Goal: Obtain resource: Download file/media

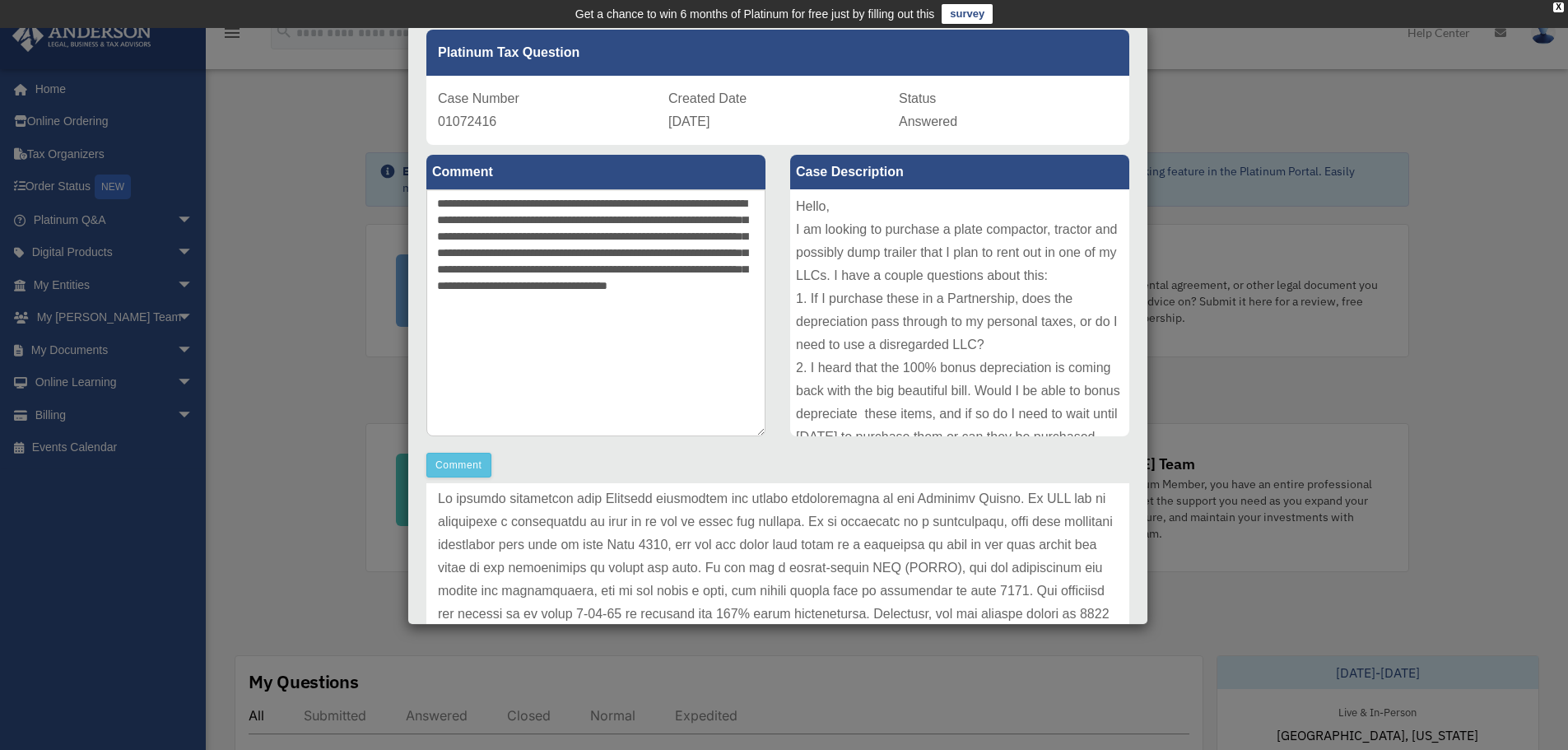
scroll to position [65, 0]
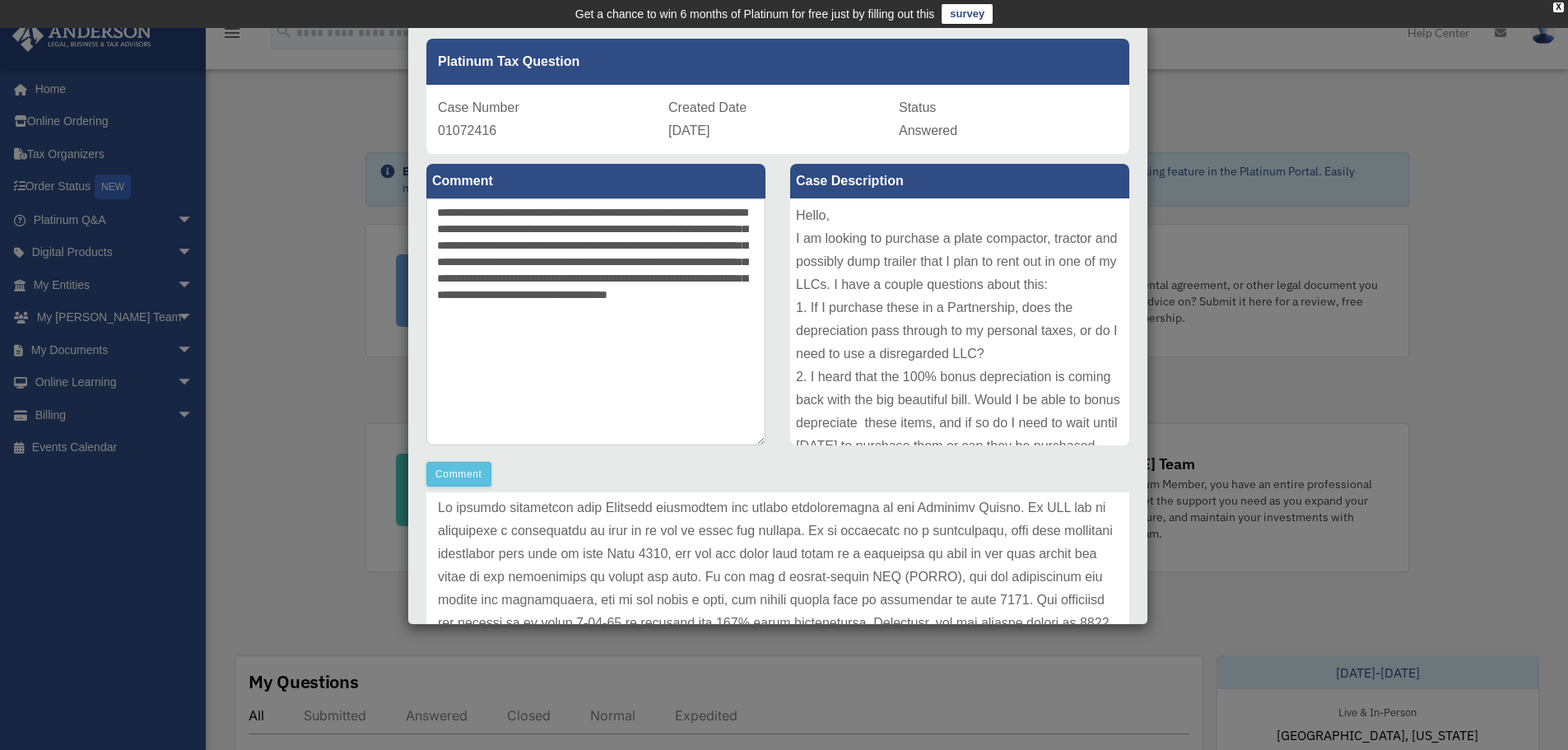
drag, startPoint x: 518, startPoint y: 337, endPoint x: 418, endPoint y: 206, distance: 164.8
click at [418, 206] on div "**********" at bounding box center [595, 319] width 364 height 332
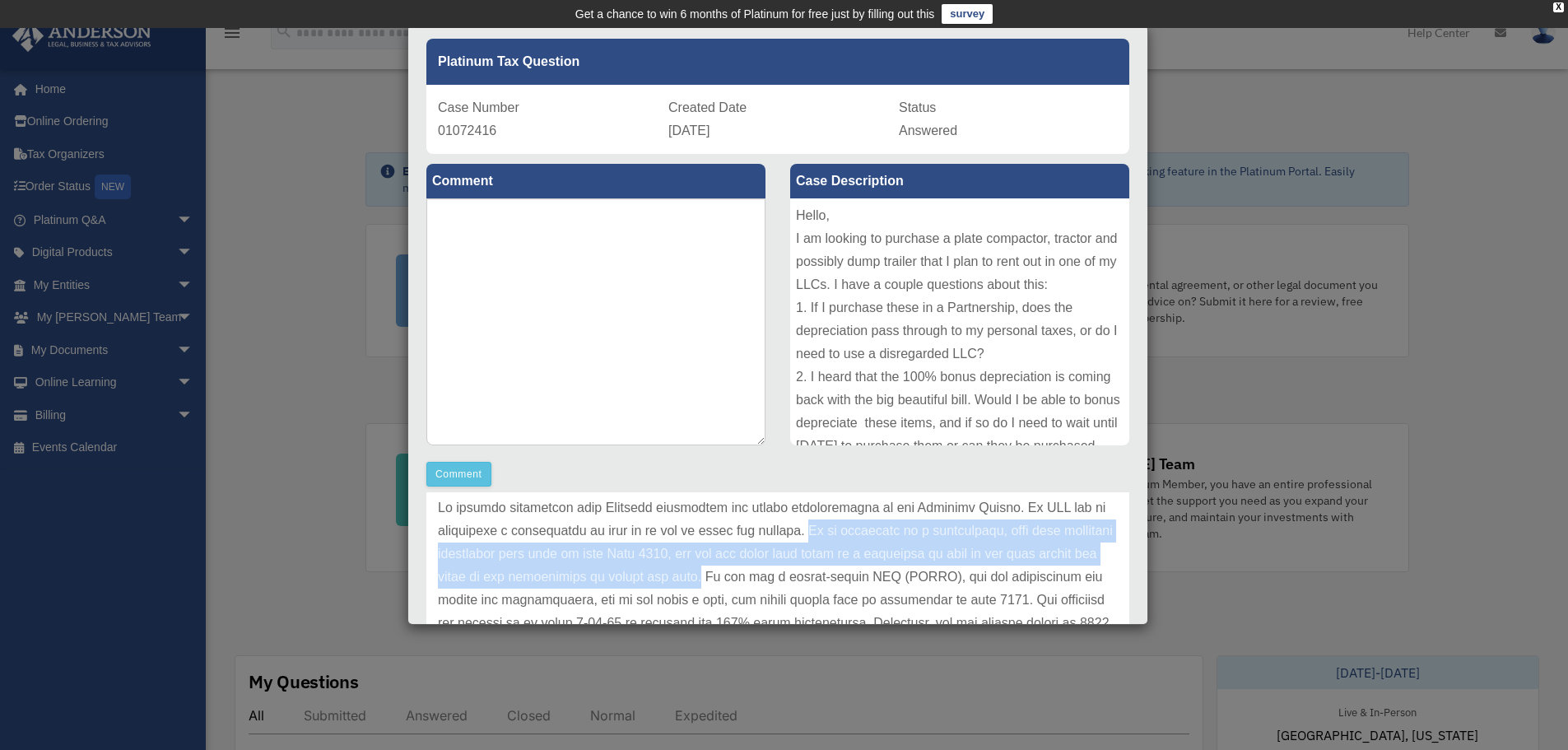
drag, startPoint x: 819, startPoint y: 530, endPoint x: 786, endPoint y: 576, distance: 56.6
click at [786, 576] on p at bounding box center [777, 726] width 680 height 461
copy p "If it qualifies as a partnership, then your ownership percentage will flow to y…"
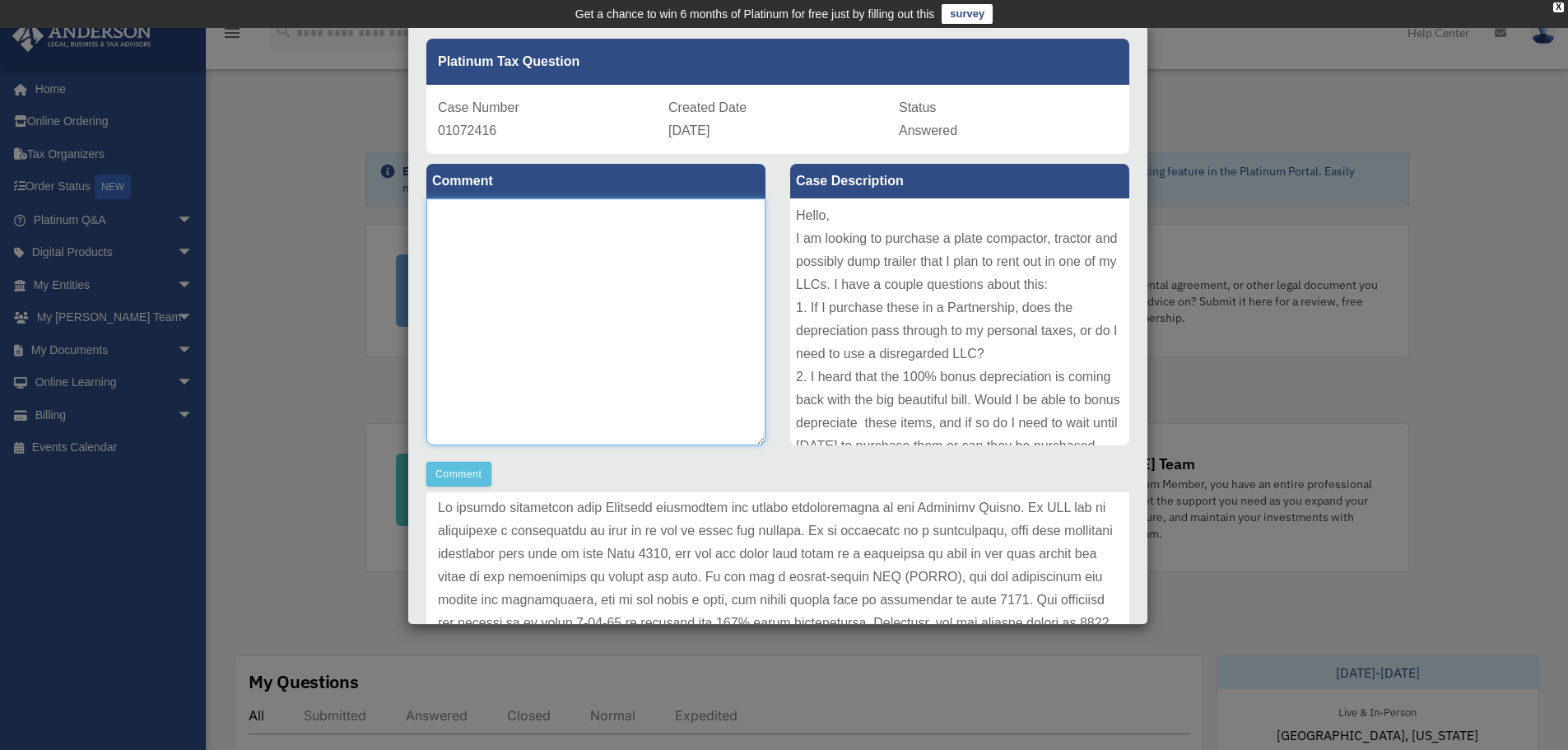
click at [526, 235] on textarea at bounding box center [596, 321] width 339 height 247
type textarea "*"
paste textarea "**********"
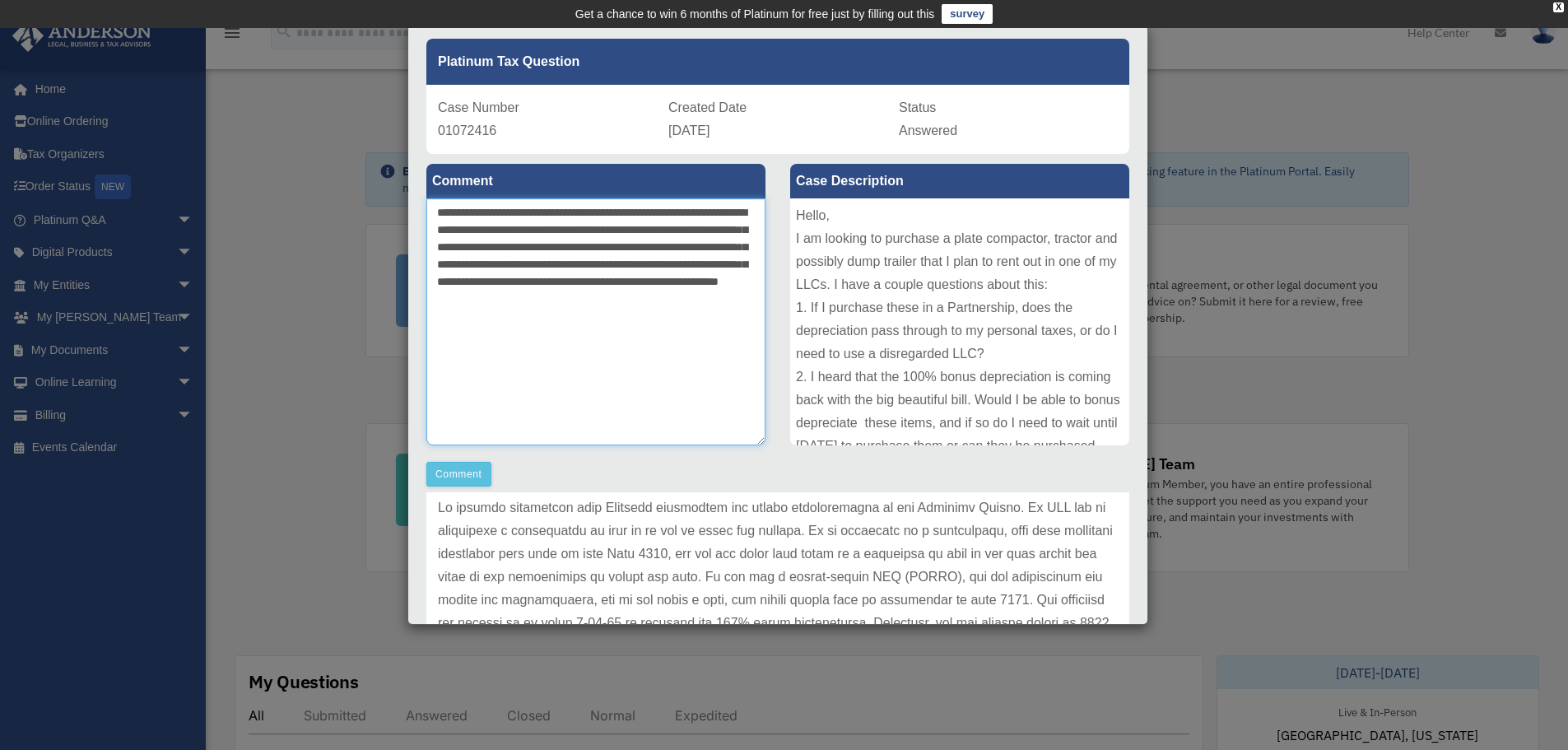
click at [434, 219] on textarea "**********" at bounding box center [596, 321] width 339 height 247
drag, startPoint x: 601, startPoint y: 283, endPoint x: 503, endPoint y: 305, distance: 100.4
click at [503, 305] on textarea "**********" at bounding box center [596, 321] width 339 height 247
click at [601, 282] on textarea "**********" at bounding box center [596, 321] width 339 height 247
click at [540, 316] on textarea "**********" at bounding box center [596, 321] width 339 height 247
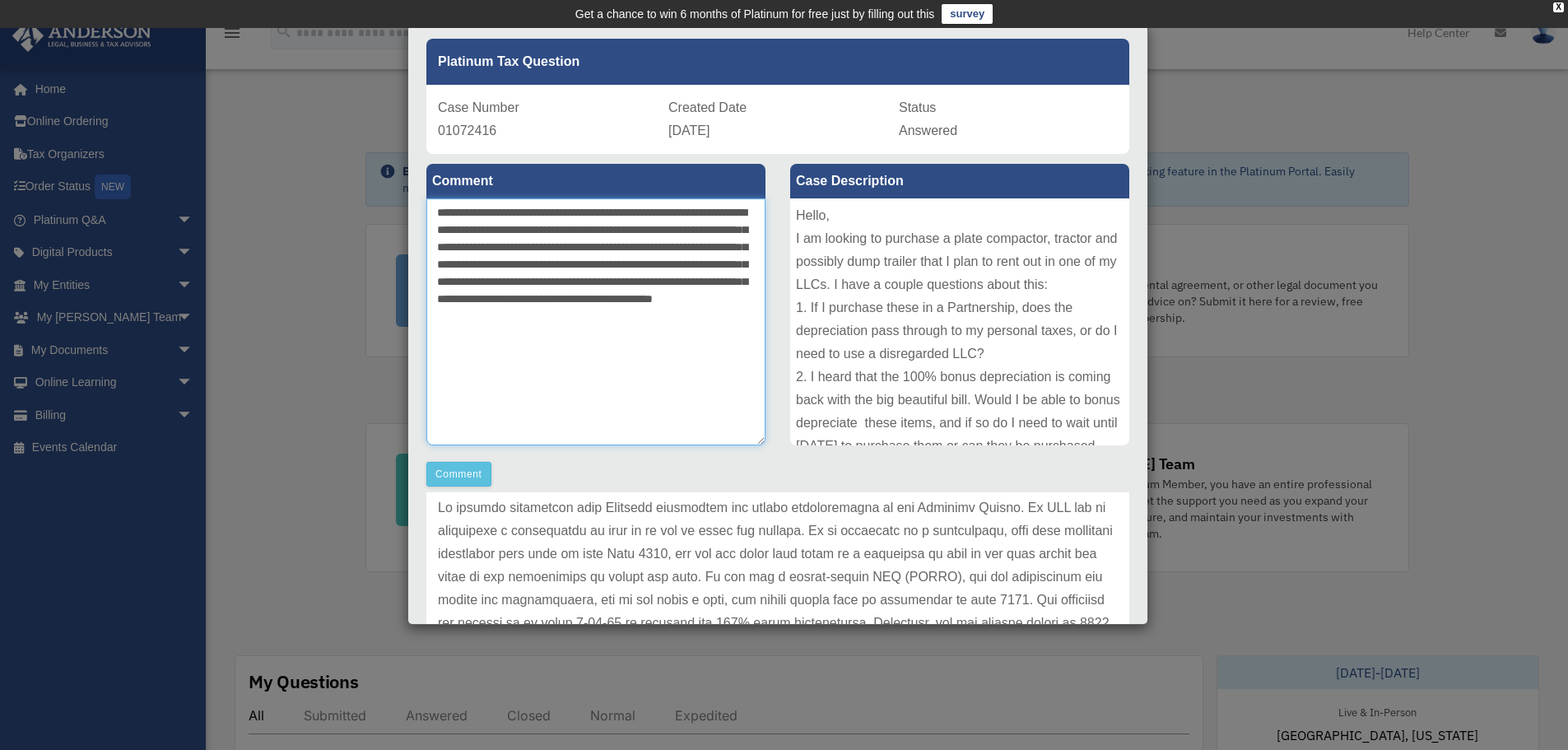
click at [509, 335] on textarea "**********" at bounding box center [596, 321] width 339 height 247
click at [687, 296] on textarea "**********" at bounding box center [596, 321] width 339 height 247
click at [722, 350] on textarea "**********" at bounding box center [596, 321] width 339 height 247
click at [747, 328] on textarea "**********" at bounding box center [596, 321] width 339 height 247
click at [729, 333] on textarea "**********" at bounding box center [596, 321] width 339 height 247
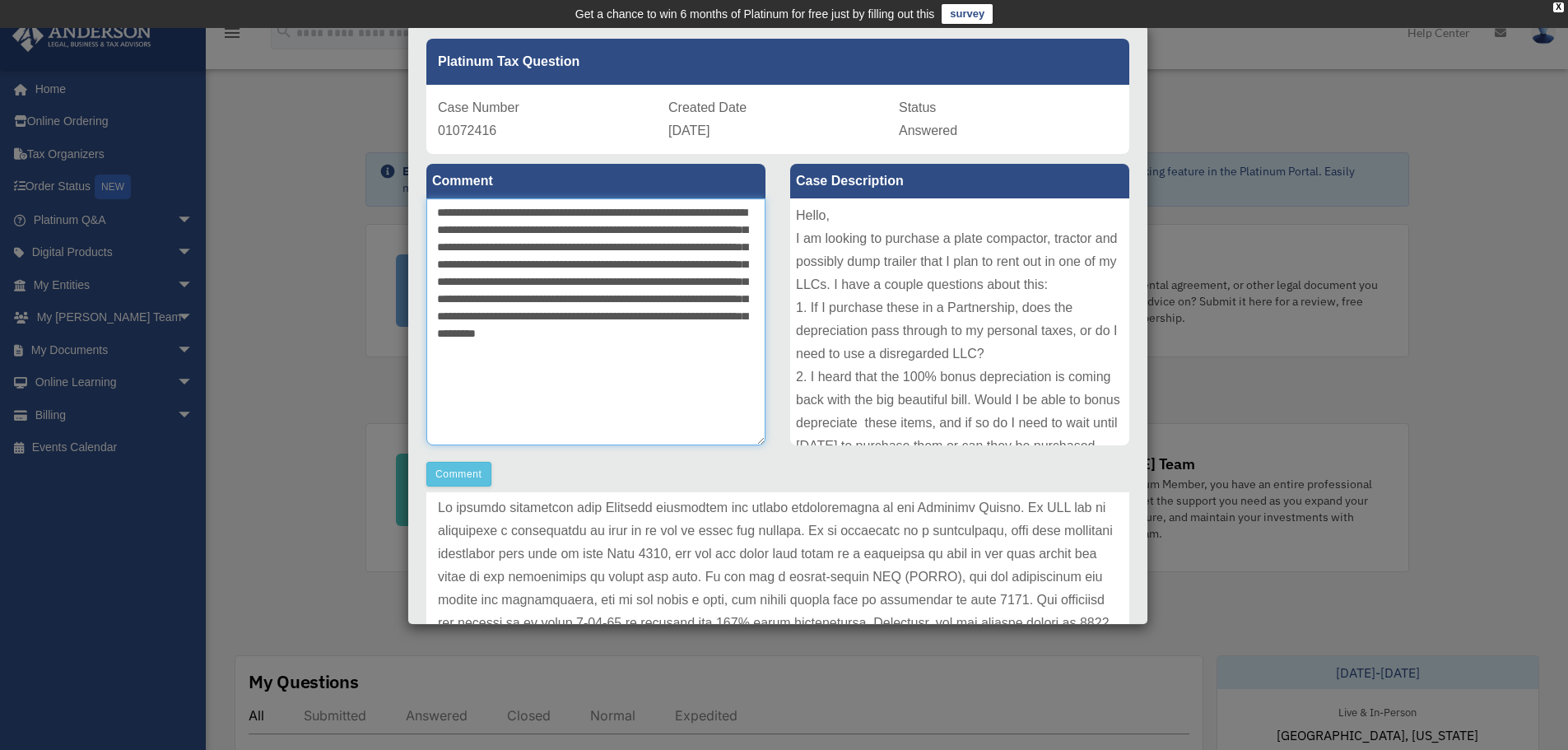
click at [726, 354] on textarea "**********" at bounding box center [596, 321] width 339 height 247
type textarea "**********"
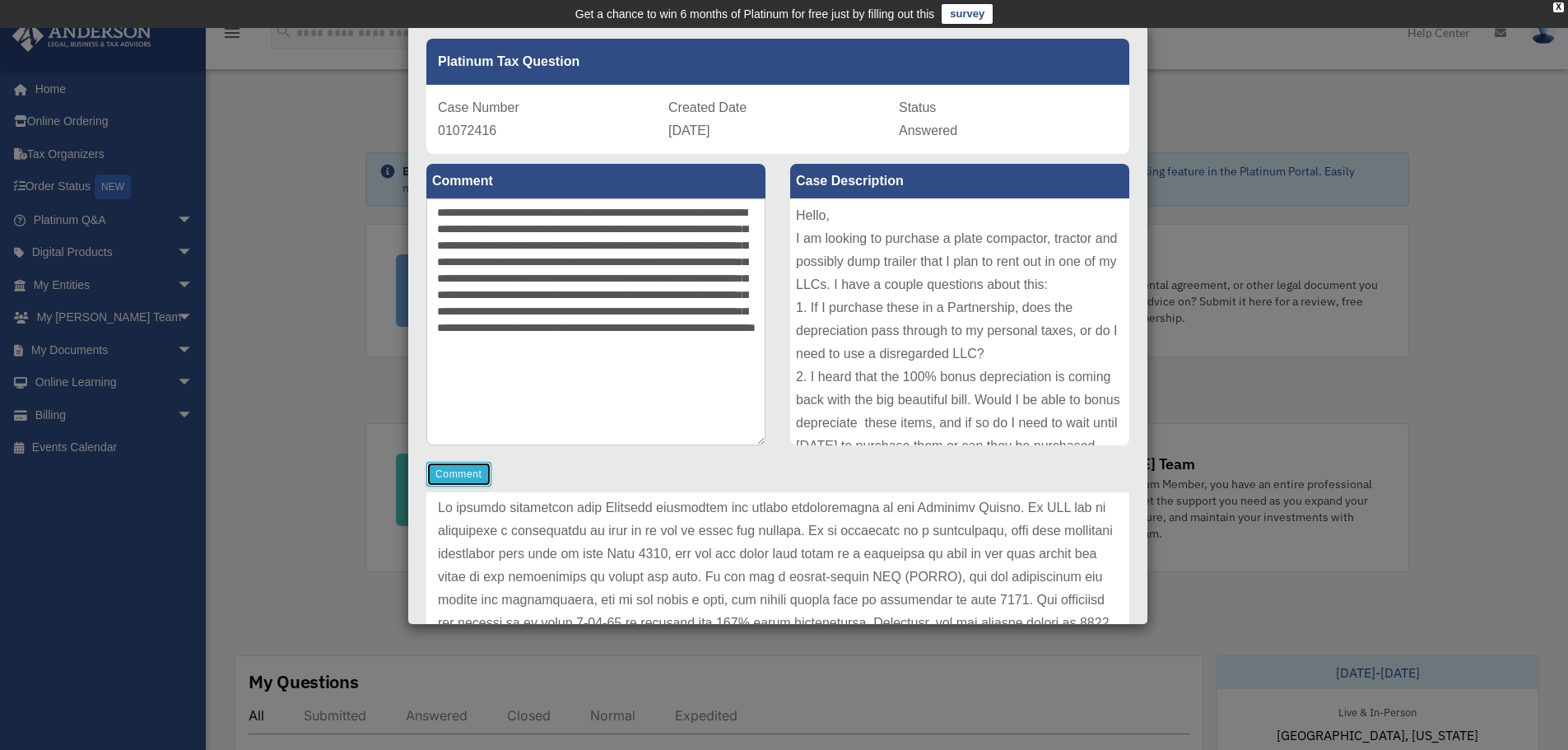
click at [463, 471] on button "Comment" at bounding box center [459, 473] width 65 height 25
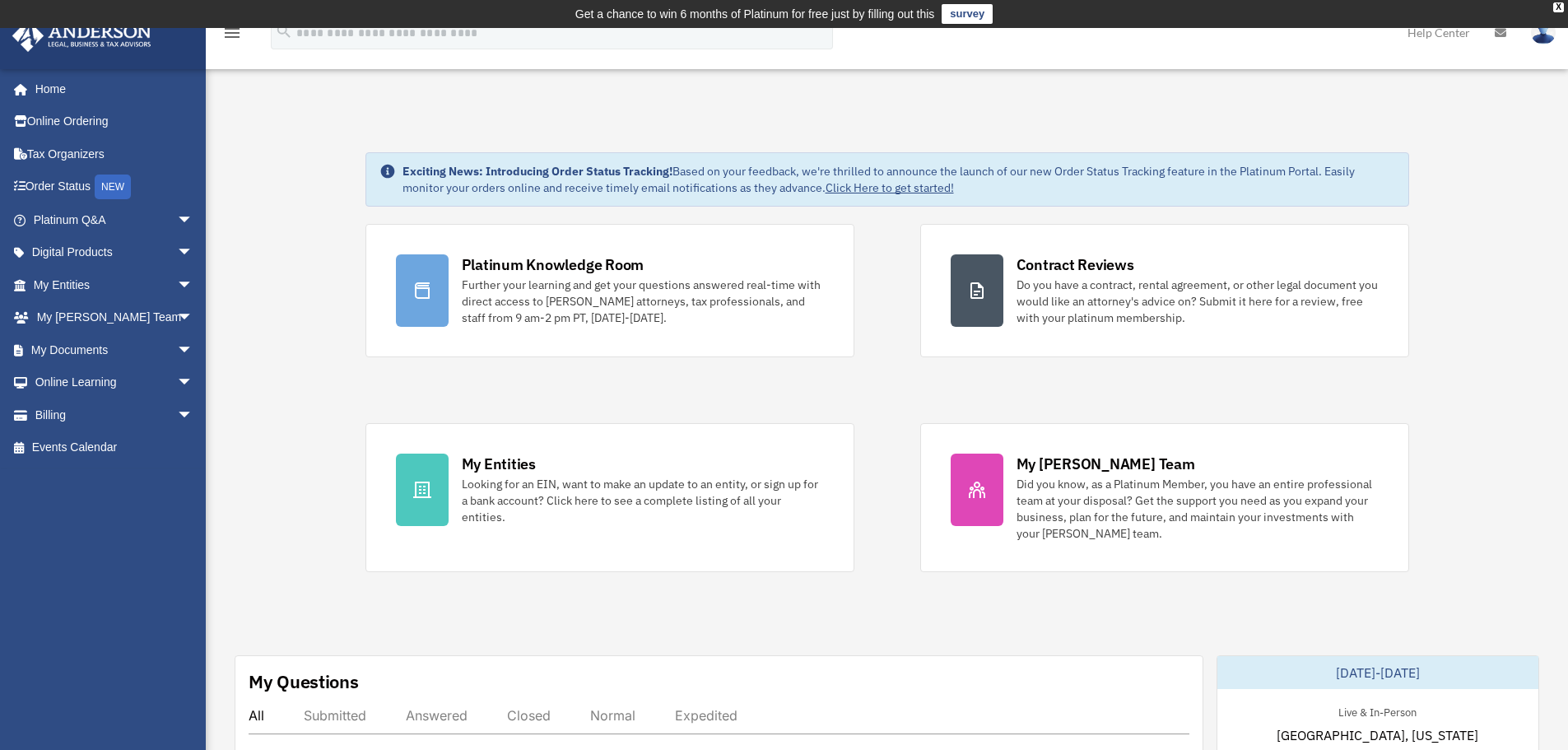
scroll to position [471, 0]
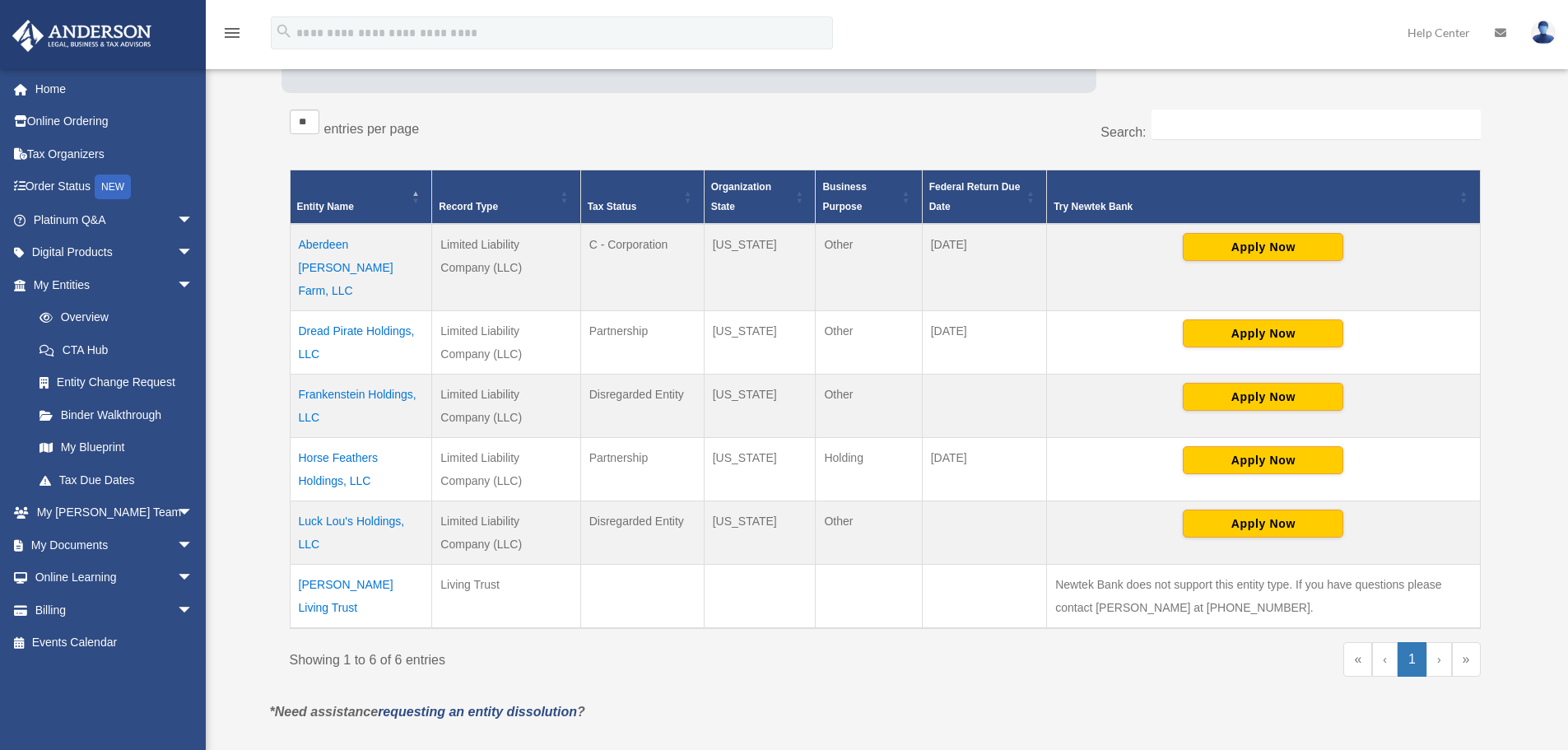
scroll to position [274, 0]
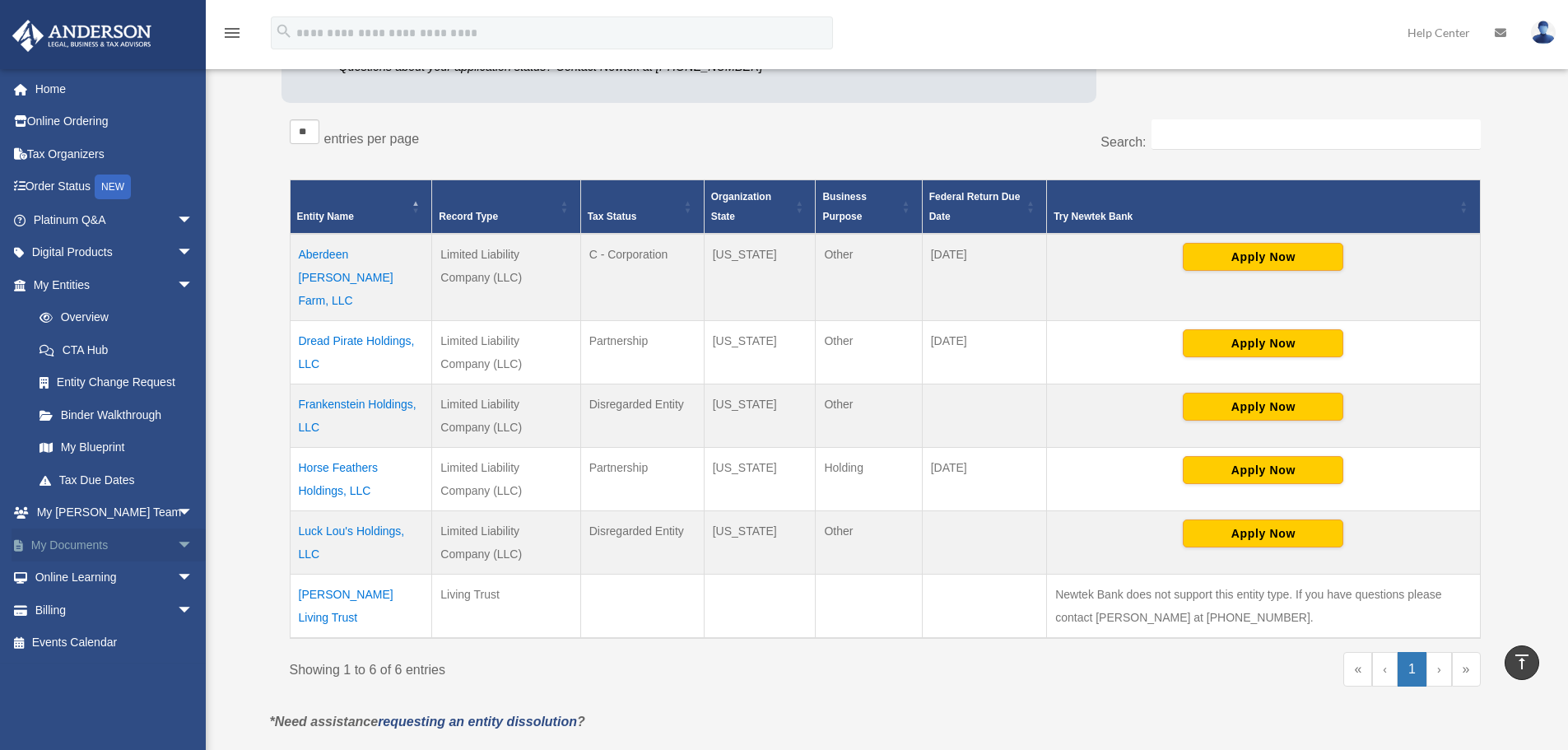
click at [177, 549] on span "arrow_drop_down" at bounding box center [193, 546] width 33 height 34
click at [73, 581] on link "Box" at bounding box center [120, 577] width 196 height 33
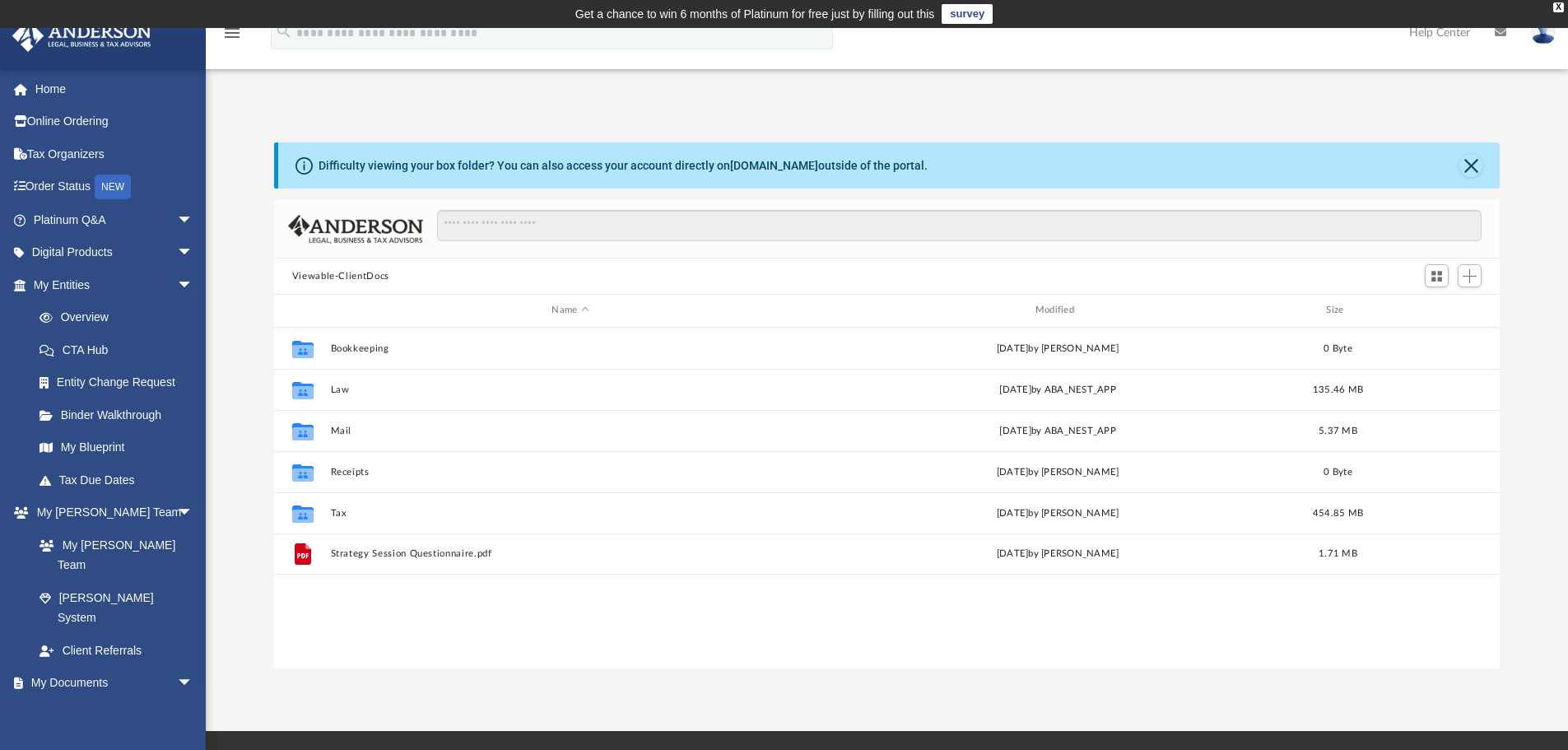
scroll to position [362, 1214]
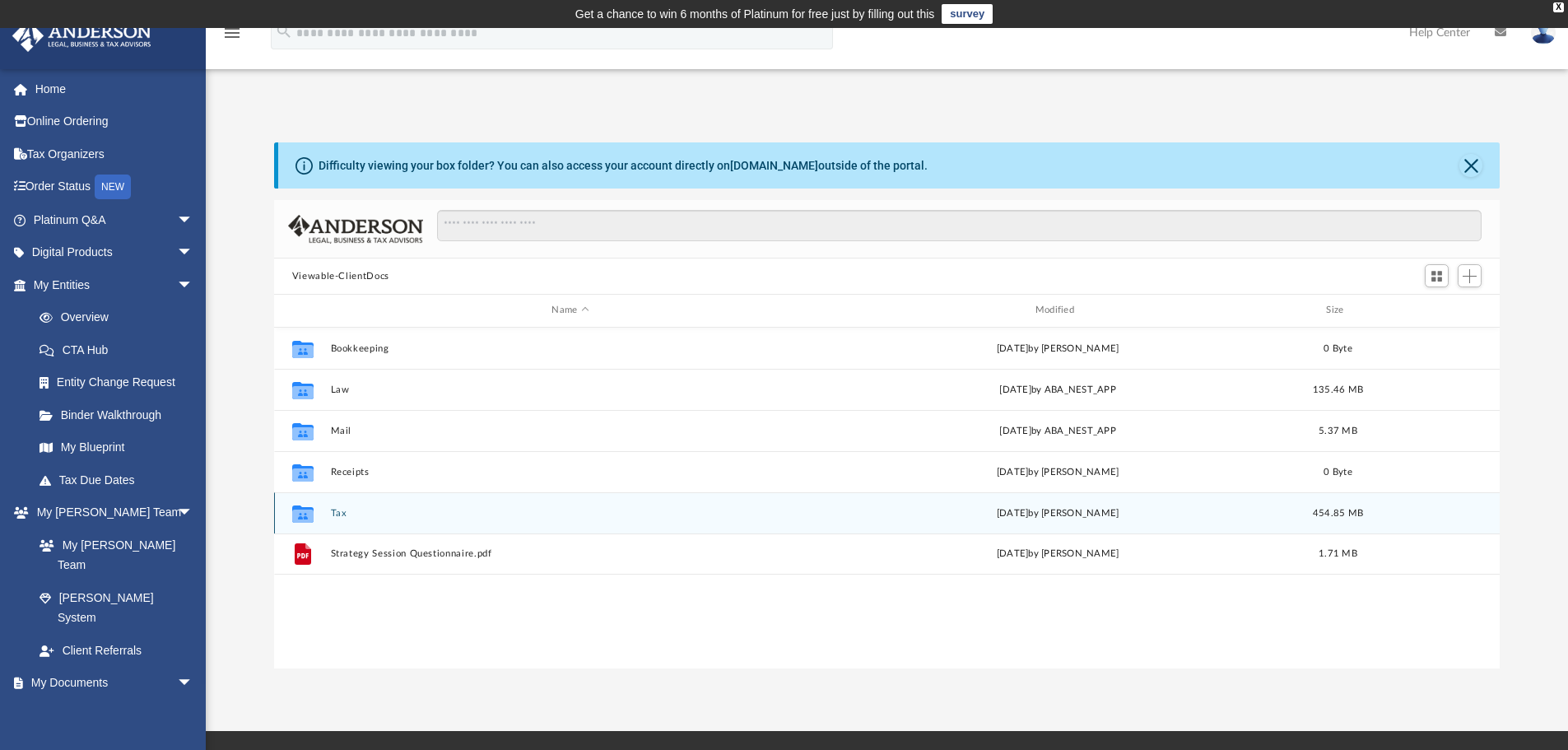
click at [340, 512] on button "Tax" at bounding box center [571, 513] width 480 height 11
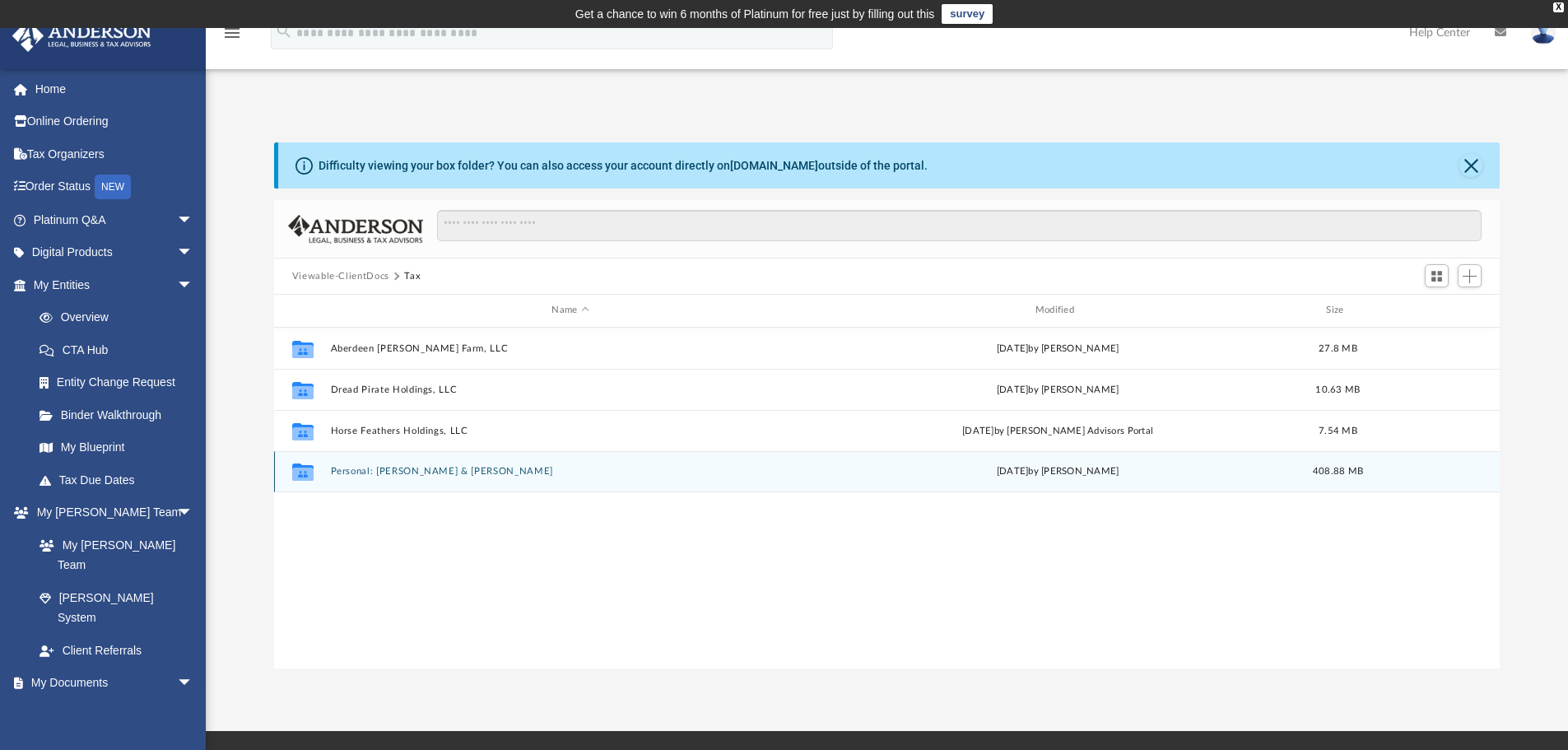
click at [384, 466] on button "Personal: Womack, Adam & DeLuca, Rosalind" at bounding box center [571, 471] width 480 height 11
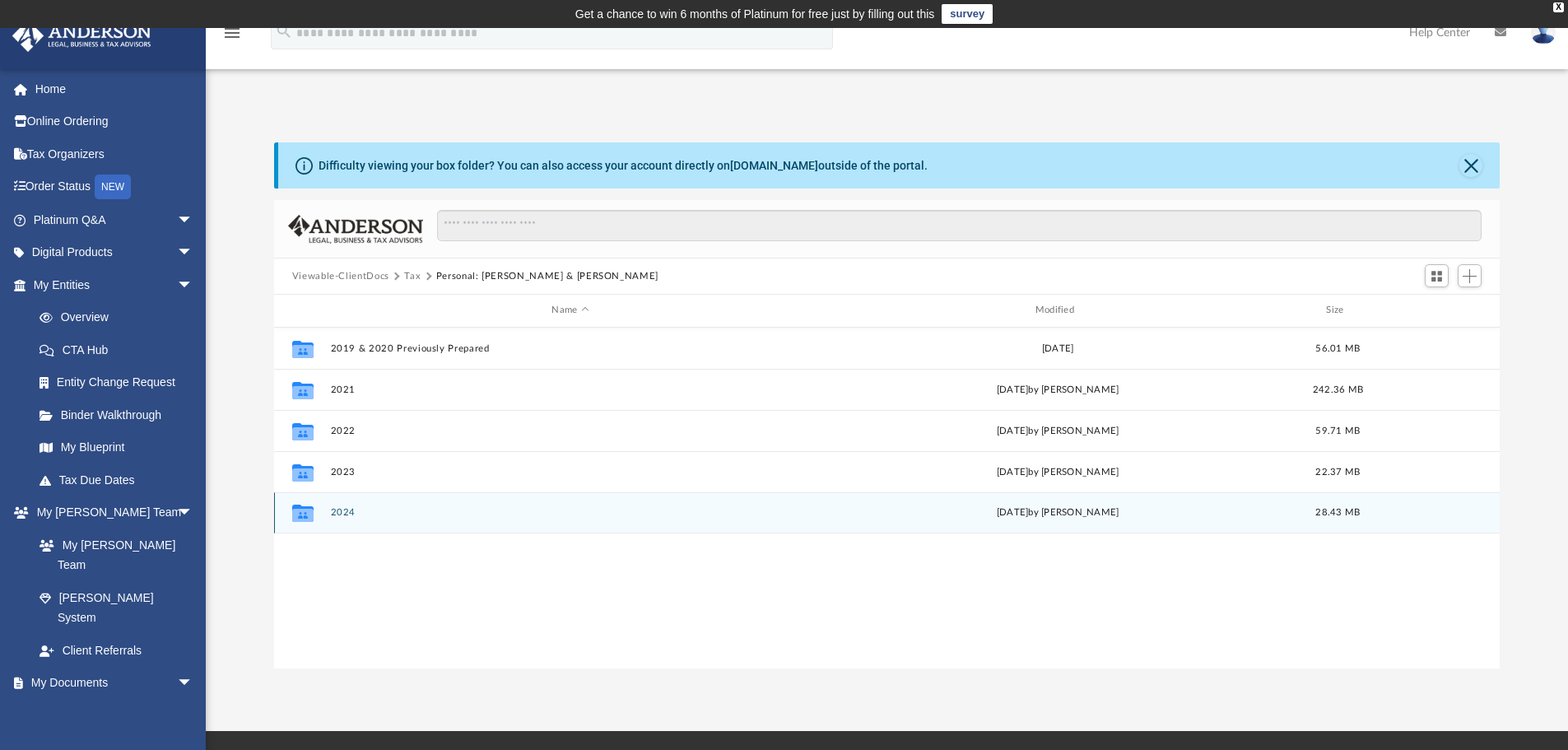
click at [339, 512] on button "2024" at bounding box center [571, 512] width 480 height 11
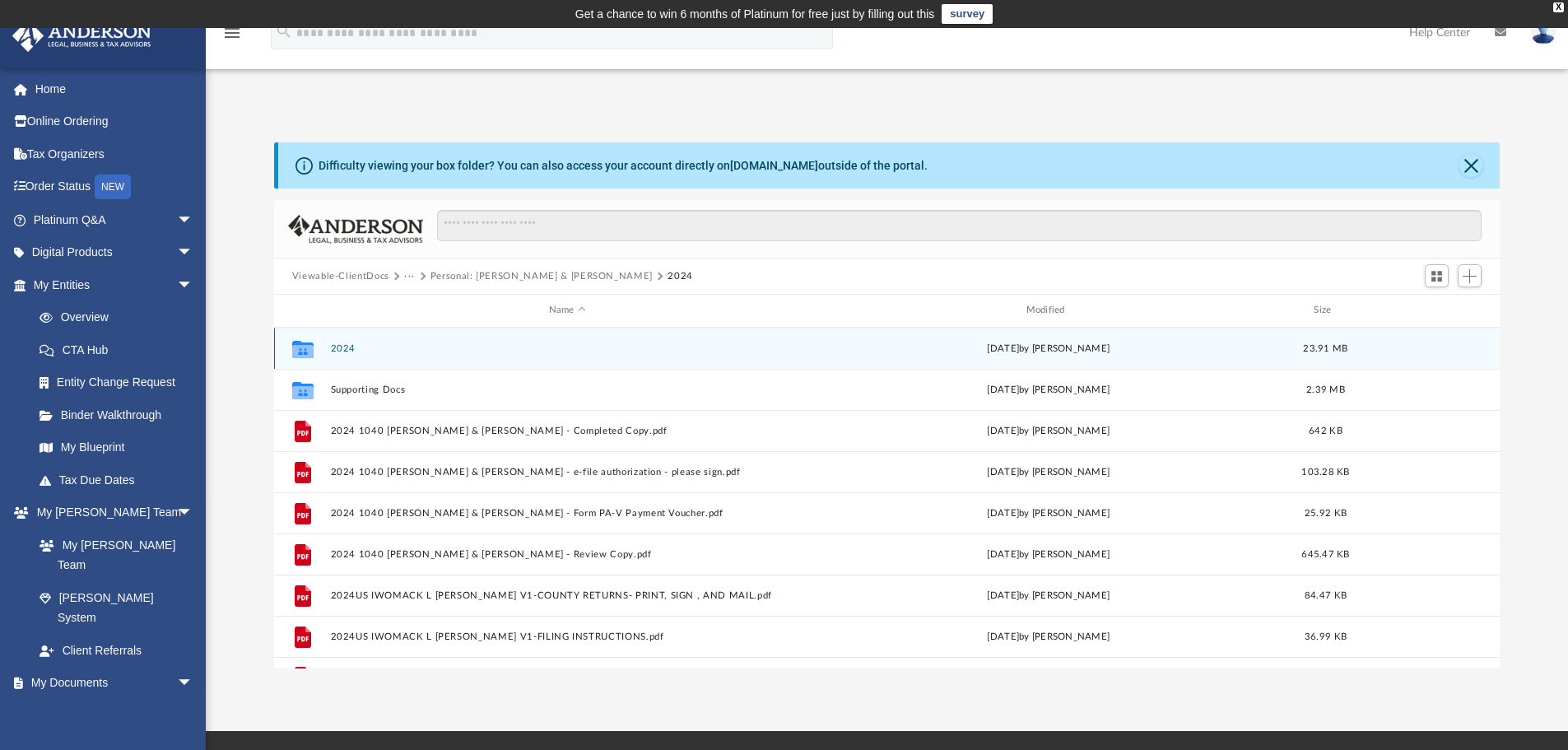
click at [347, 350] on button "2024" at bounding box center [568, 348] width 474 height 11
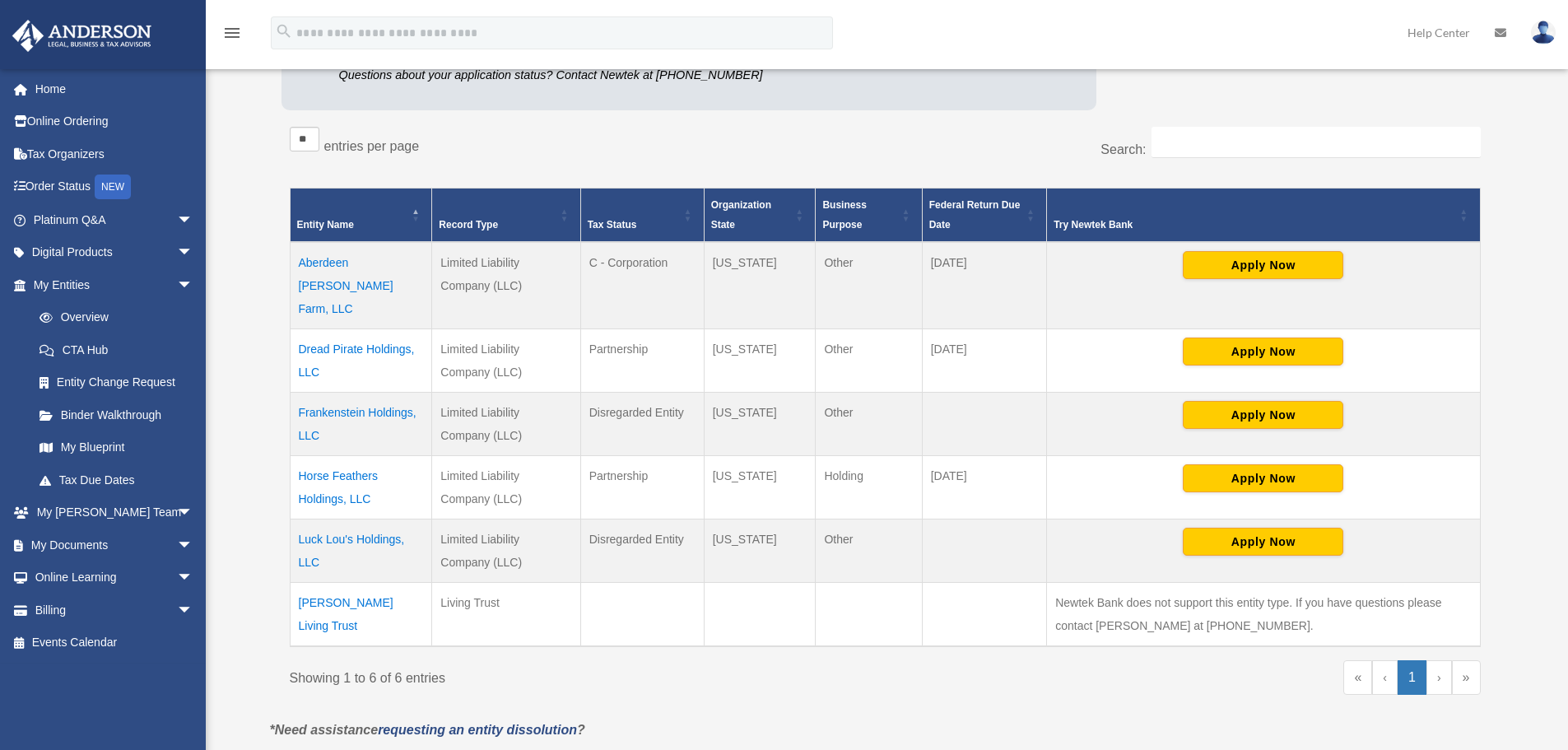
scroll to position [270, 0]
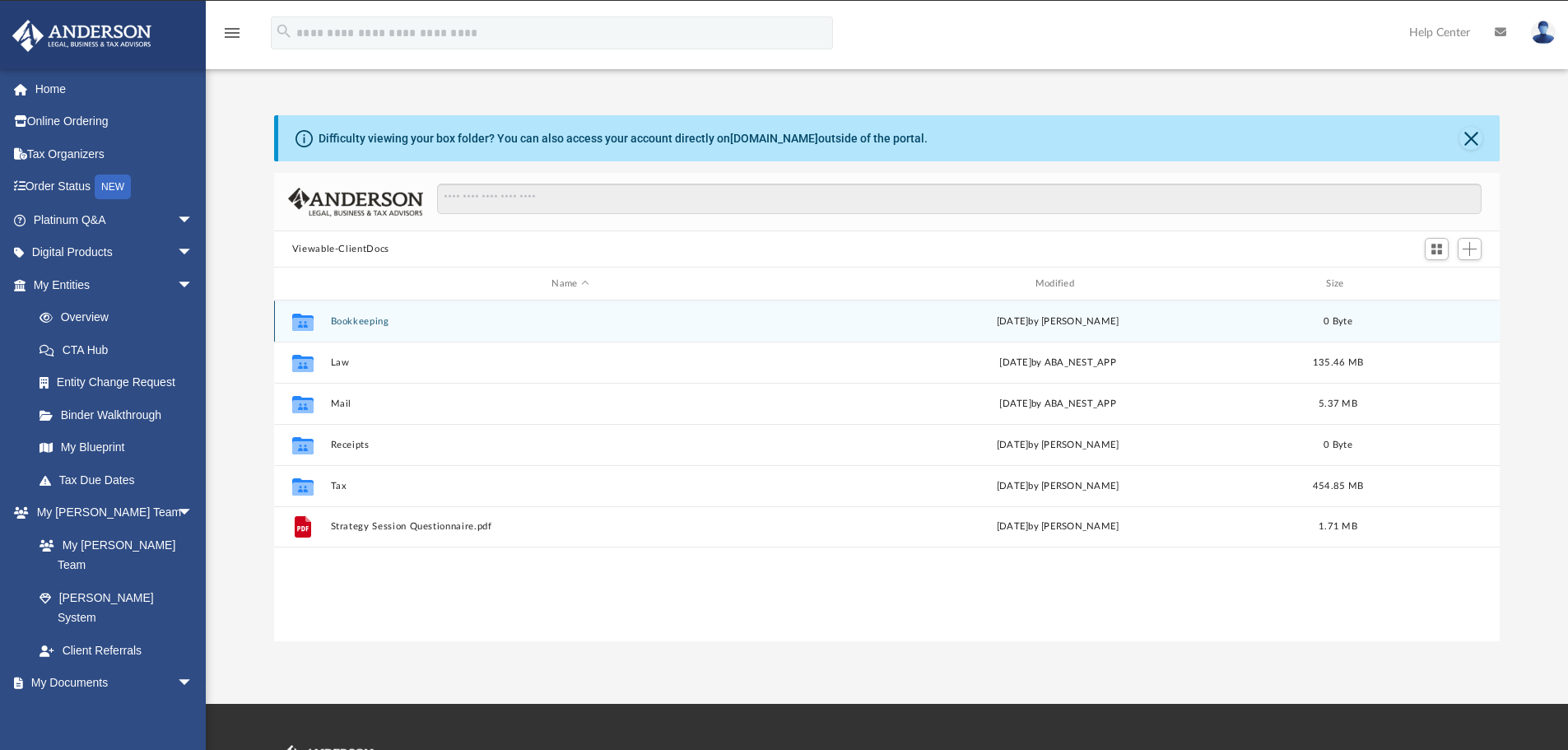
scroll to position [362, 1214]
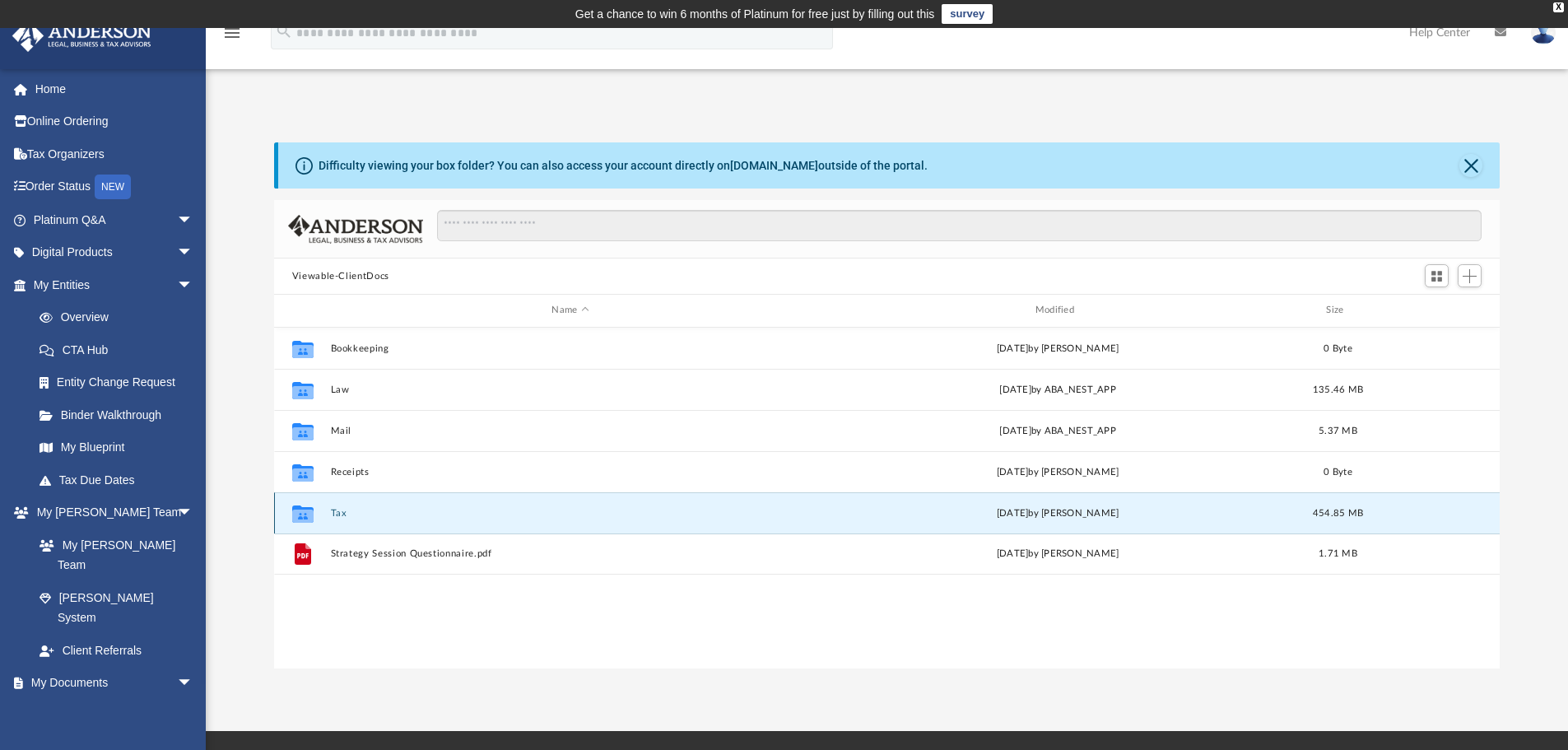
click at [334, 515] on button "Tax" at bounding box center [571, 513] width 480 height 11
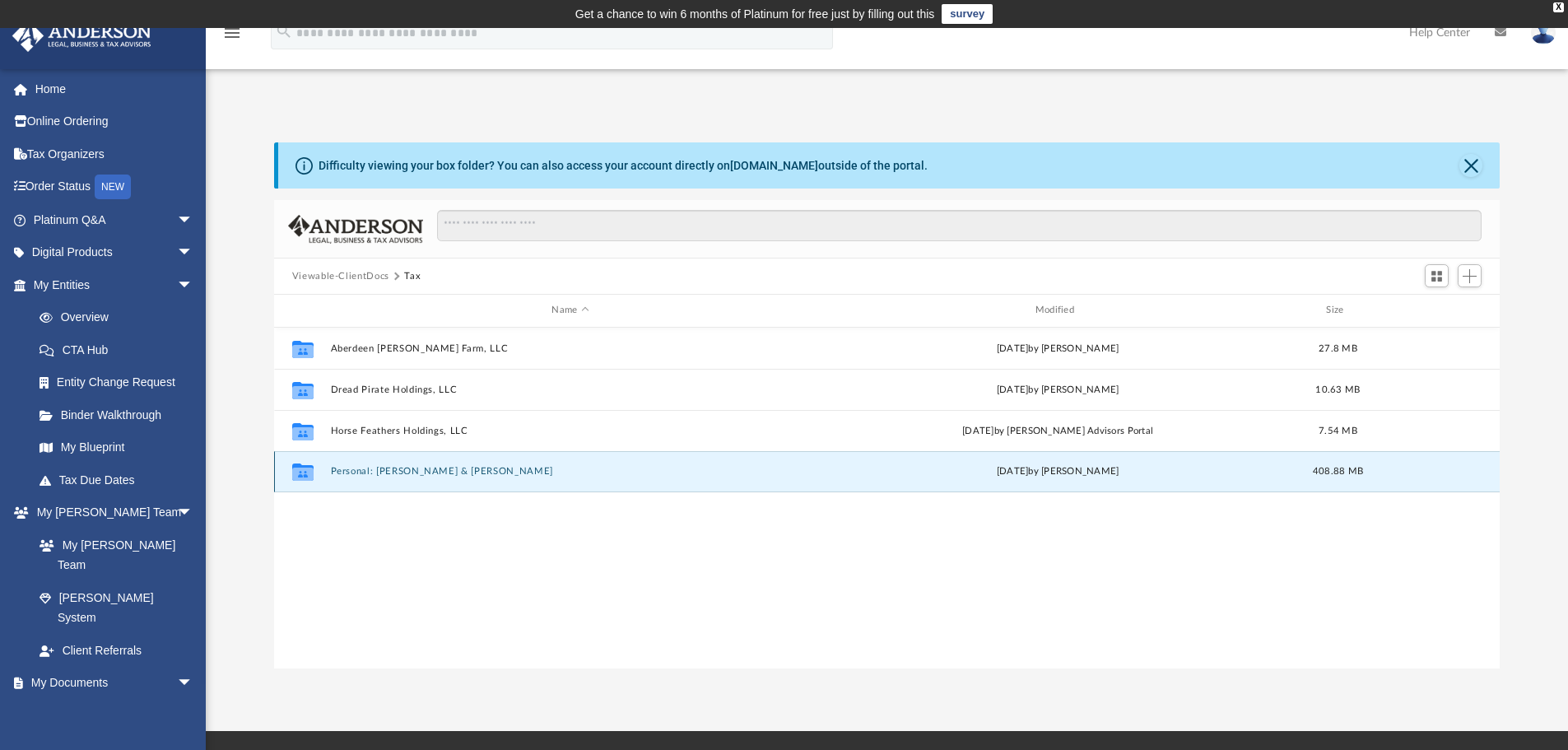
click at [373, 471] on button "Personal: [PERSON_NAME] & [PERSON_NAME]" at bounding box center [571, 471] width 480 height 11
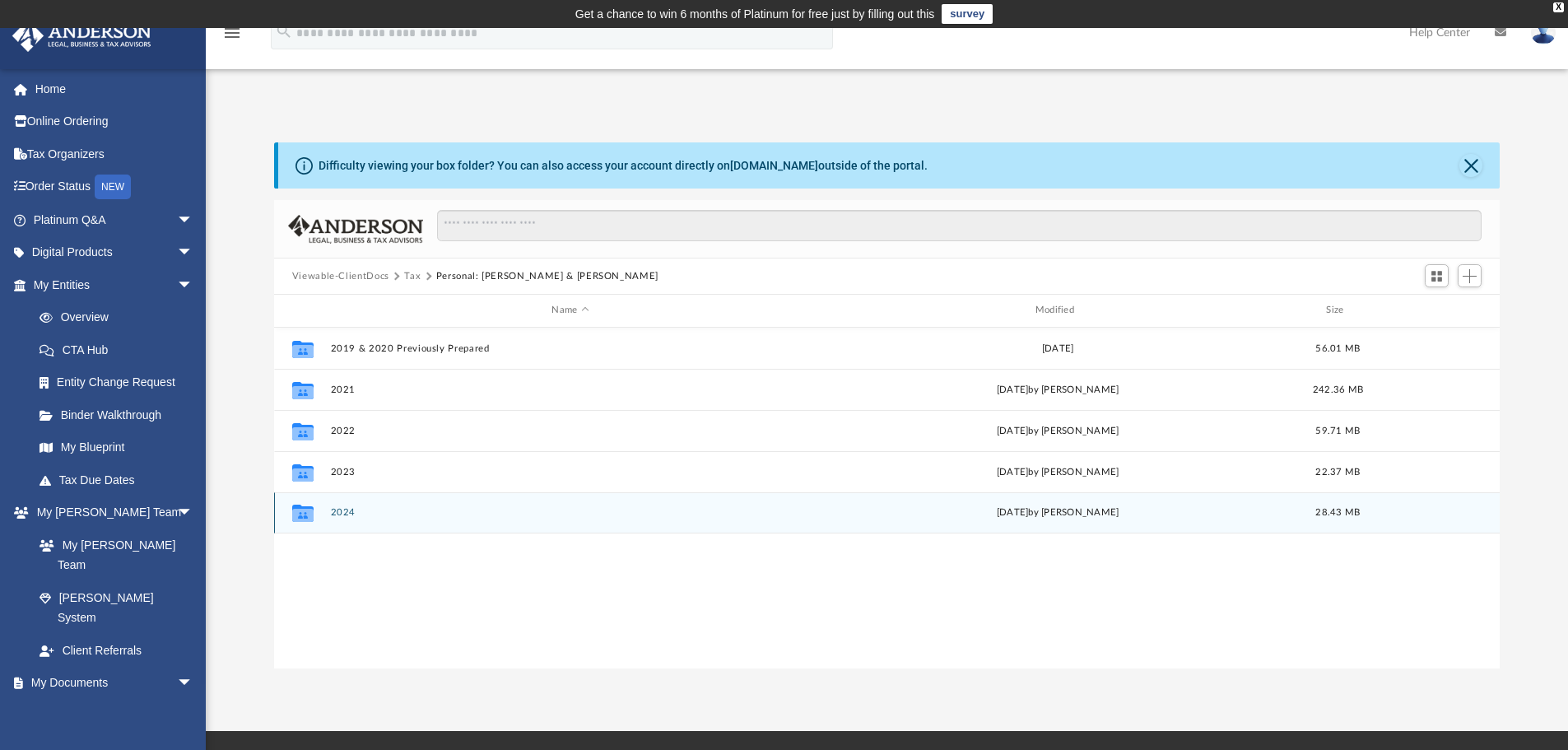
click at [336, 509] on button "2024" at bounding box center [571, 512] width 480 height 11
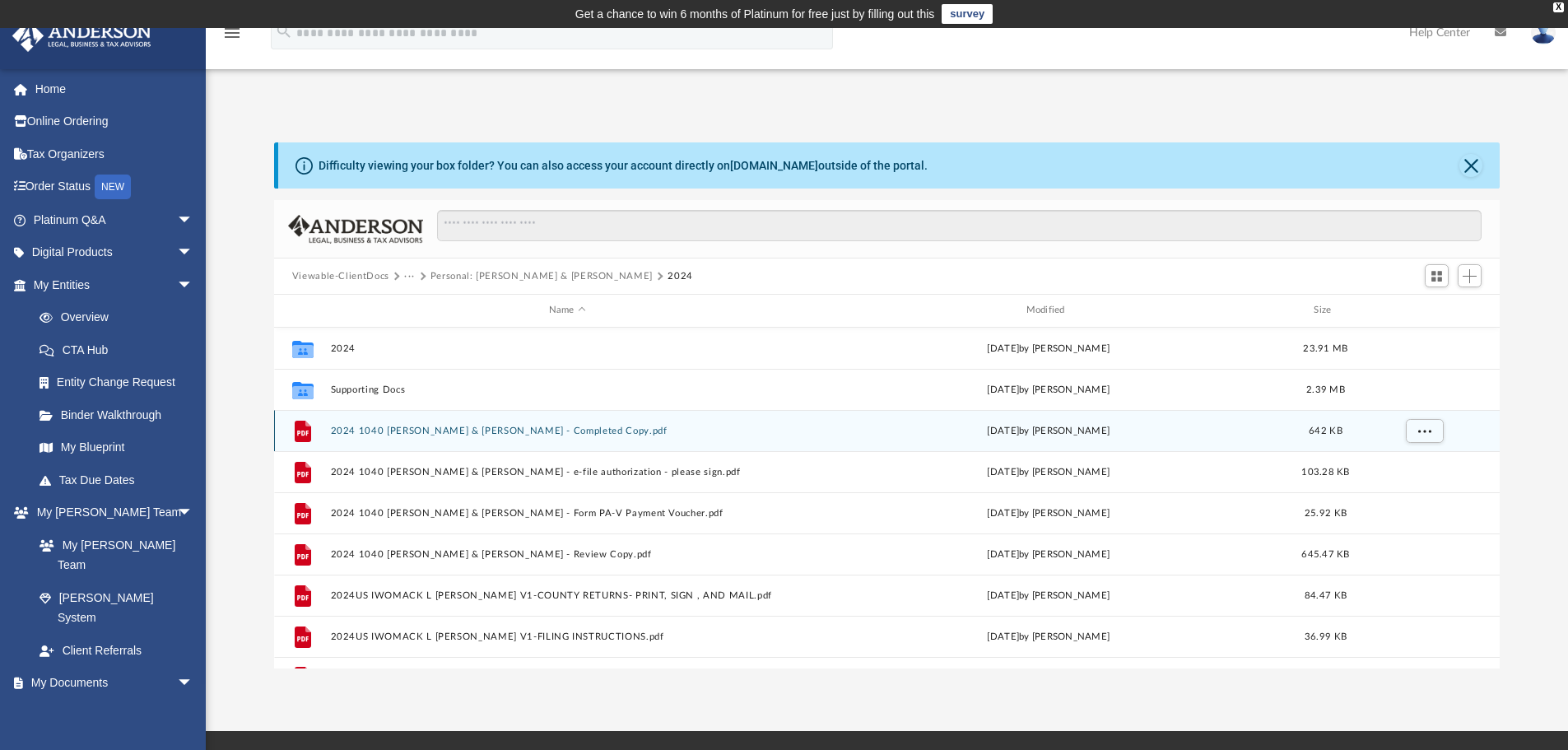
click at [389, 432] on button "2024 1040 DeLuca, Rosalind & Womack, Adam - Completed Copy.pdf" at bounding box center [568, 431] width 474 height 11
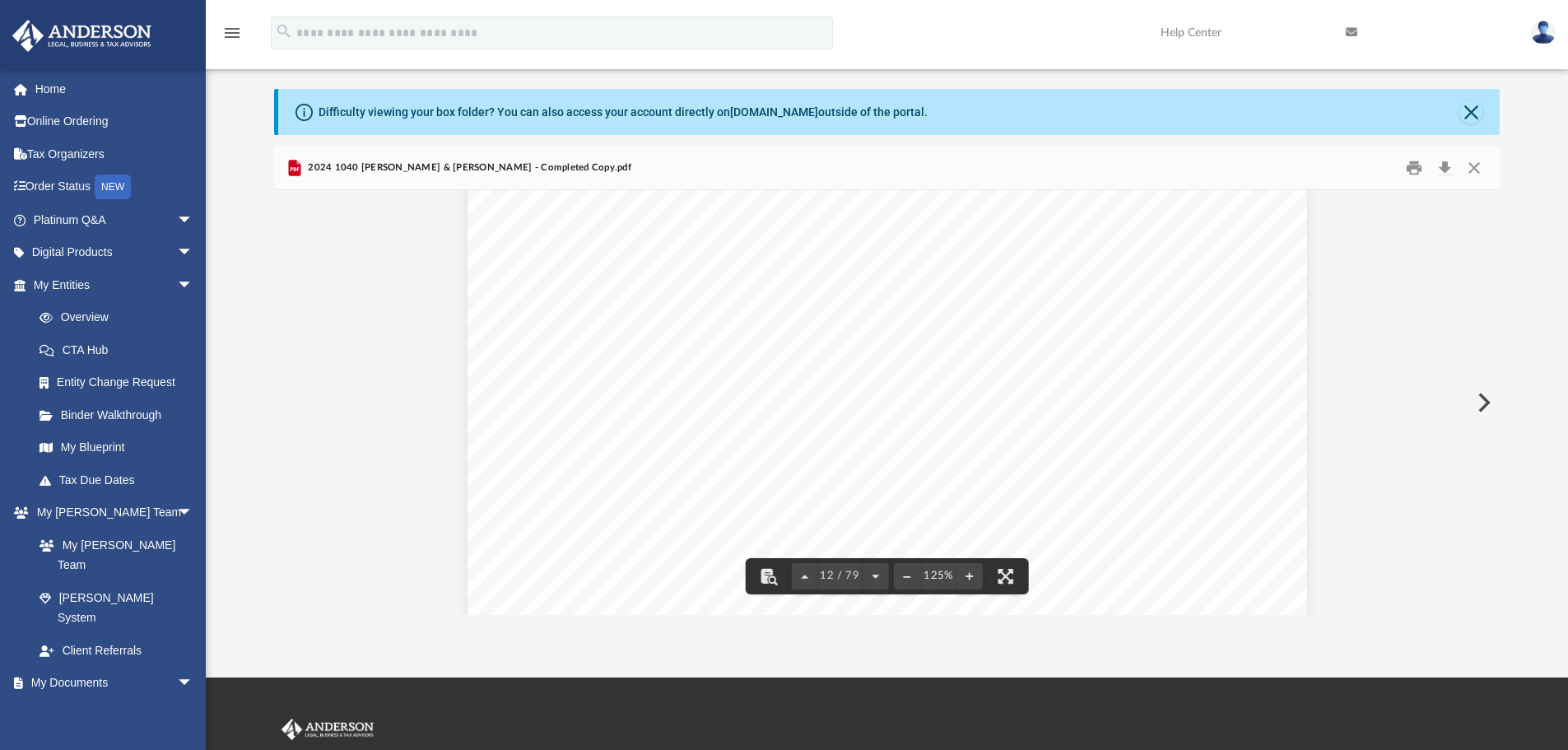
scroll to position [82, 0]
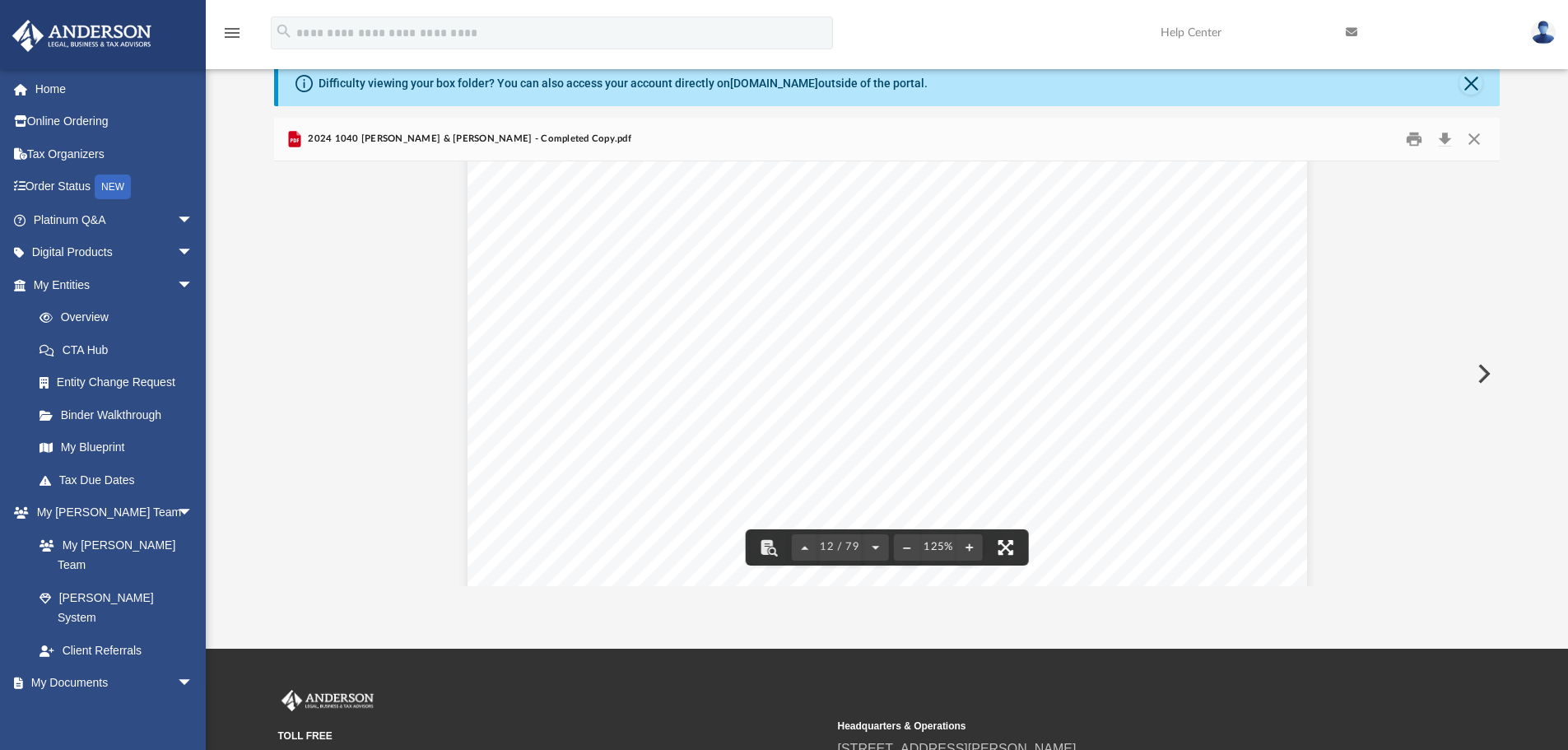
click at [1012, 550] on button "File preview" at bounding box center [1005, 547] width 37 height 37
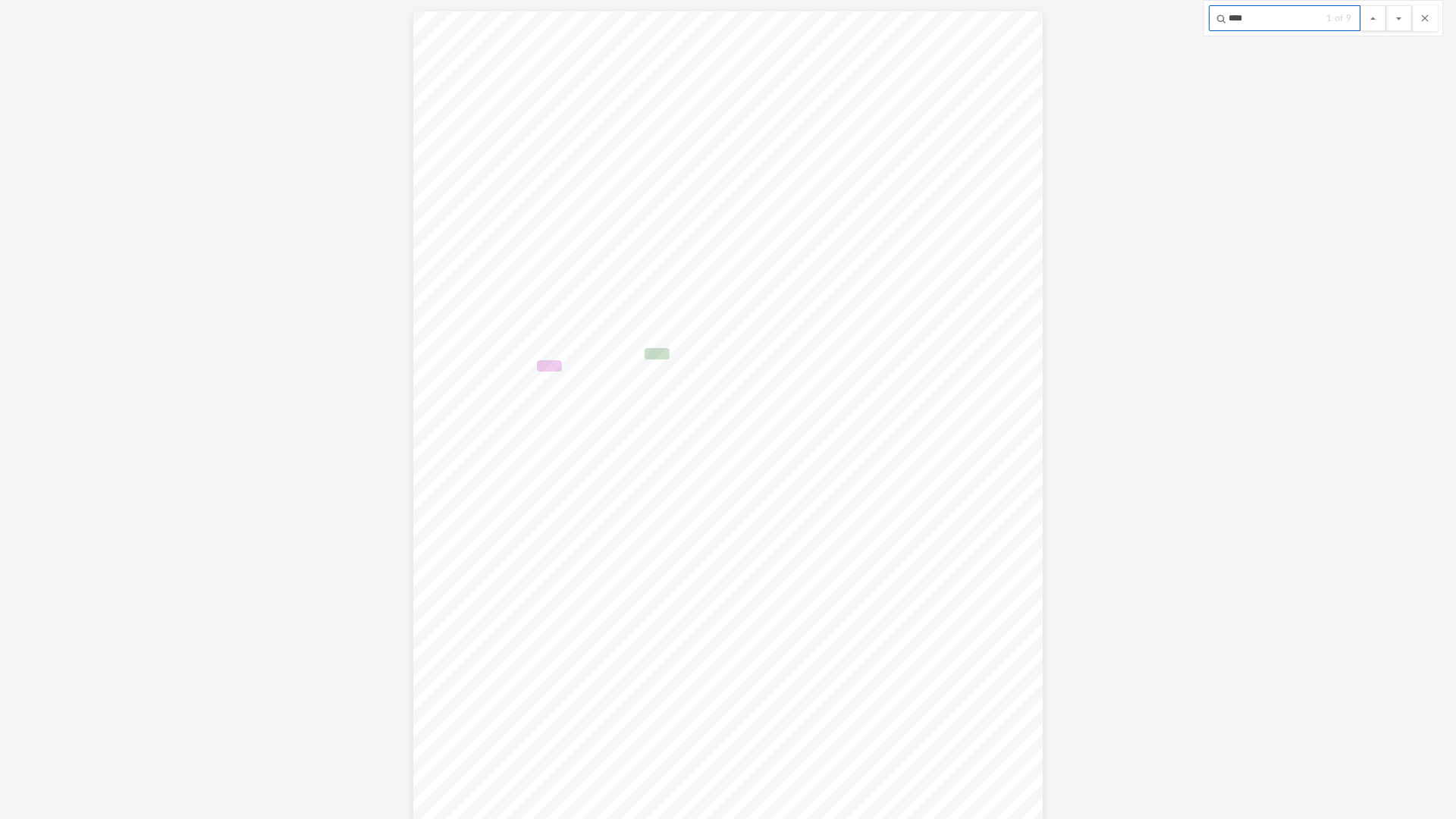
scroll to position [20048, 0]
type input "****"
click at [1386, 5] on button "File preview" at bounding box center [1398, 18] width 26 height 26
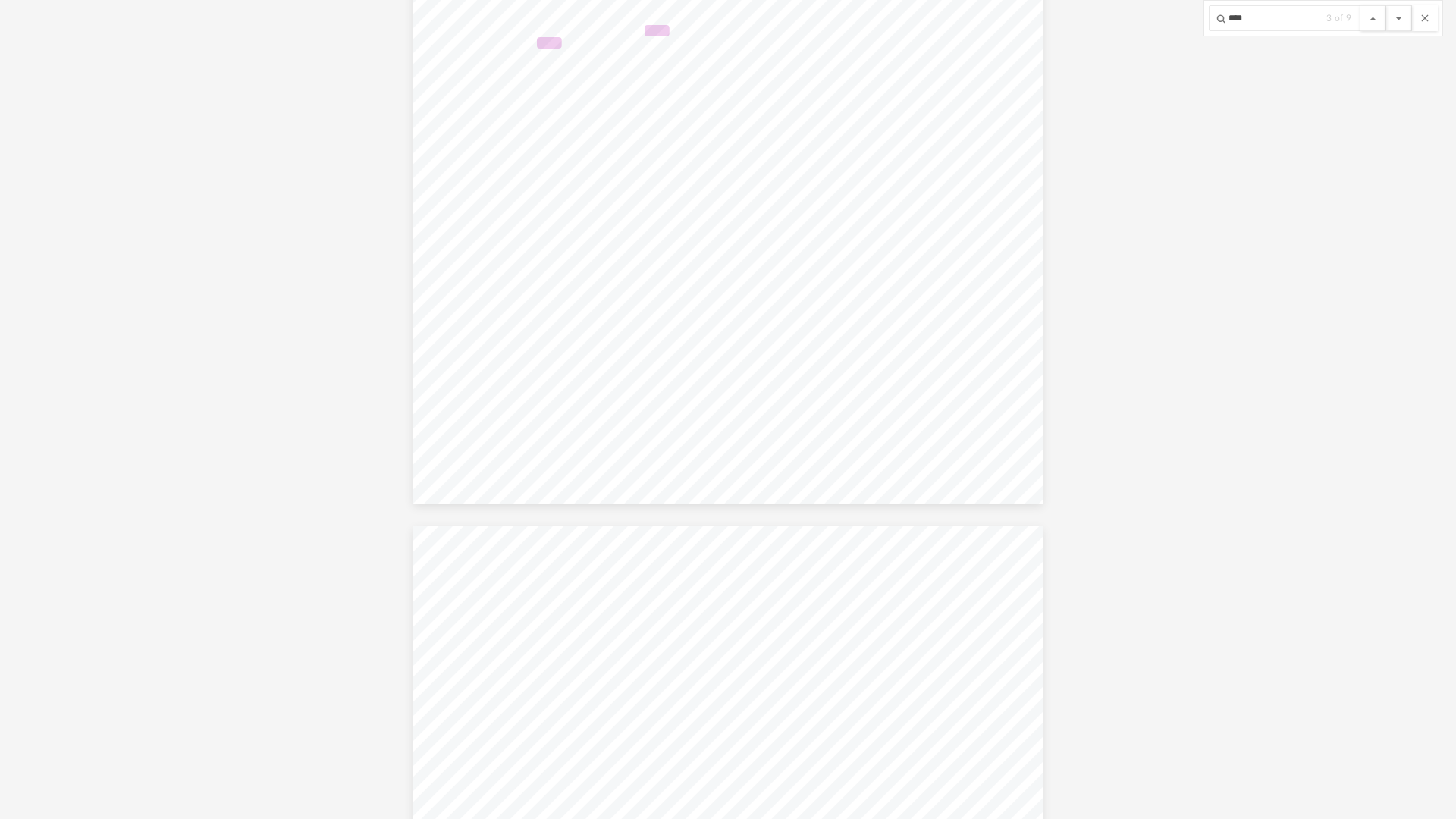
scroll to position [21662, 0]
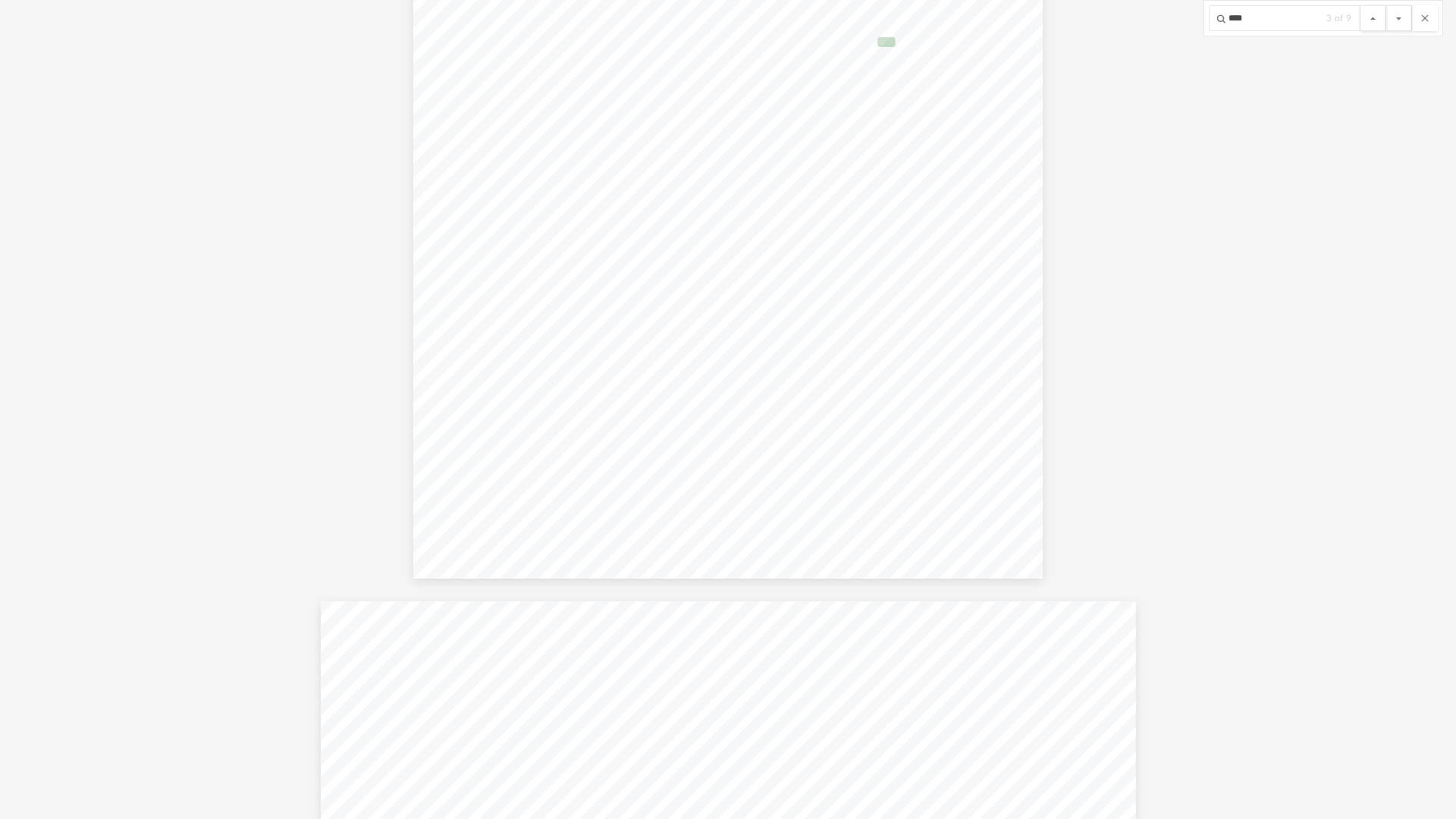
click at [1386, 5] on button "File preview" at bounding box center [1398, 18] width 26 height 26
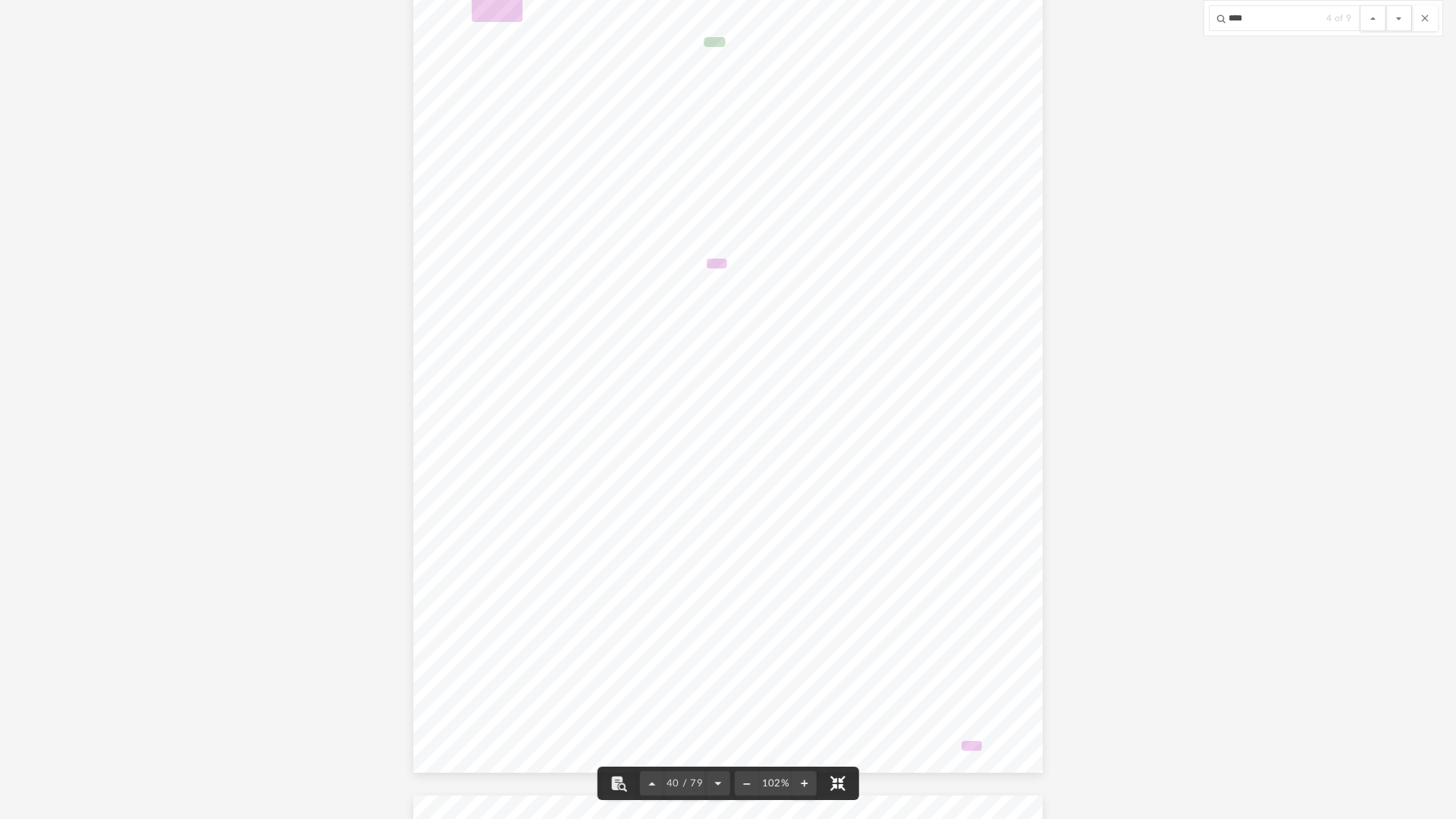
drag, startPoint x: 831, startPoint y: 785, endPoint x: 432, endPoint y: 257, distance: 661.8
click at [830, 690] on button "File preview" at bounding box center [837, 783] width 34 height 34
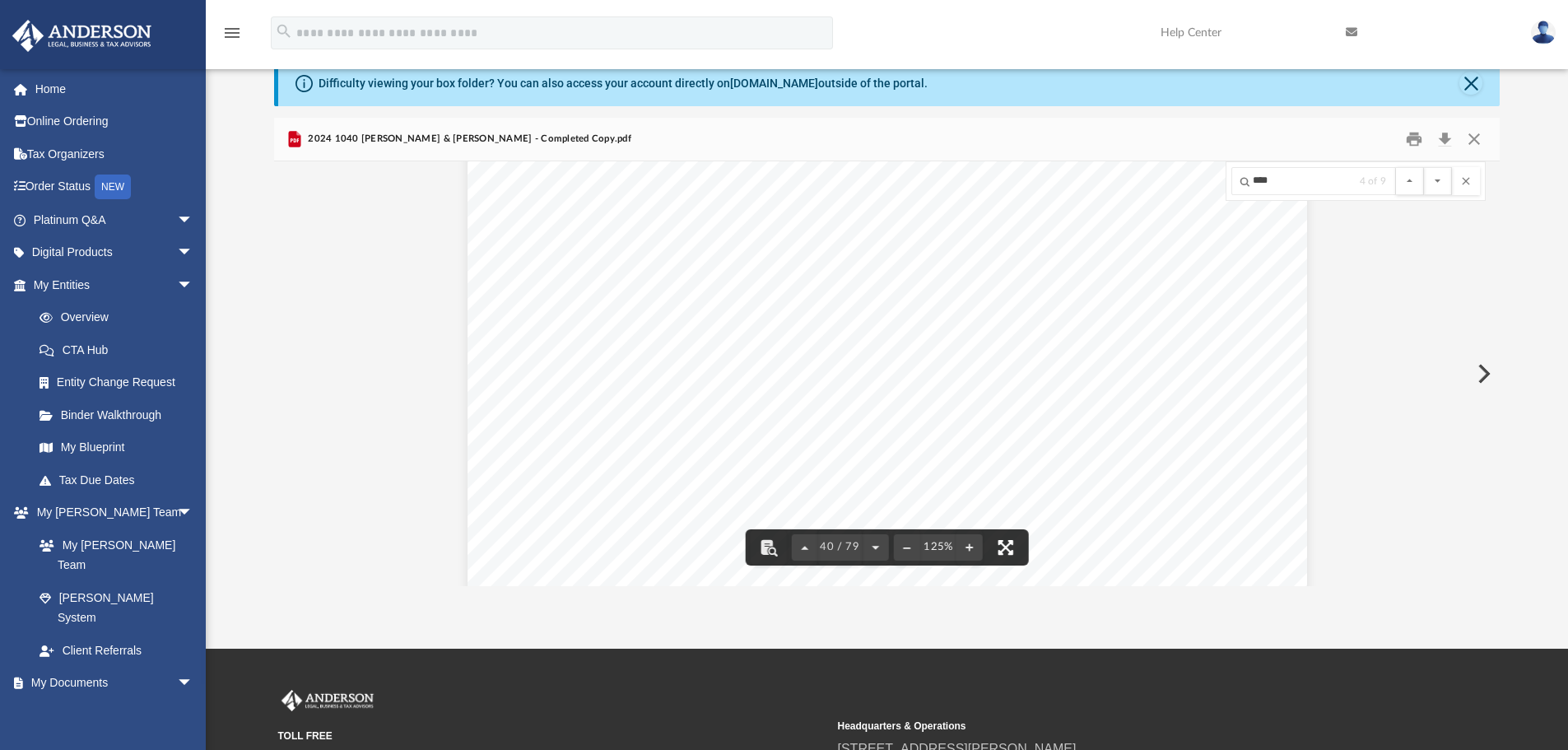
scroll to position [42753, 0]
drag, startPoint x: 1493, startPoint y: 370, endPoint x: 1498, endPoint y: 188, distance: 182.1
click at [1492, 185] on div "420002 10-29-24 33 34 a b c 35 36 37 38 39 40 41 35 36 37 38 39 40 41 42 Cost o…" at bounding box center [887, 374] width 1227 height 425
drag, startPoint x: 1493, startPoint y: 371, endPoint x: 1490, endPoint y: 164, distance: 207.0
click at [1490, 158] on div "2024 1040 DeLuca, Rosalind & Womack, Adam - Completed Copy.pdf 420002 10-29-24 …" at bounding box center [887, 352] width 1227 height 468
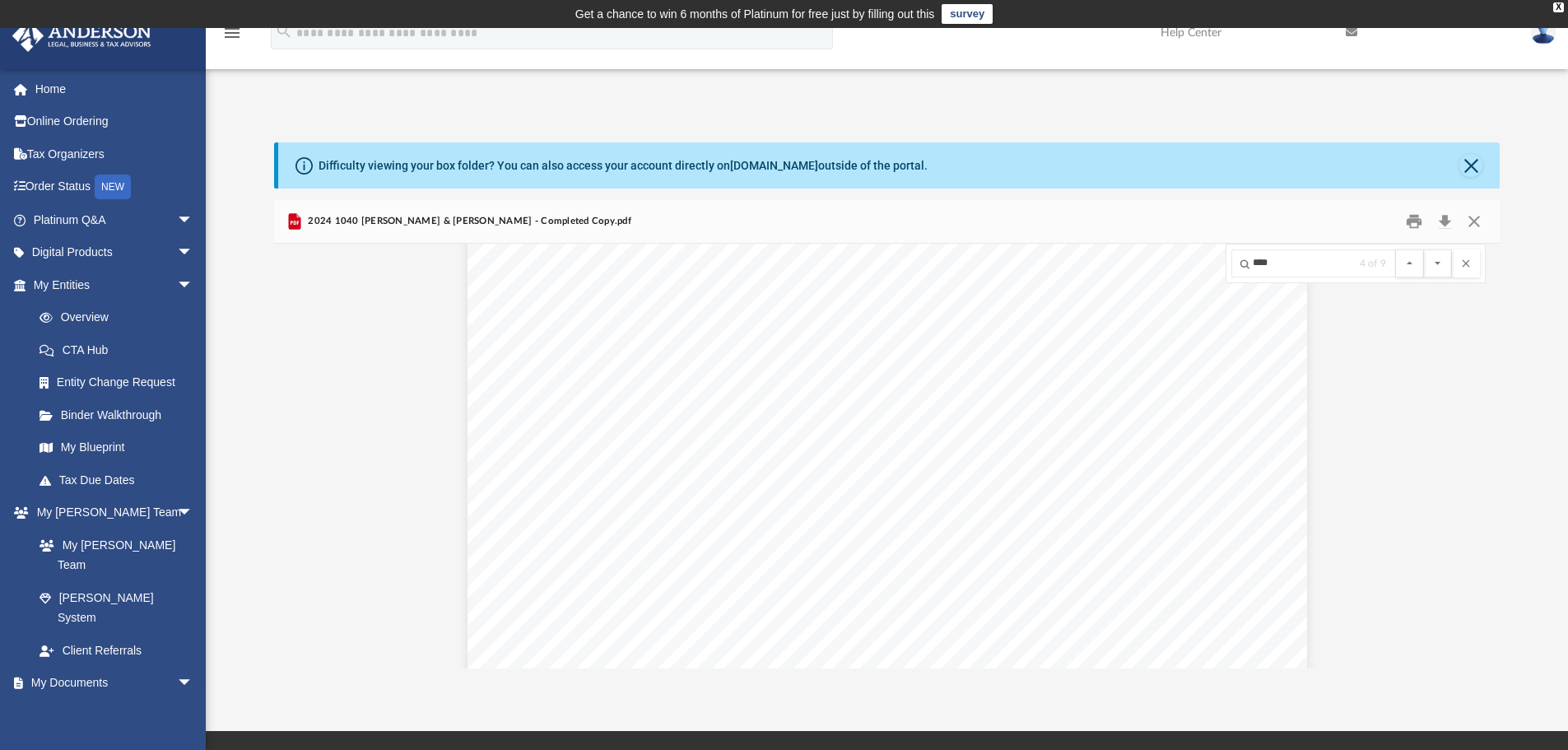
scroll to position [4280, 0]
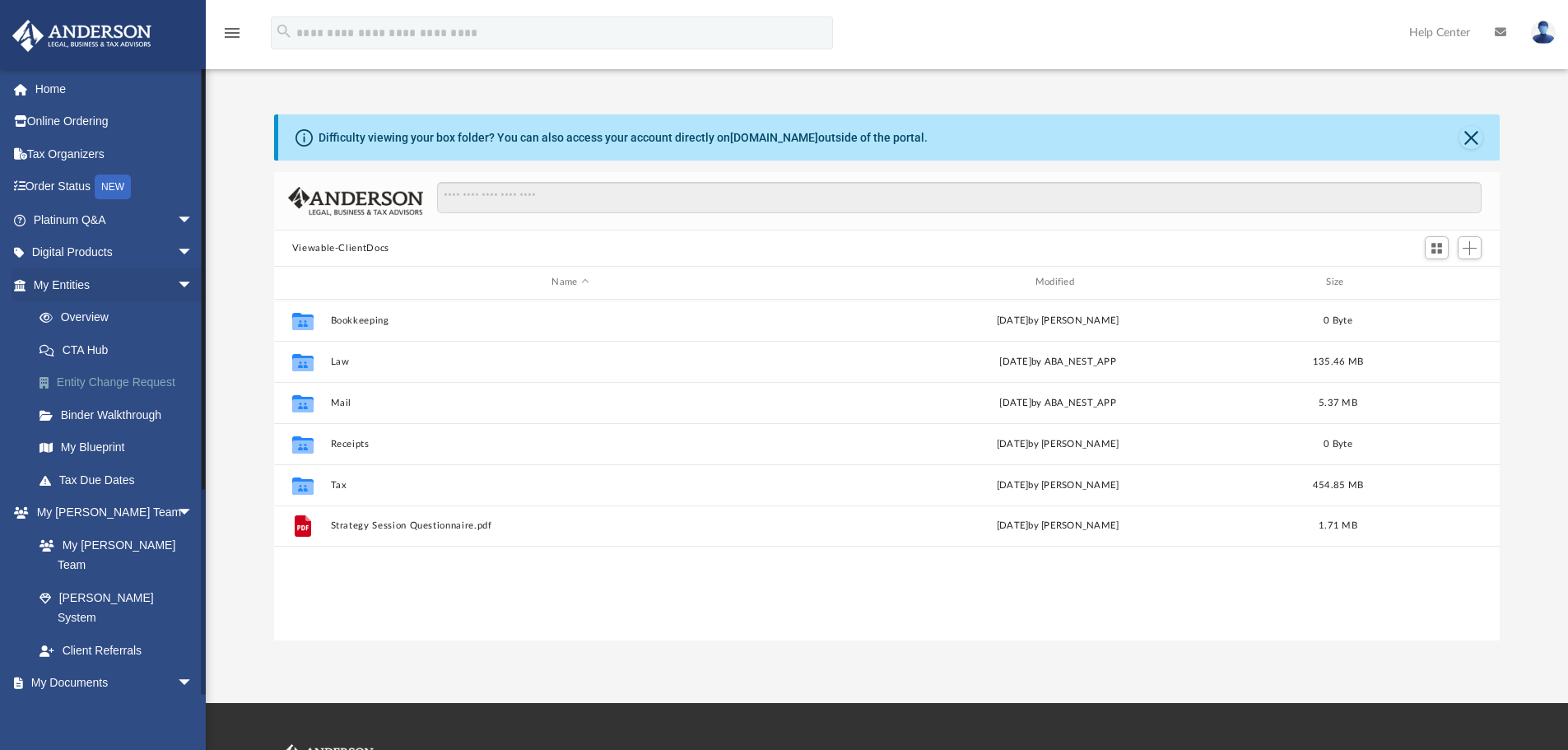
scroll to position [362, 1214]
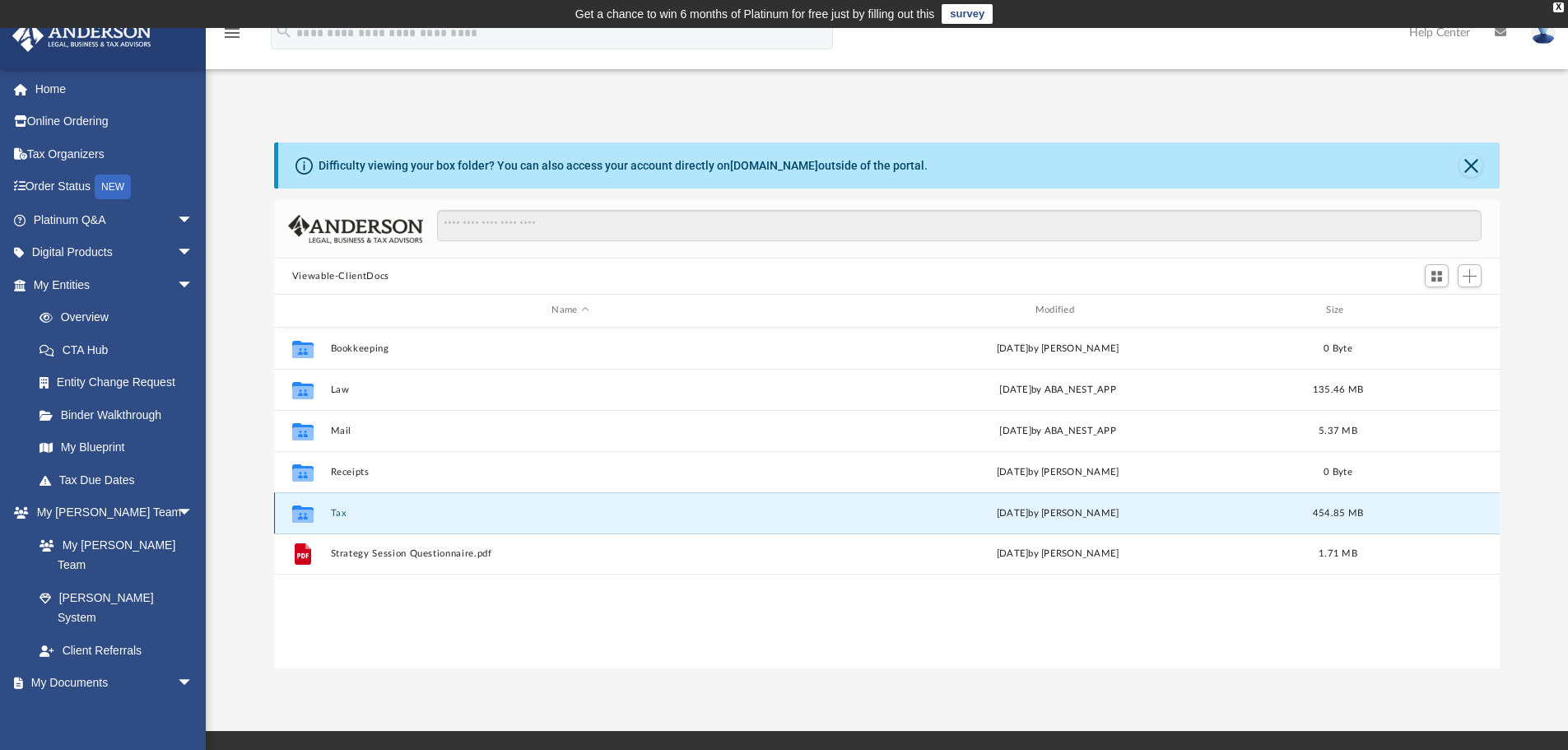
click at [335, 514] on button "Tax" at bounding box center [571, 513] width 480 height 11
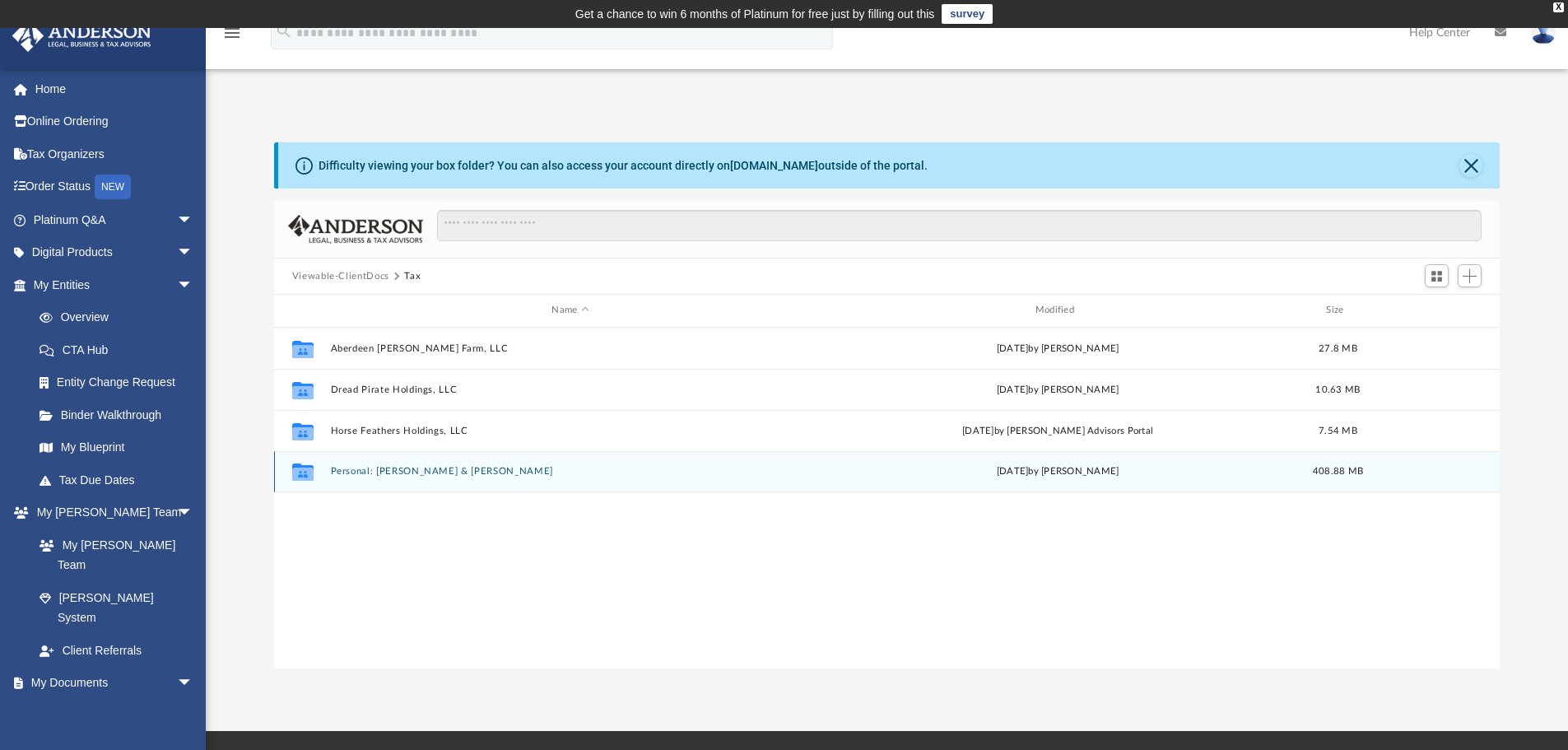
click at [357, 469] on button "Personal: [PERSON_NAME] & [PERSON_NAME]" at bounding box center [571, 471] width 480 height 11
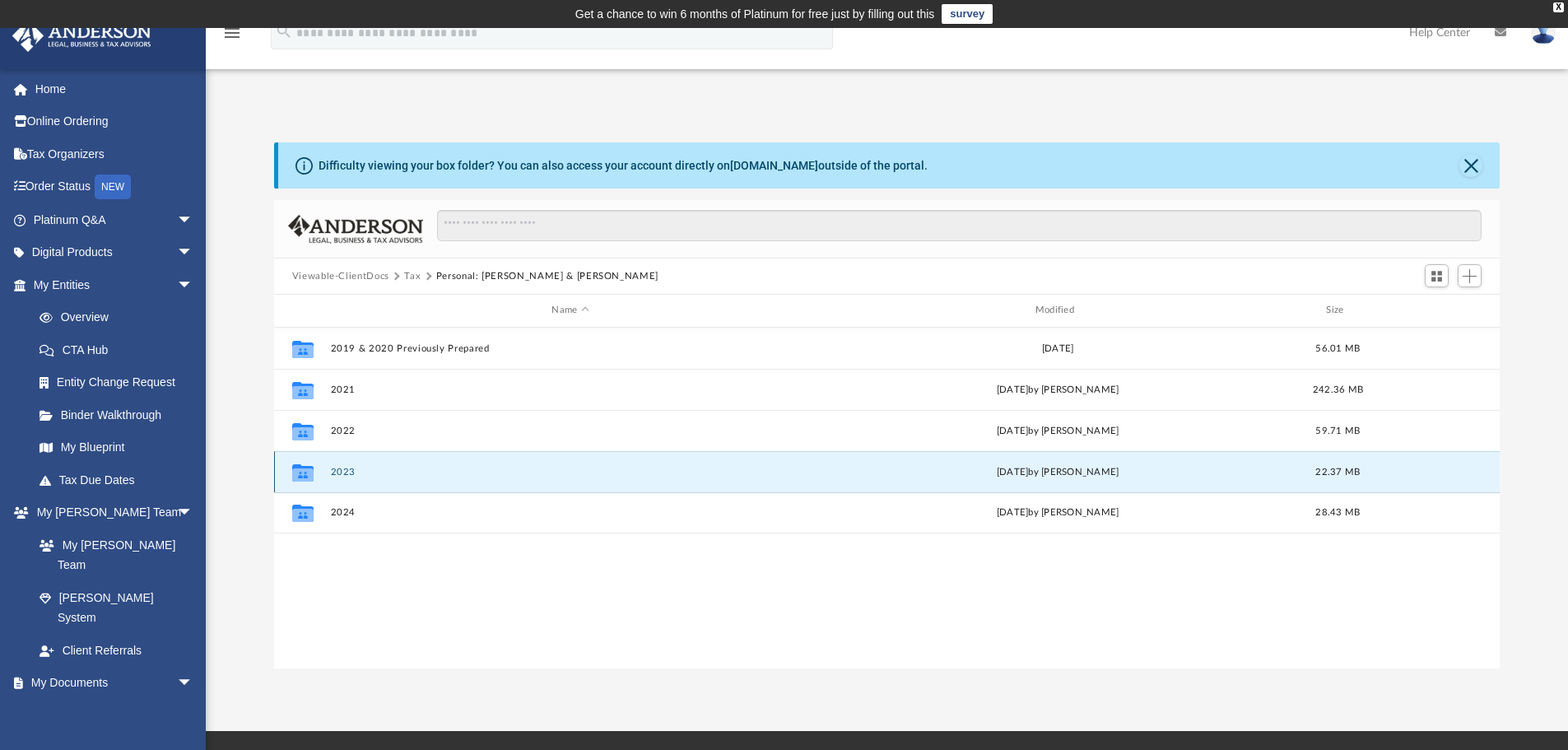
click at [341, 471] on button "2023" at bounding box center [571, 471] width 480 height 11
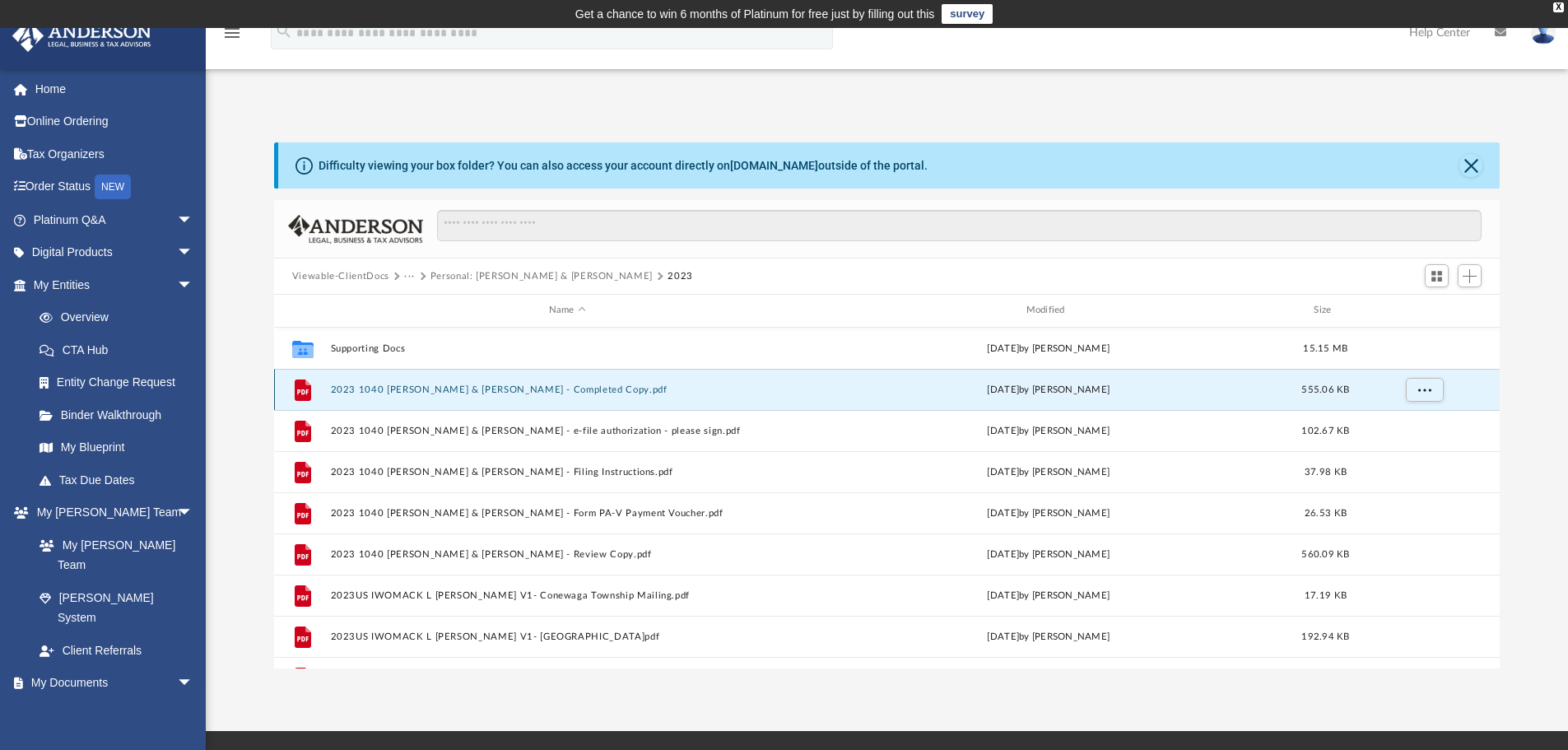
click at [388, 389] on button "2023 1040 DeLuca, Rosalind & Womack, Adam - Completed Copy.pdf" at bounding box center [568, 389] width 474 height 11
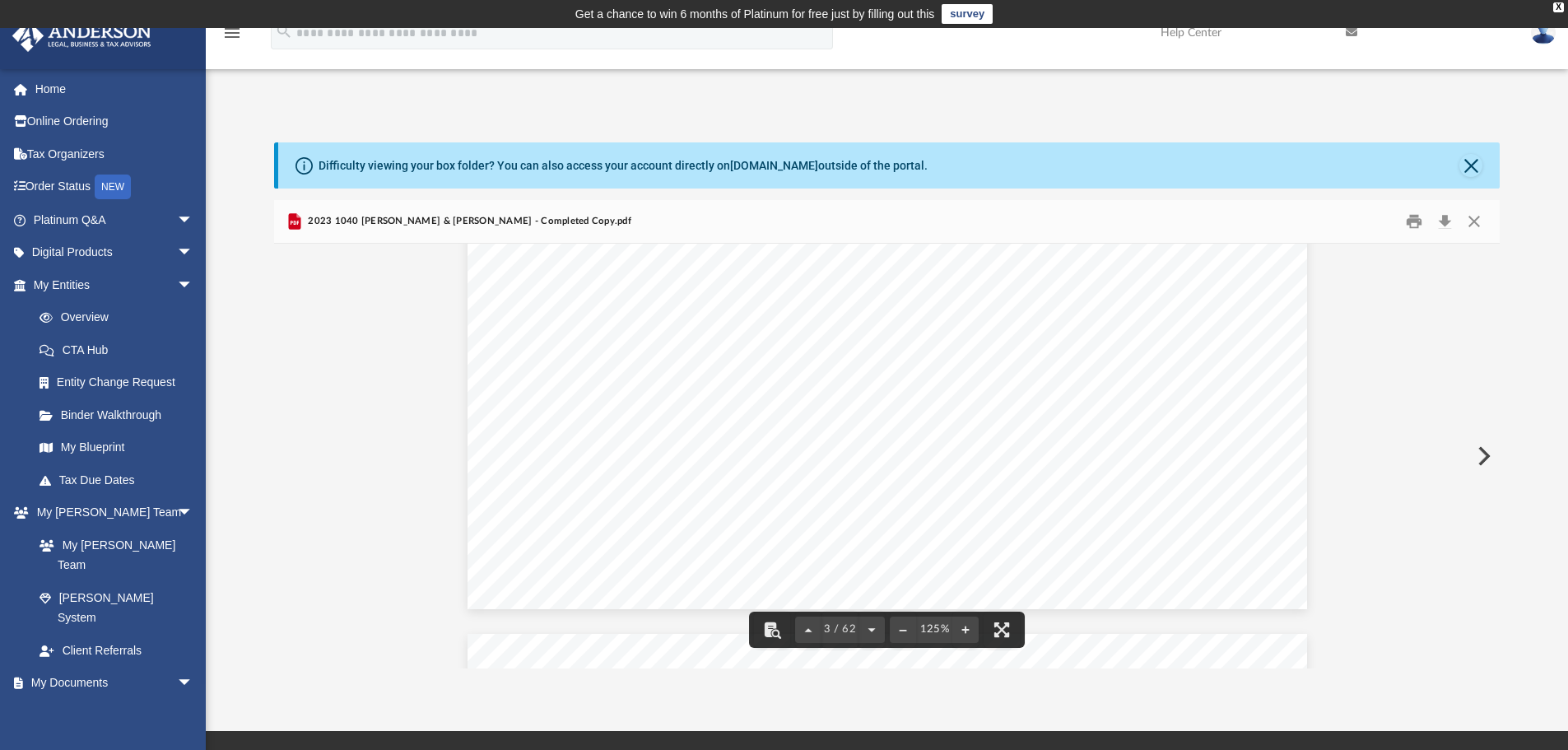
scroll to position [2140, 0]
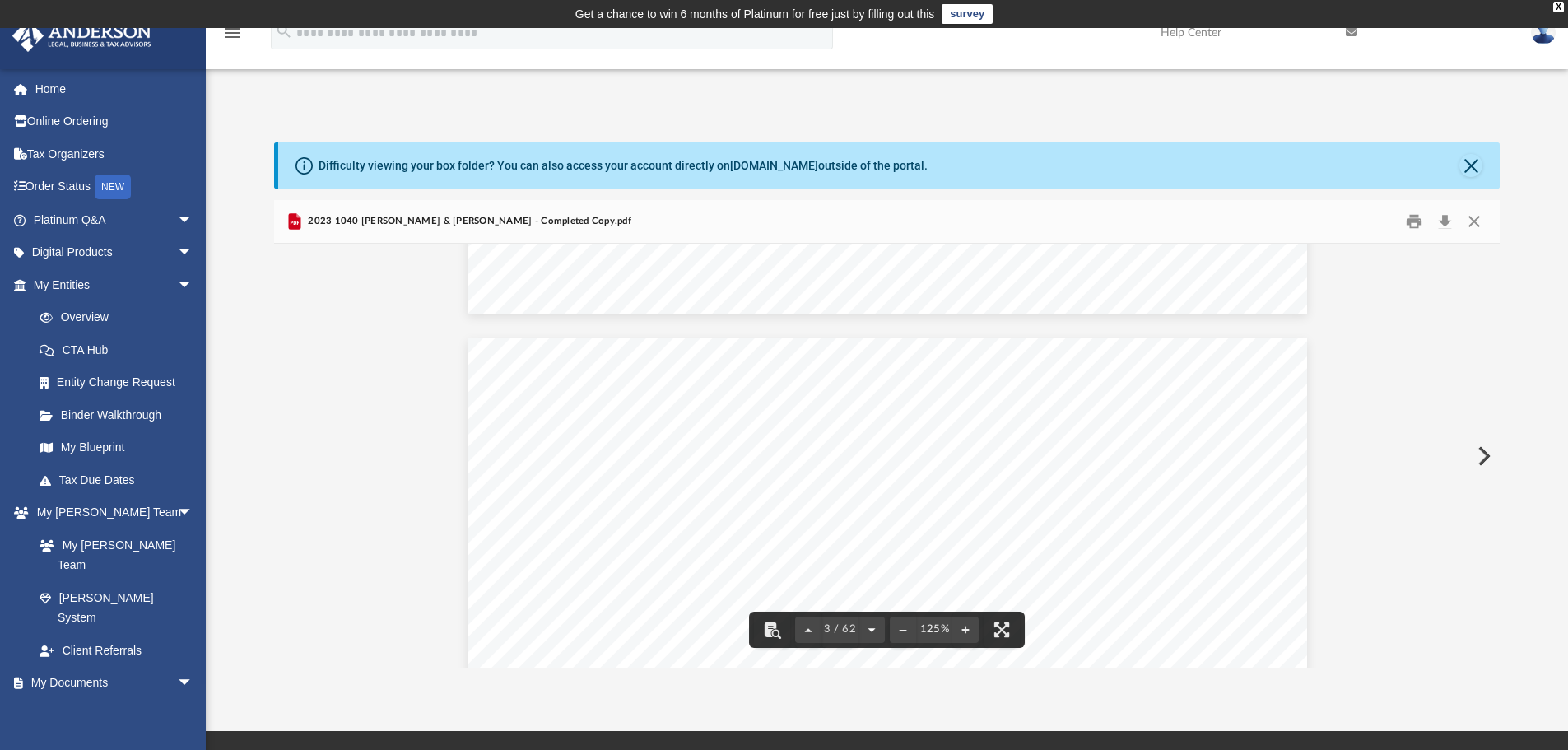
click at [868, 629] on button "File preview" at bounding box center [871, 629] width 27 height 37
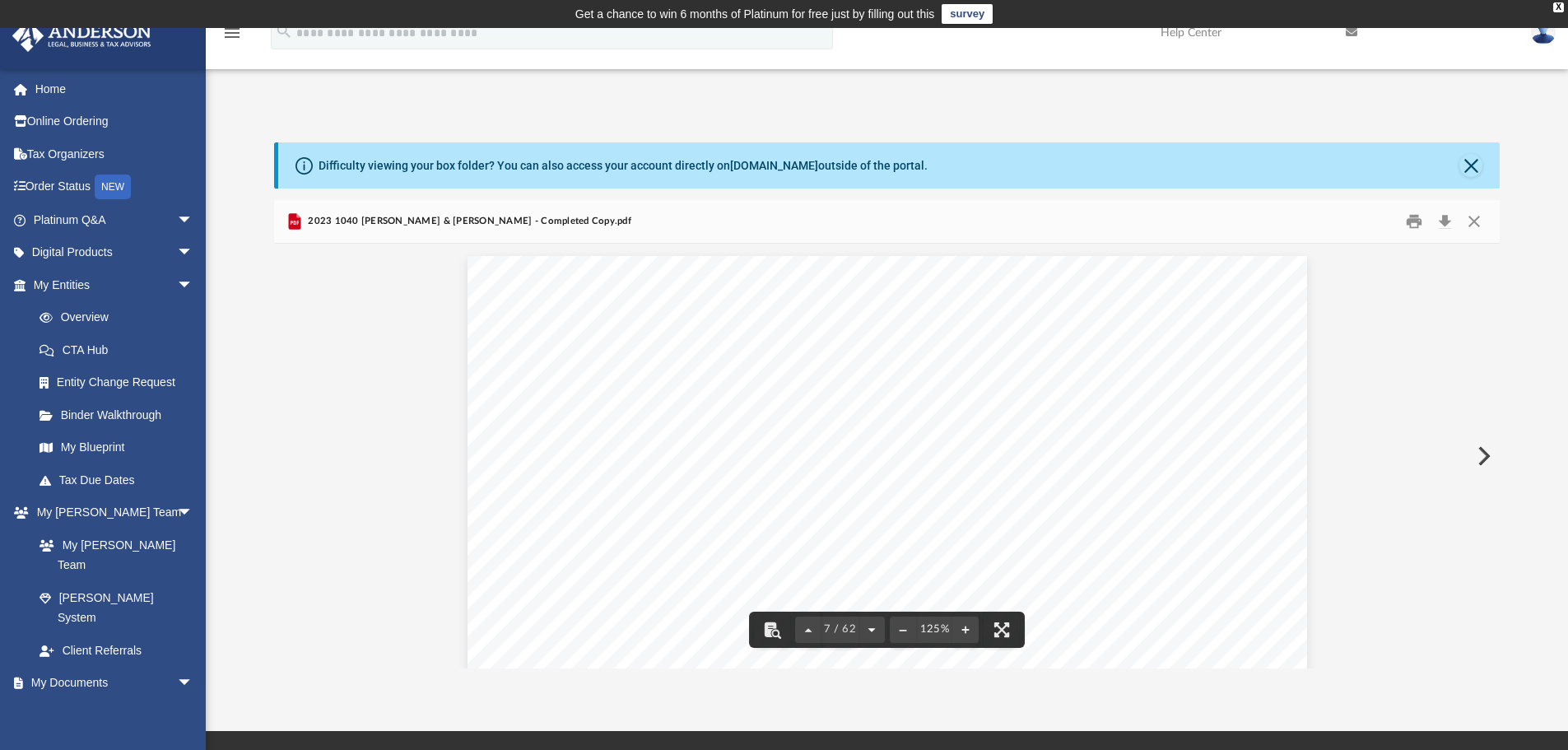
click at [868, 629] on button "File preview" at bounding box center [871, 629] width 27 height 37
click at [868, 629] on button "File preview" at bounding box center [875, 629] width 27 height 37
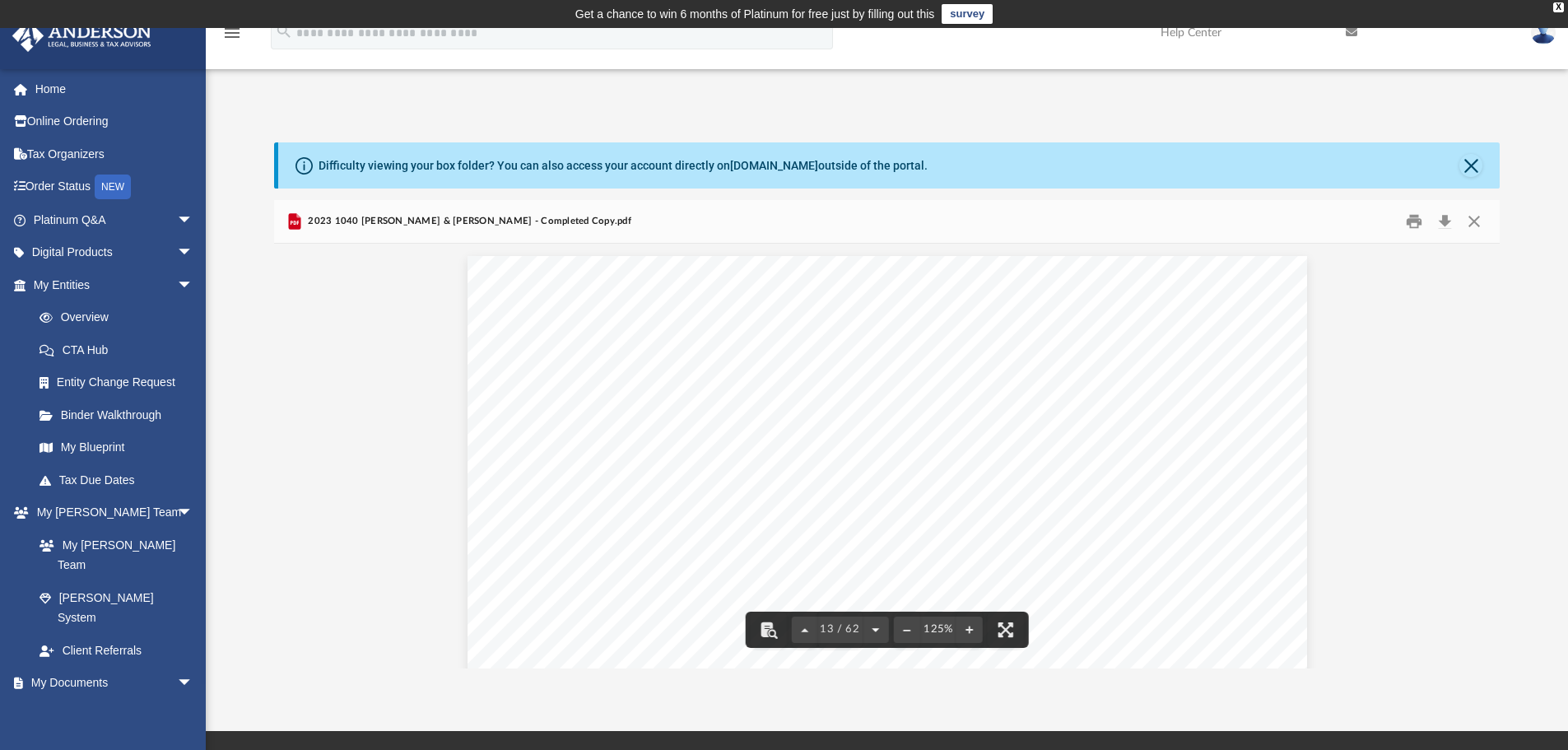
click at [868, 629] on button "File preview" at bounding box center [875, 629] width 27 height 37
click at [869, 629] on button "File preview" at bounding box center [875, 629] width 27 height 37
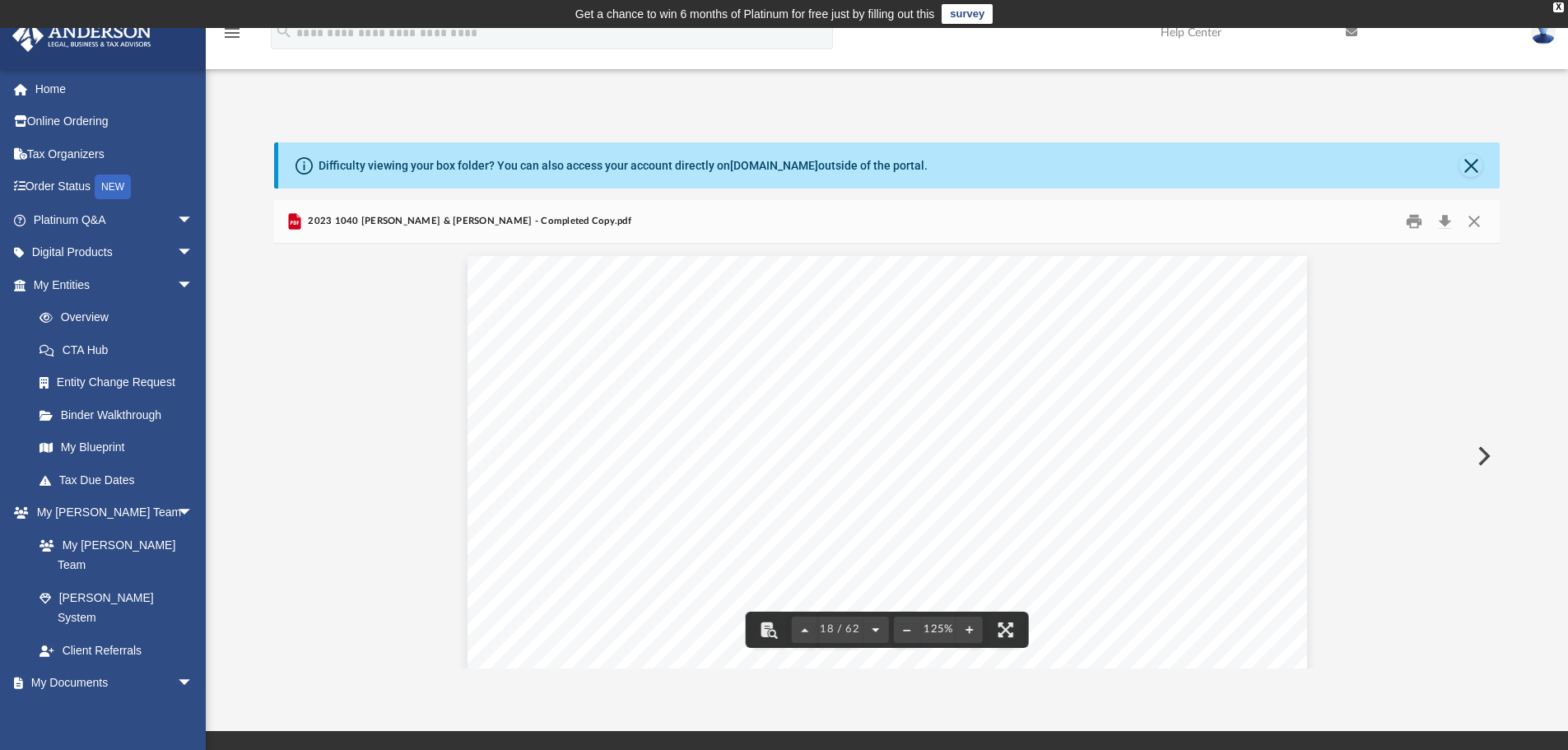
click at [869, 629] on button "File preview" at bounding box center [875, 629] width 27 height 37
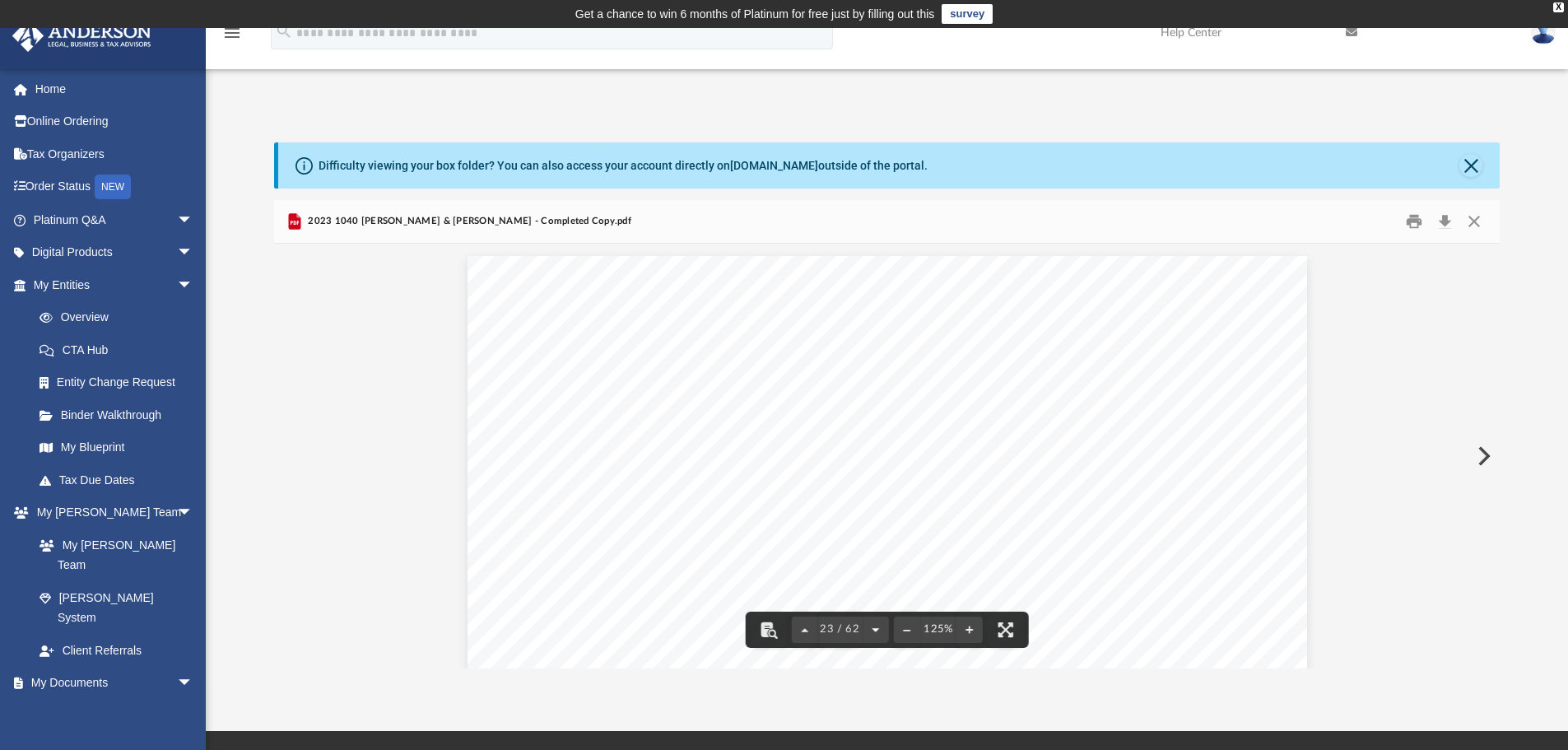
click at [869, 629] on button "File preview" at bounding box center [875, 629] width 27 height 37
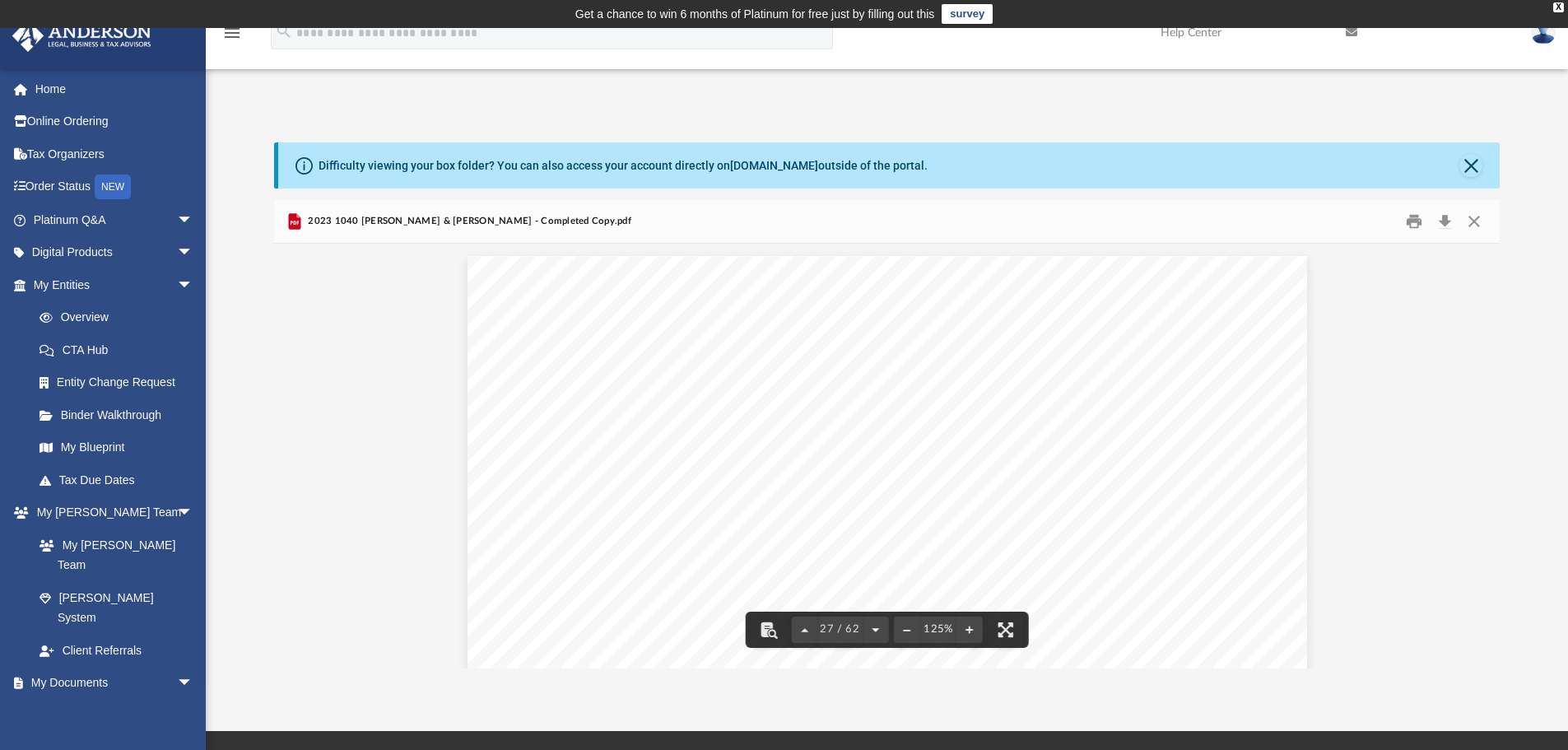
click at [869, 629] on button "File preview" at bounding box center [875, 629] width 27 height 37
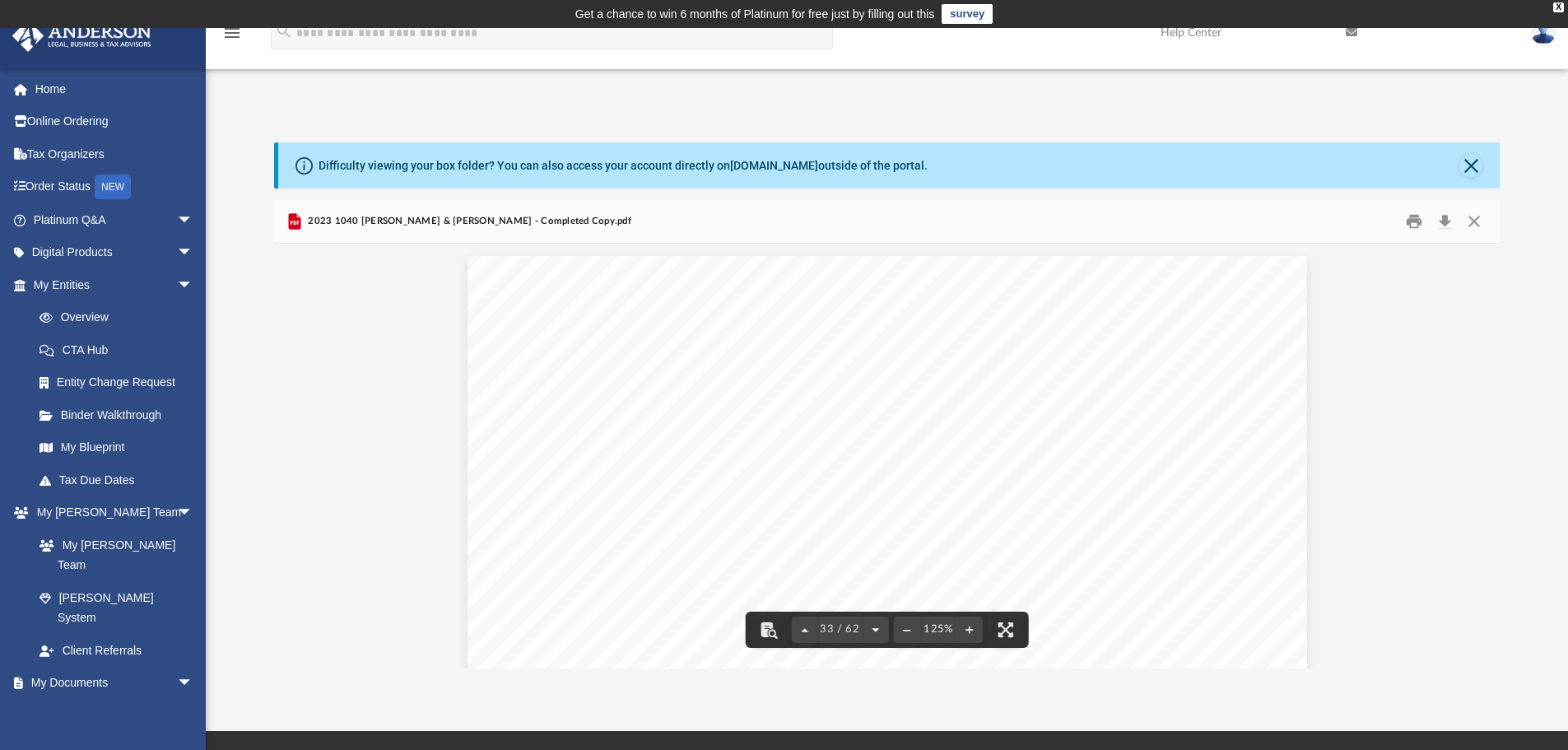
click at [869, 629] on button "File preview" at bounding box center [875, 629] width 27 height 37
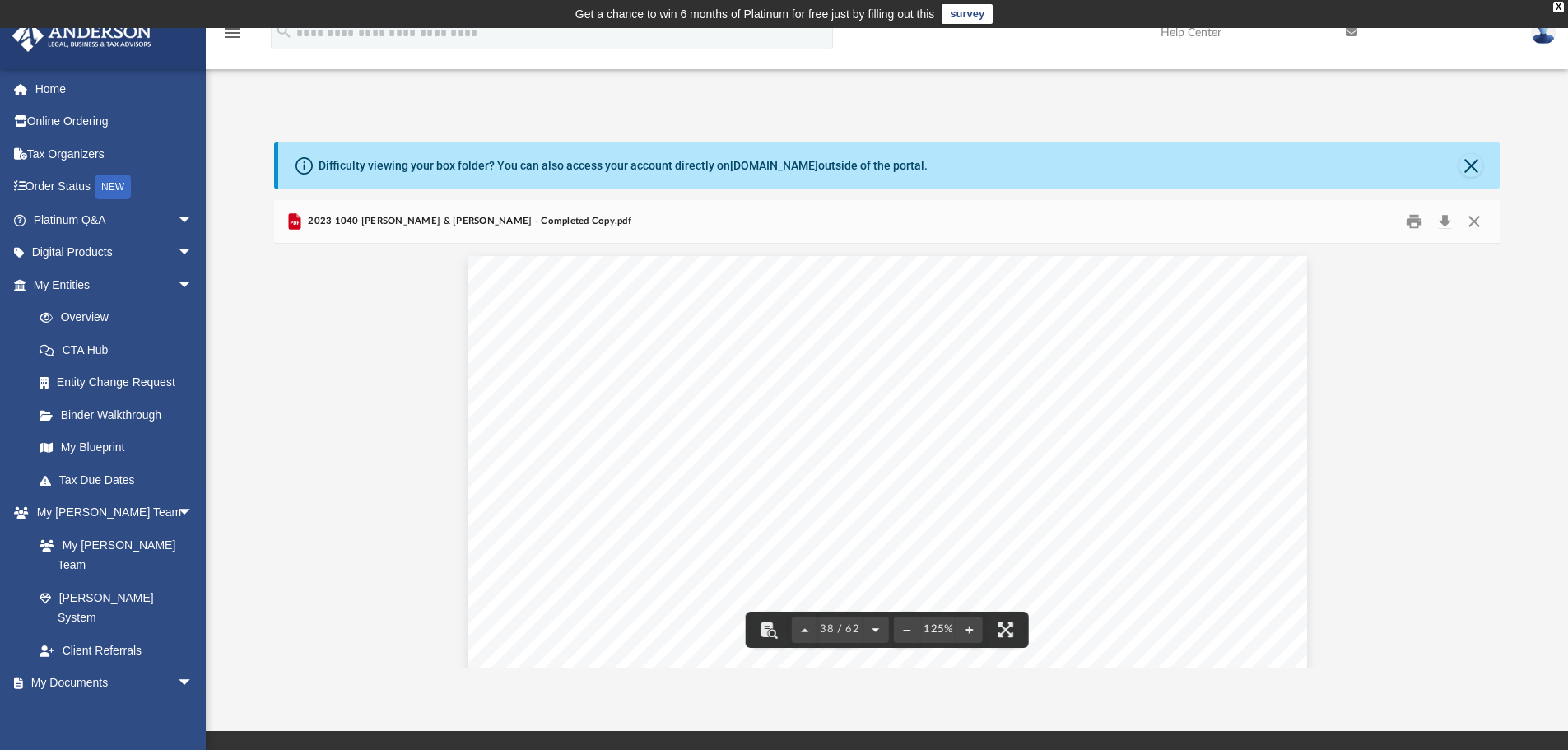
click at [869, 629] on button "File preview" at bounding box center [875, 629] width 27 height 37
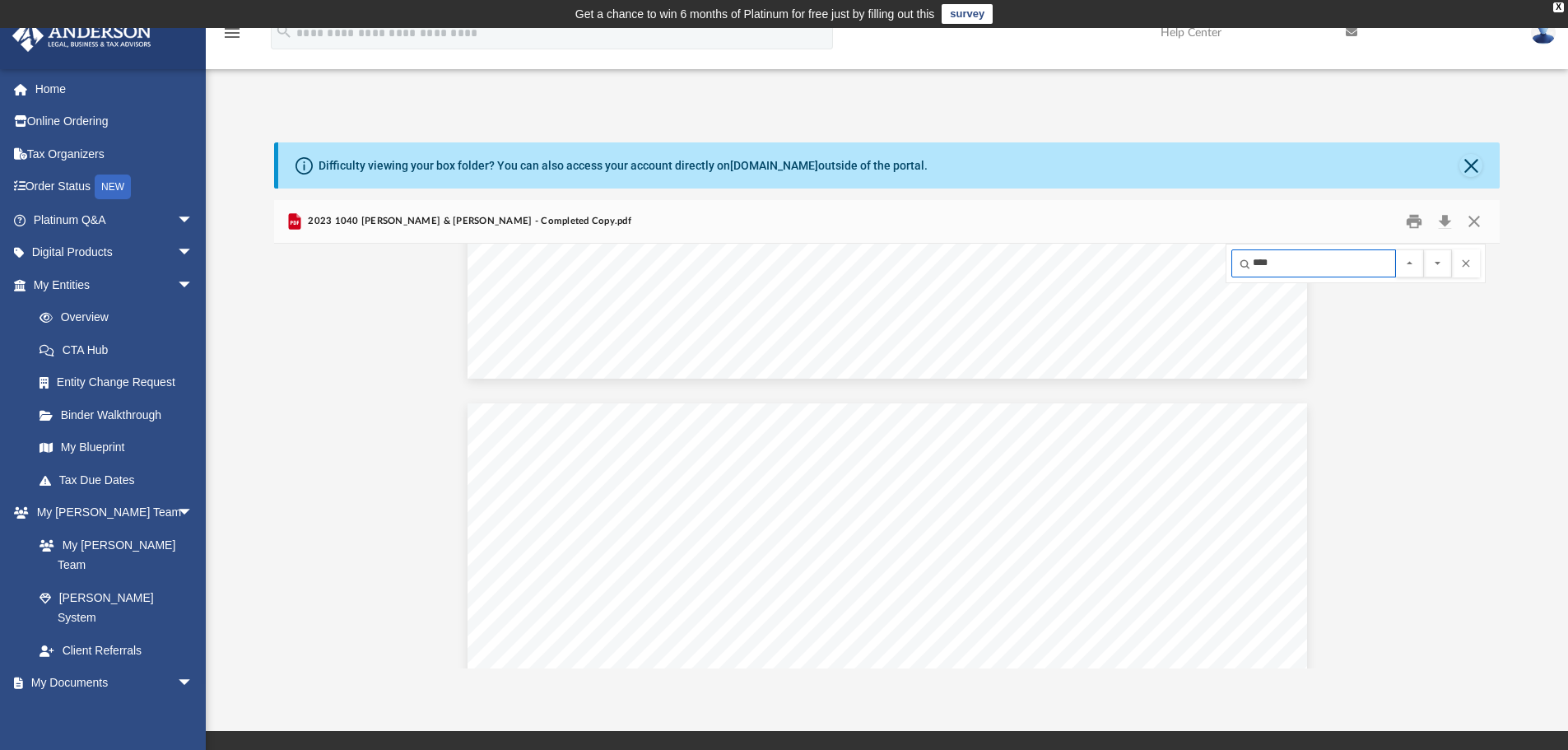
scroll to position [24369, 0]
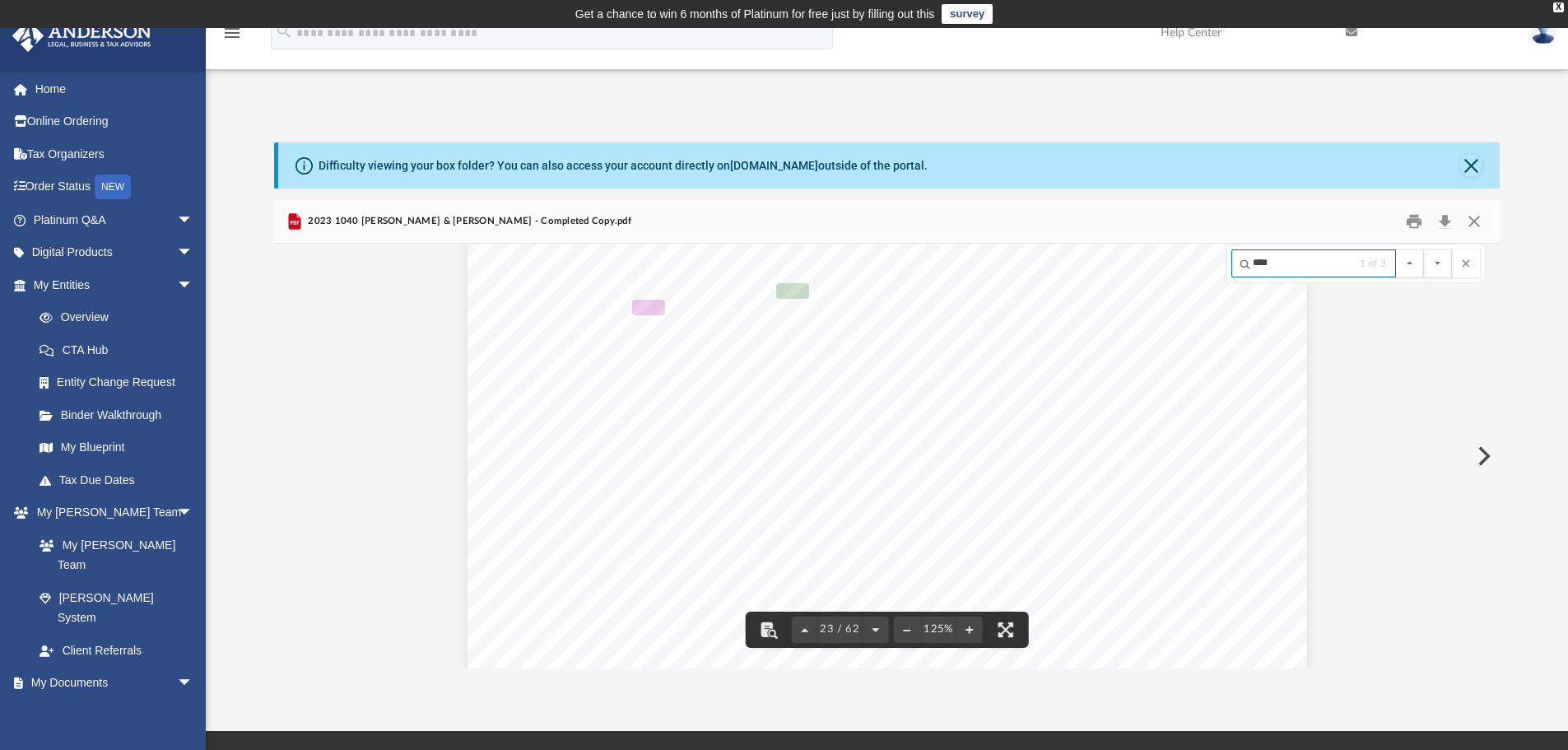
type input "****"
click at [1424, 249] on button "File preview" at bounding box center [1438, 263] width 28 height 28
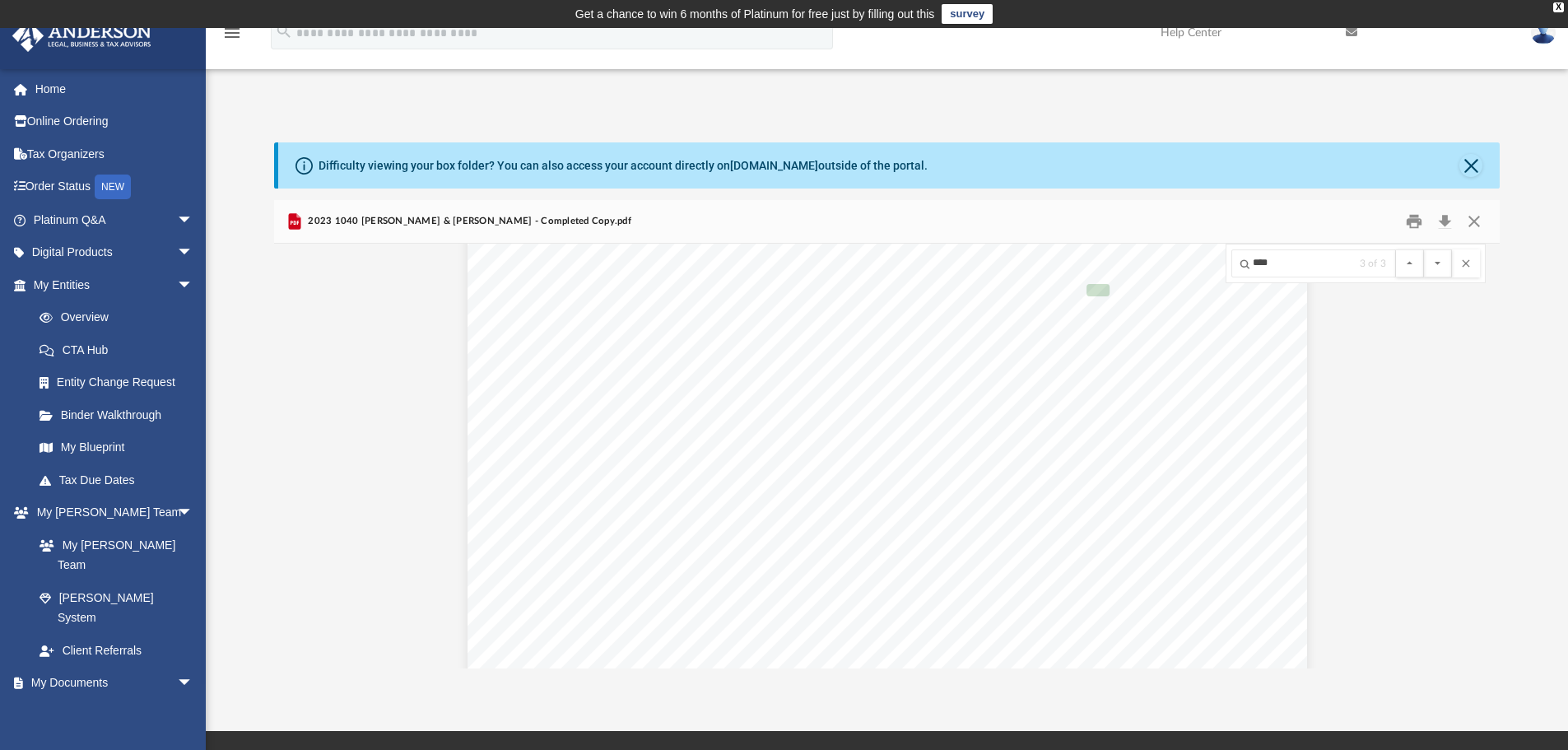
click at [1424, 249] on button "File preview" at bounding box center [1438, 263] width 28 height 28
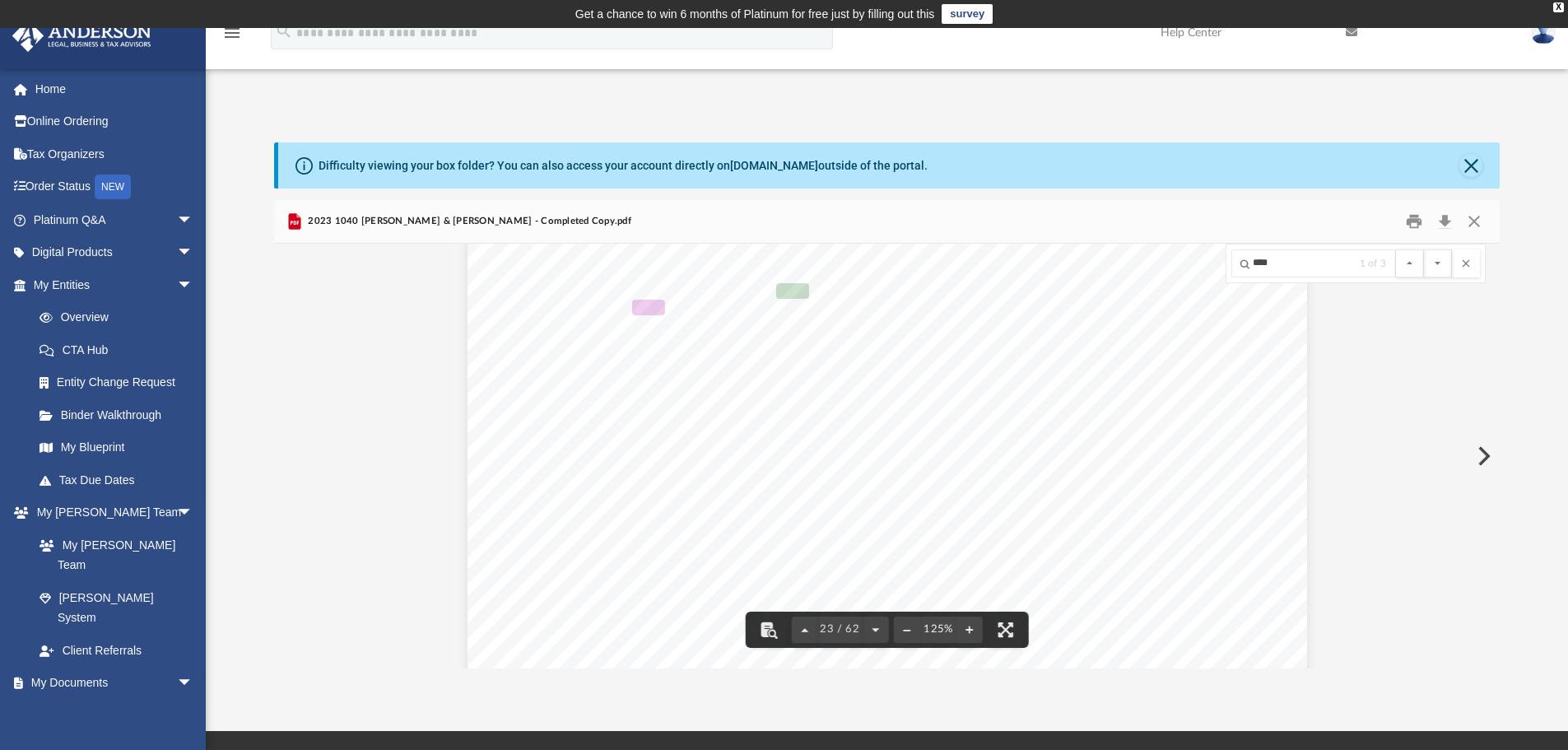
click at [1424, 249] on button "File preview" at bounding box center [1438, 263] width 28 height 28
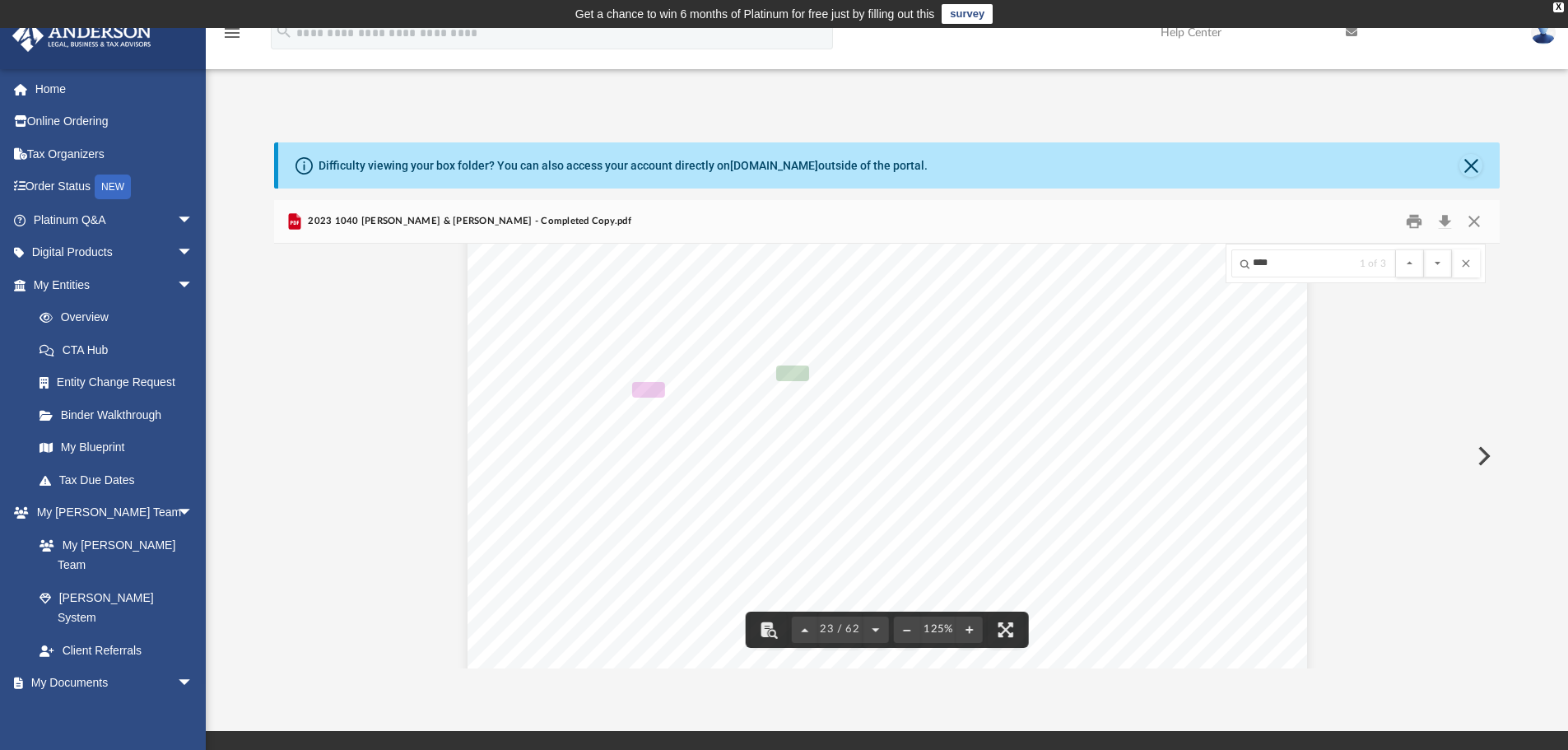
click at [1424, 249] on button "File preview" at bounding box center [1438, 263] width 28 height 28
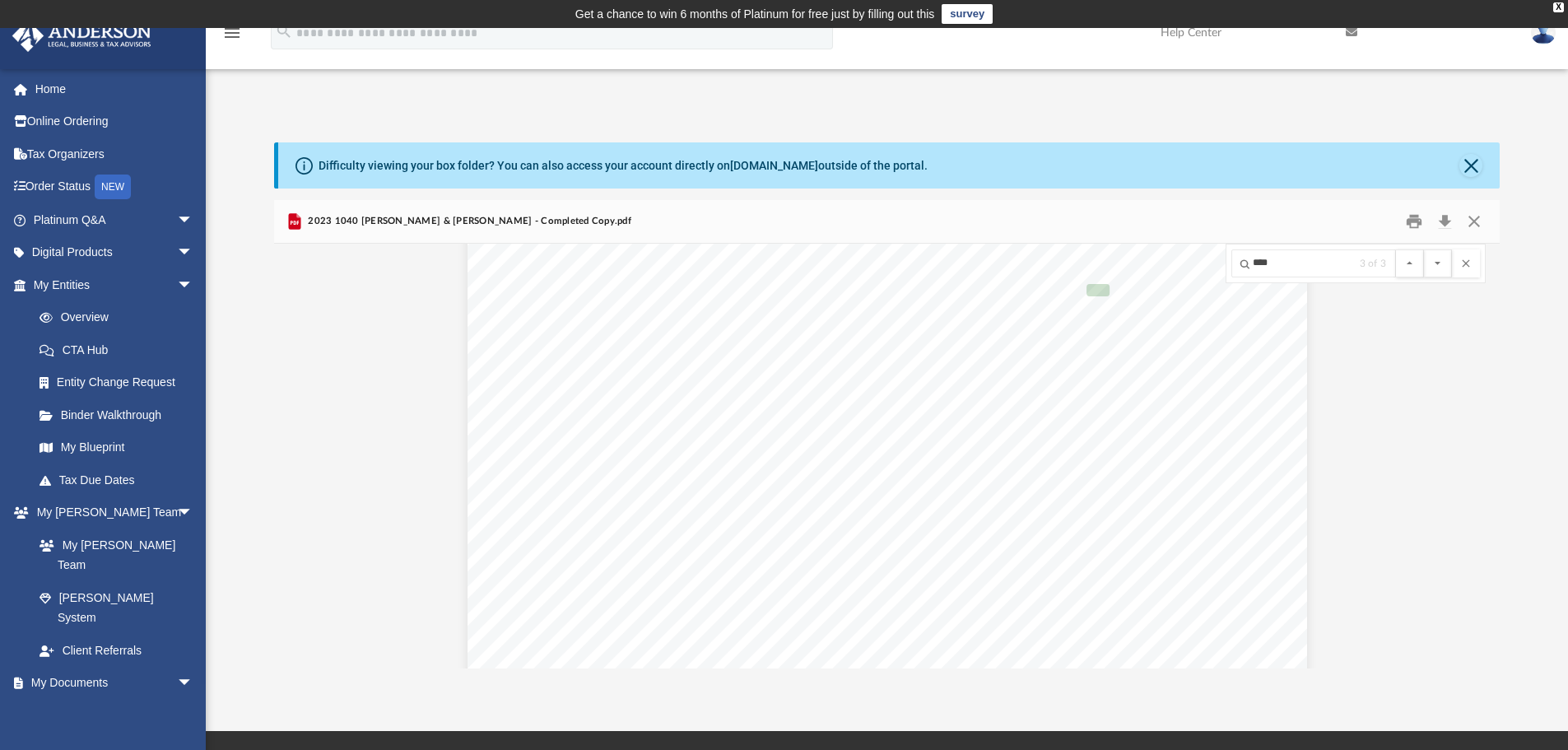
click at [1424, 249] on button "File preview" at bounding box center [1438, 263] width 28 height 28
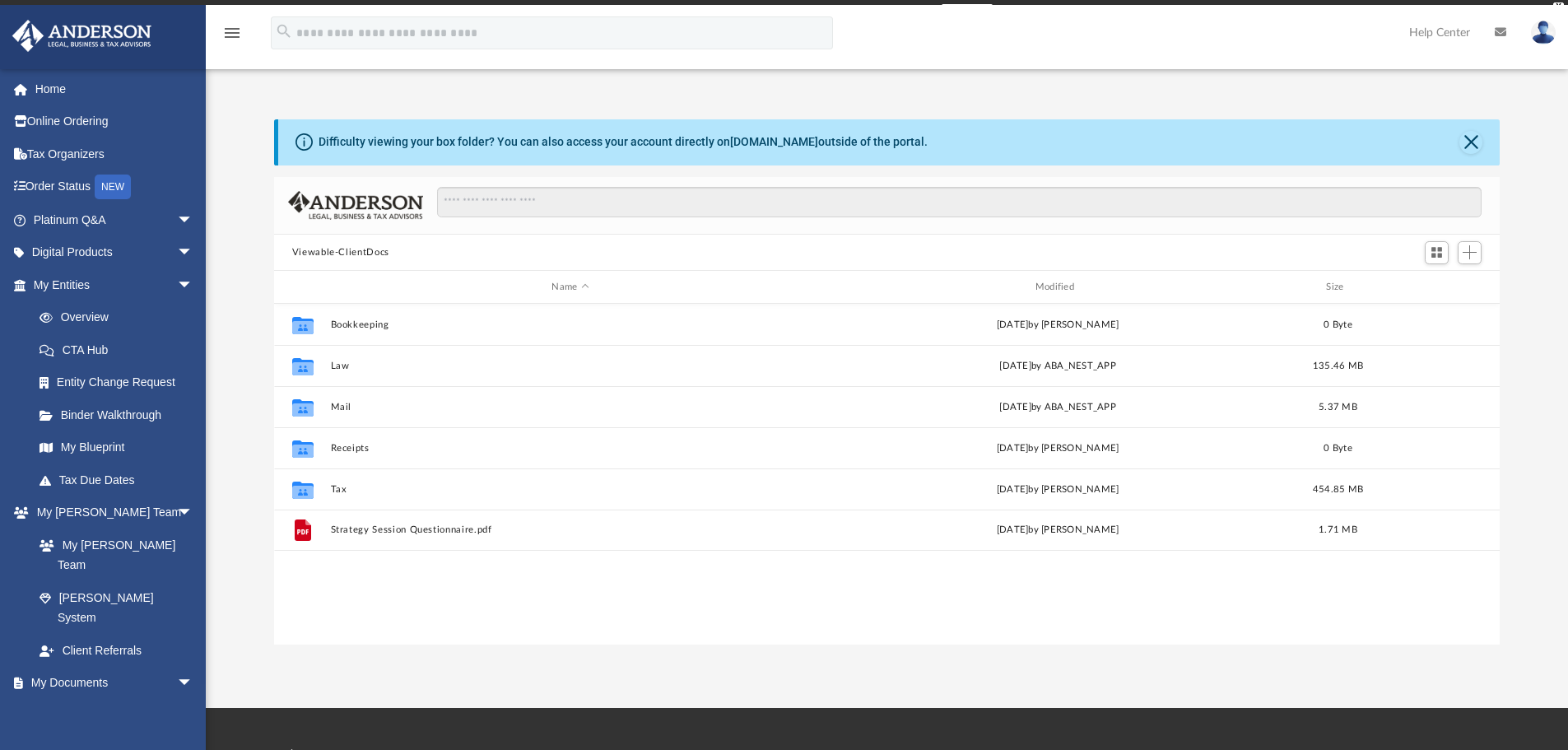
scroll to position [362, 1214]
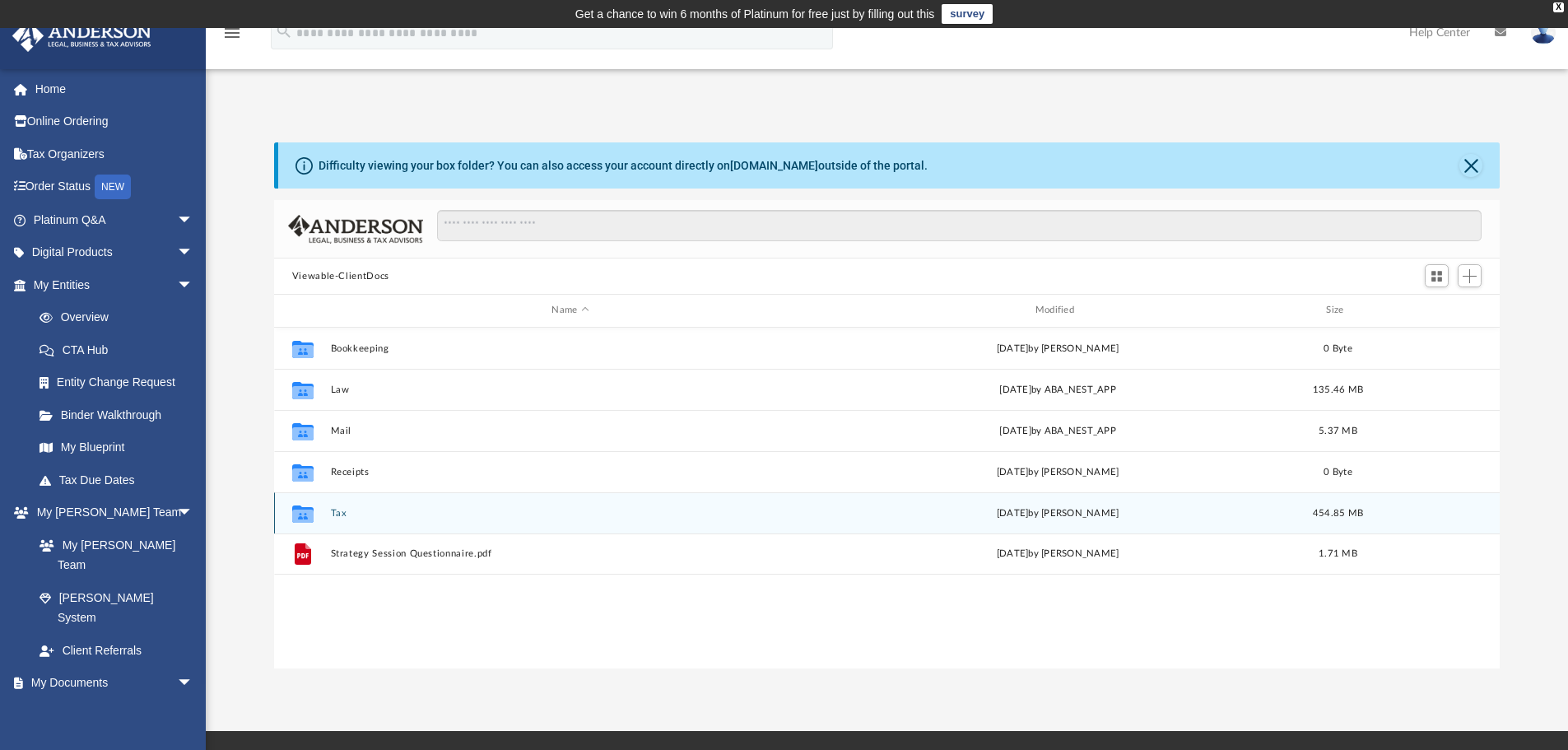
click at [334, 509] on button "Tax" at bounding box center [571, 513] width 480 height 11
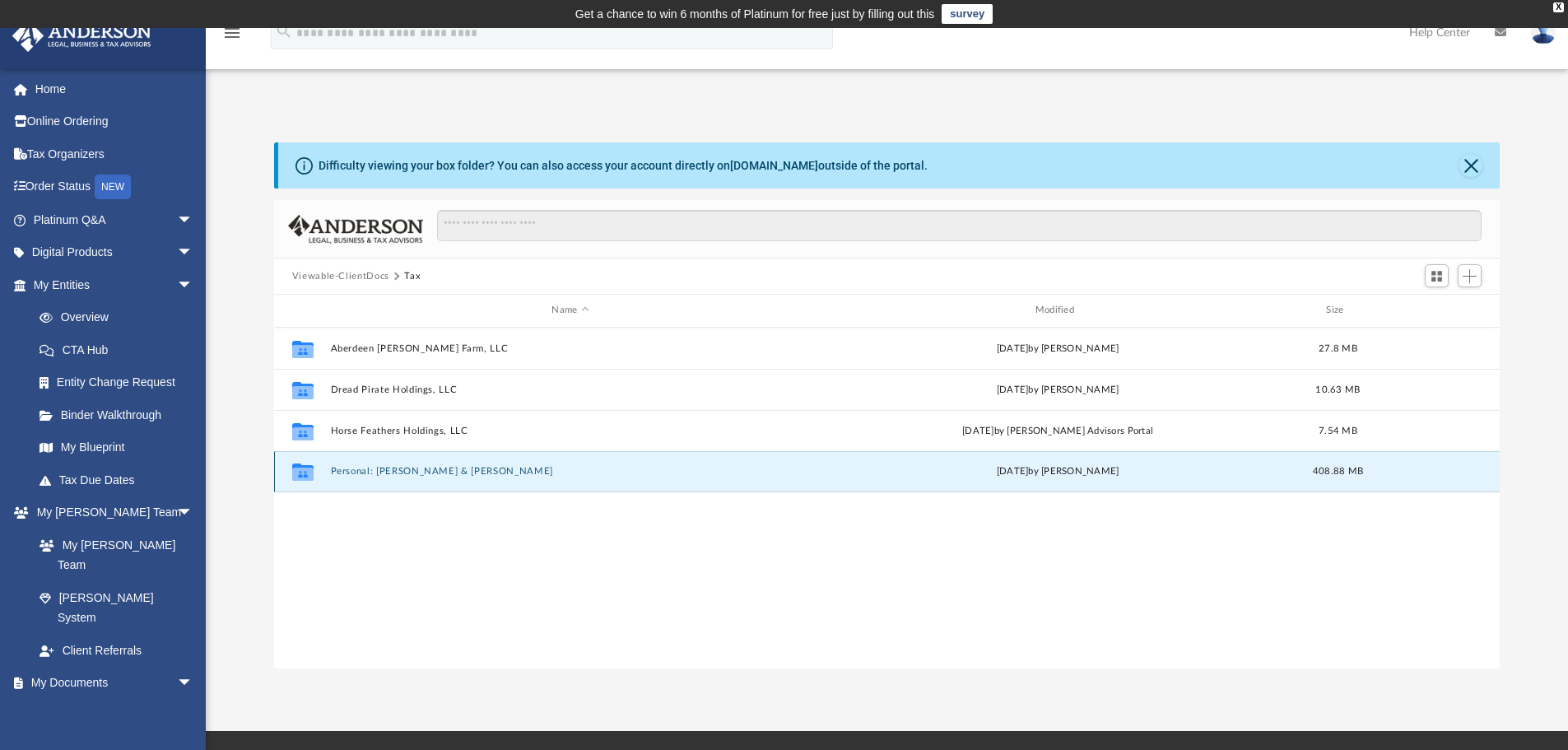
click at [364, 474] on button "Personal: [PERSON_NAME] & [PERSON_NAME]" at bounding box center [571, 471] width 480 height 11
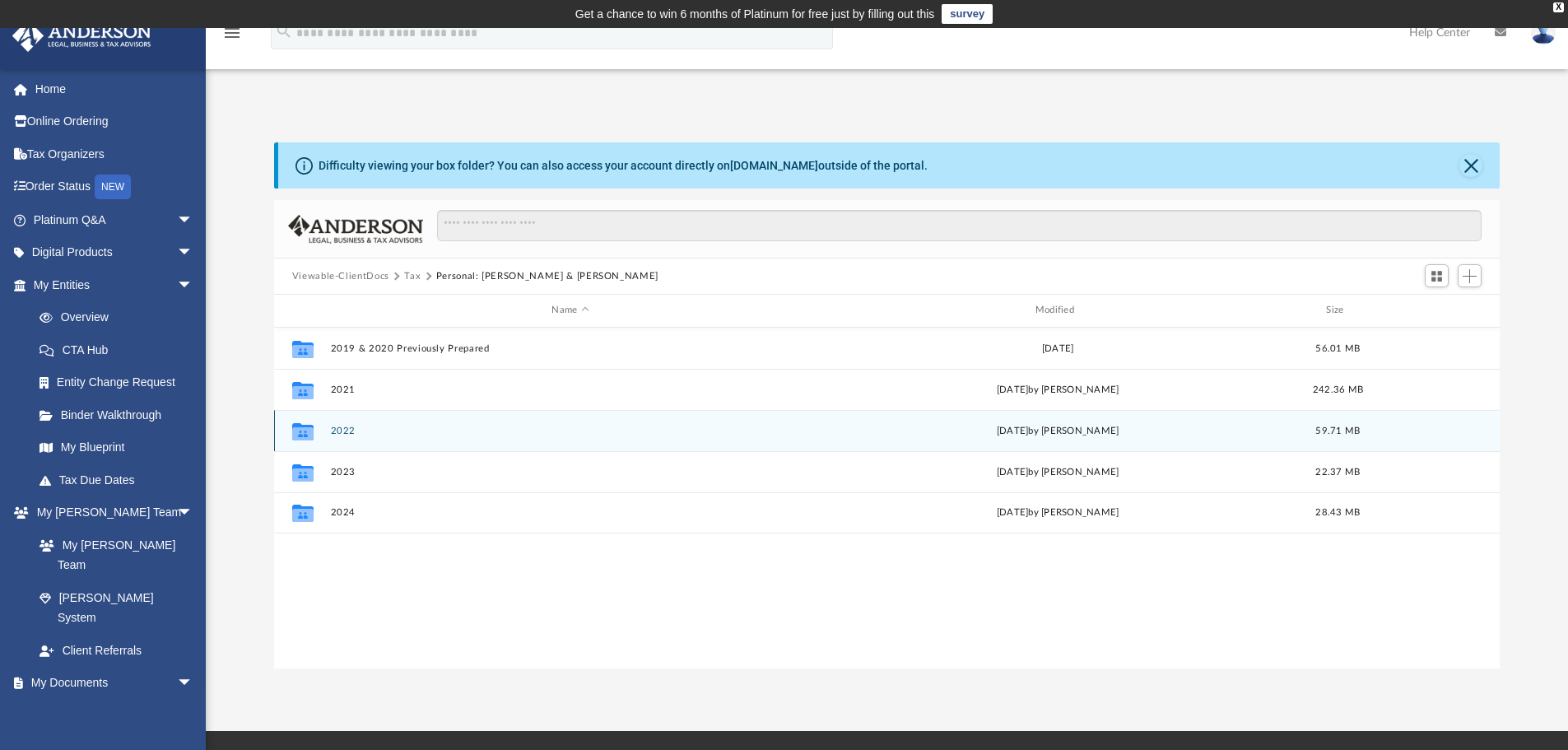
click at [344, 433] on button "2022" at bounding box center [571, 431] width 480 height 11
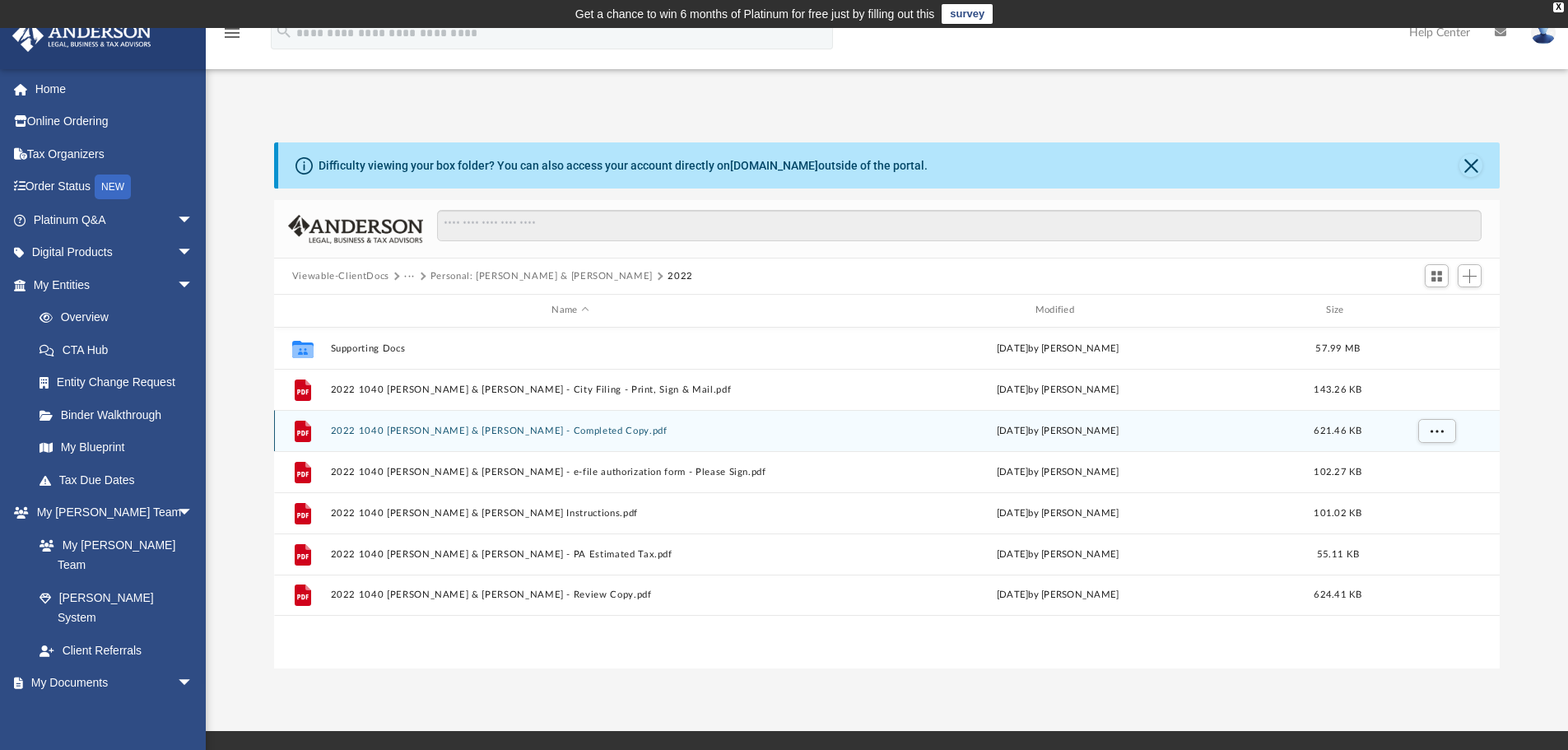
click at [399, 439] on div "File 2022 1040 DeLuca, Rosalind & Womack, Adam - Completed Copy.pdf Wed Aug 16 …" at bounding box center [887, 430] width 1227 height 41
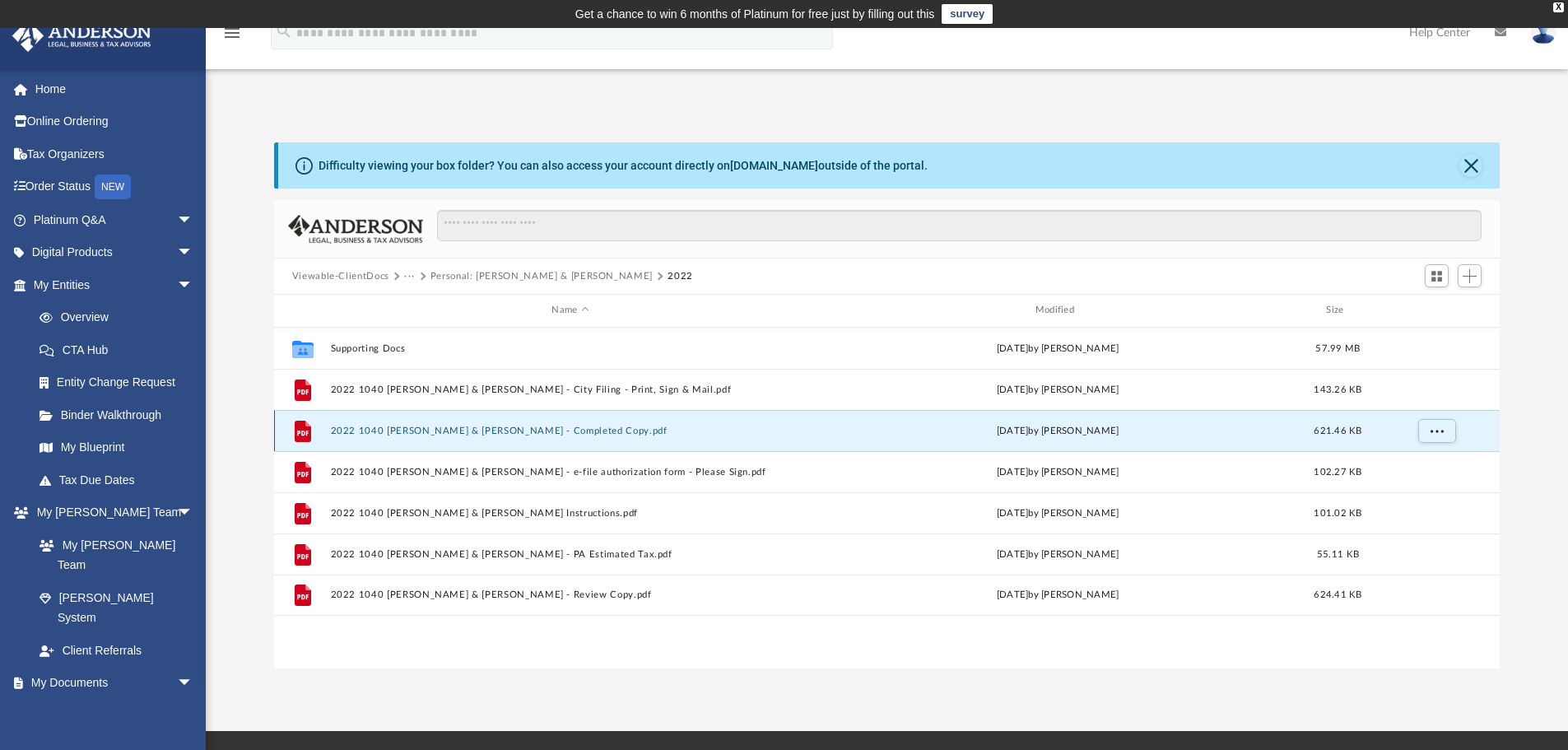
click at [396, 430] on button "2022 1040 DeLuca, Rosalind & Womack, Adam - Completed Copy.pdf" at bounding box center [571, 431] width 480 height 11
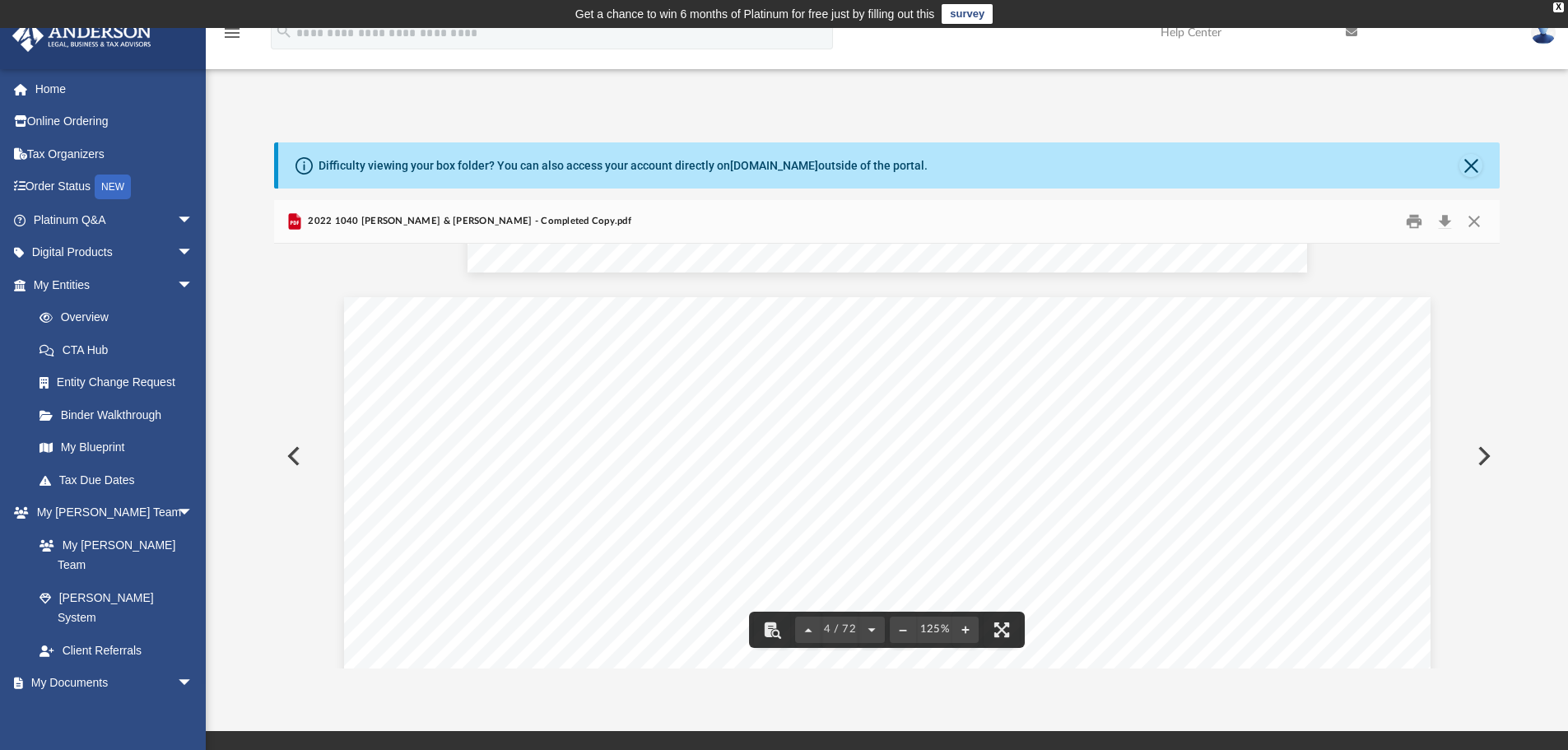
scroll to position [3209, 0]
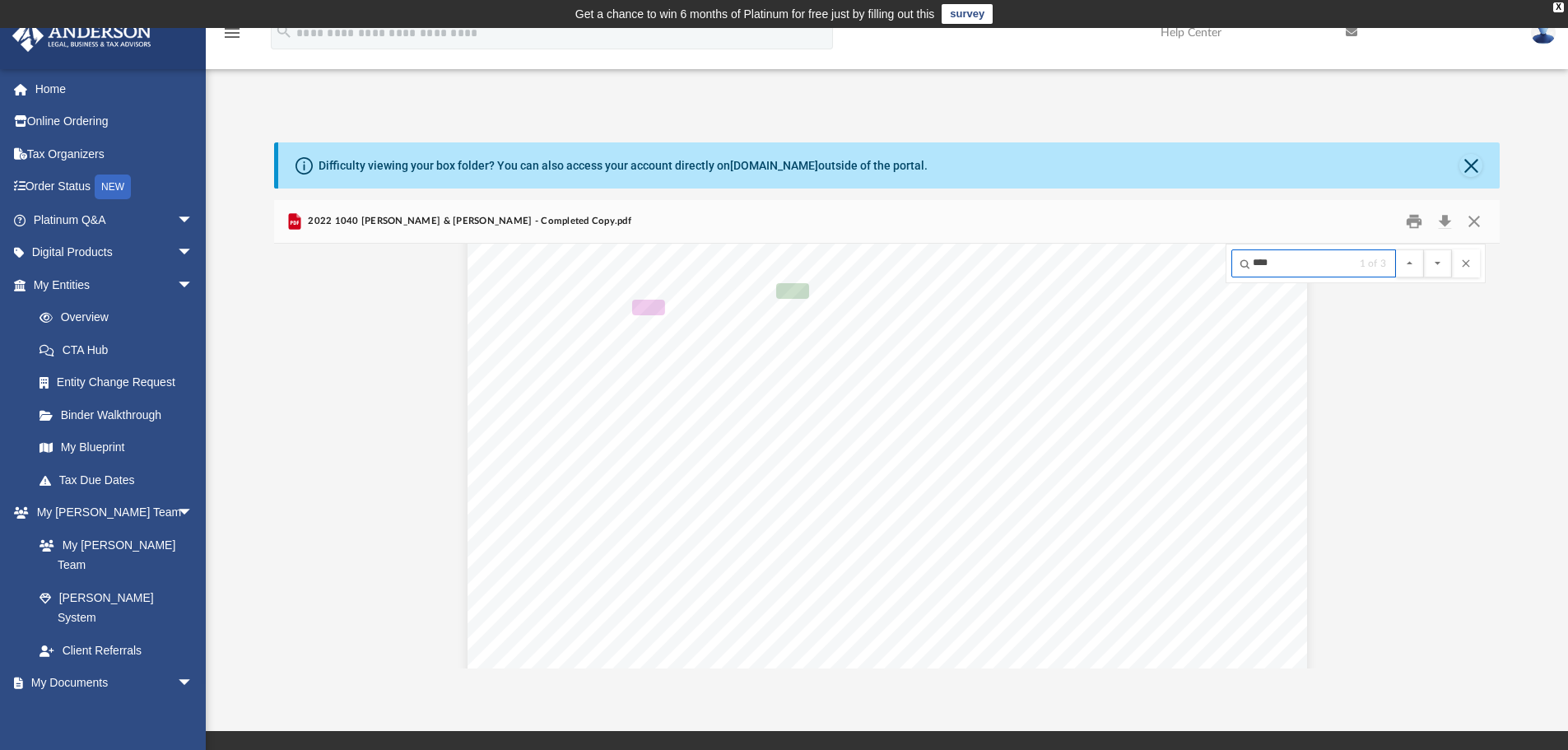
type input "****"
click at [1424, 249] on button "File preview" at bounding box center [1438, 263] width 28 height 28
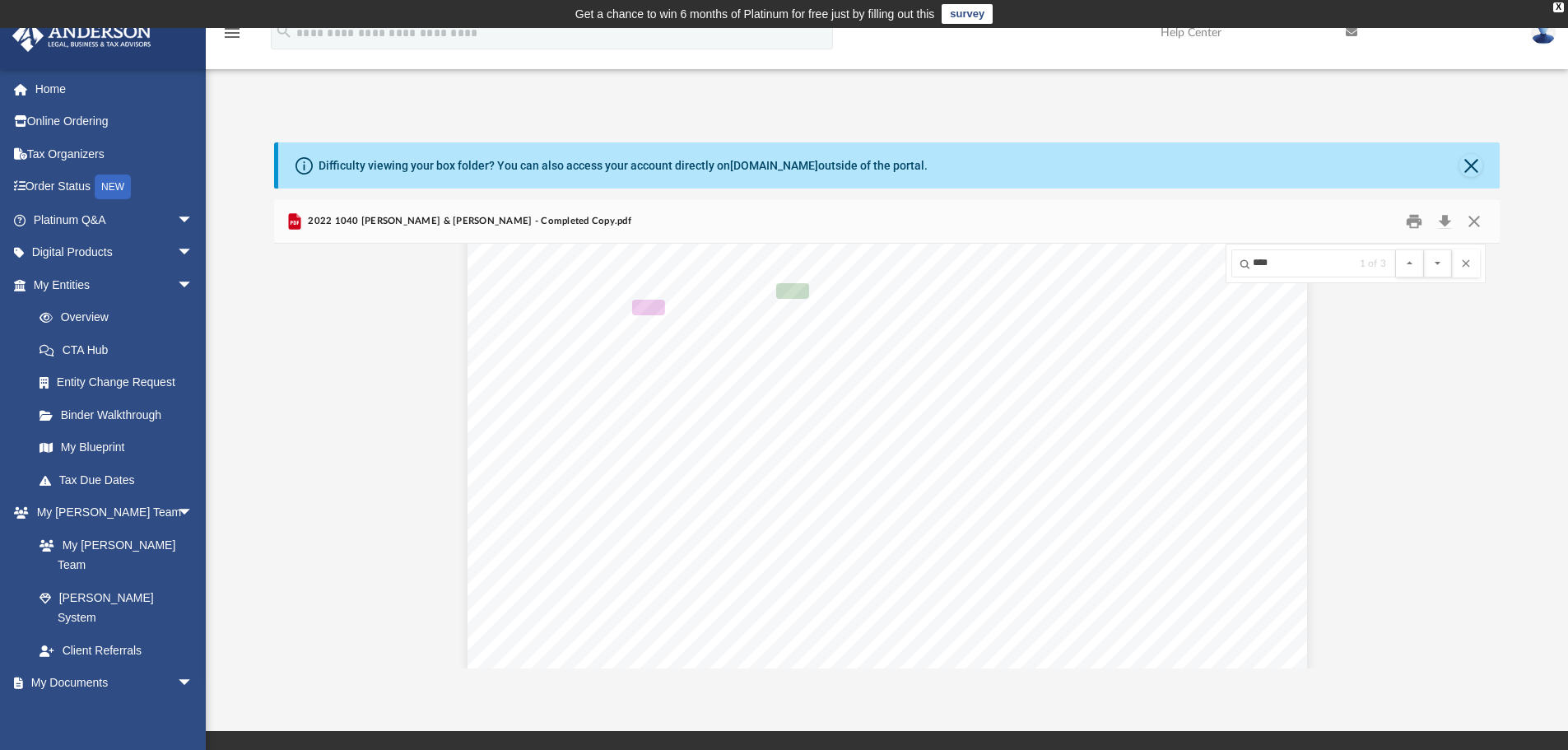
click at [1424, 249] on button "File preview" at bounding box center [1438, 263] width 28 height 28
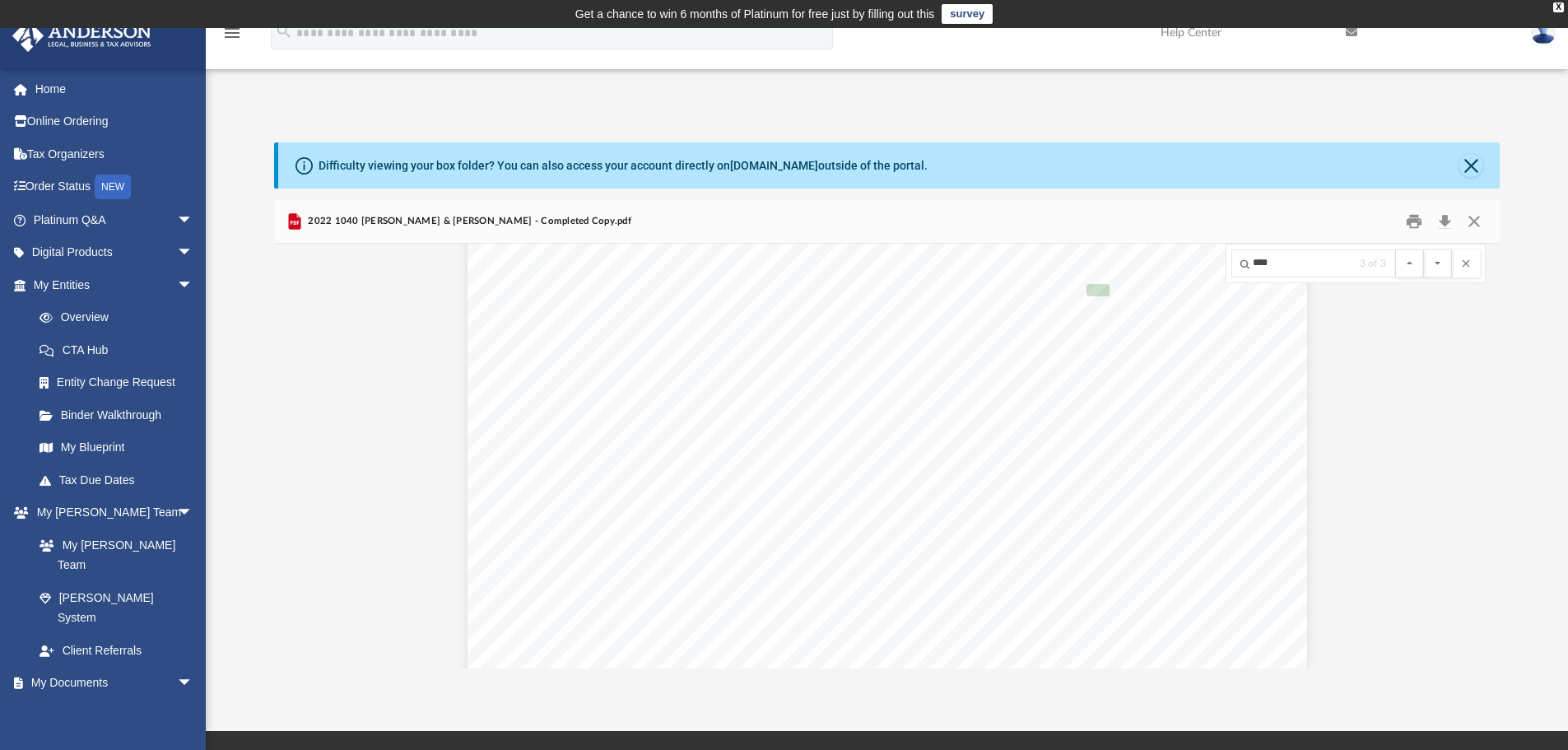
scroll to position [23258, 0]
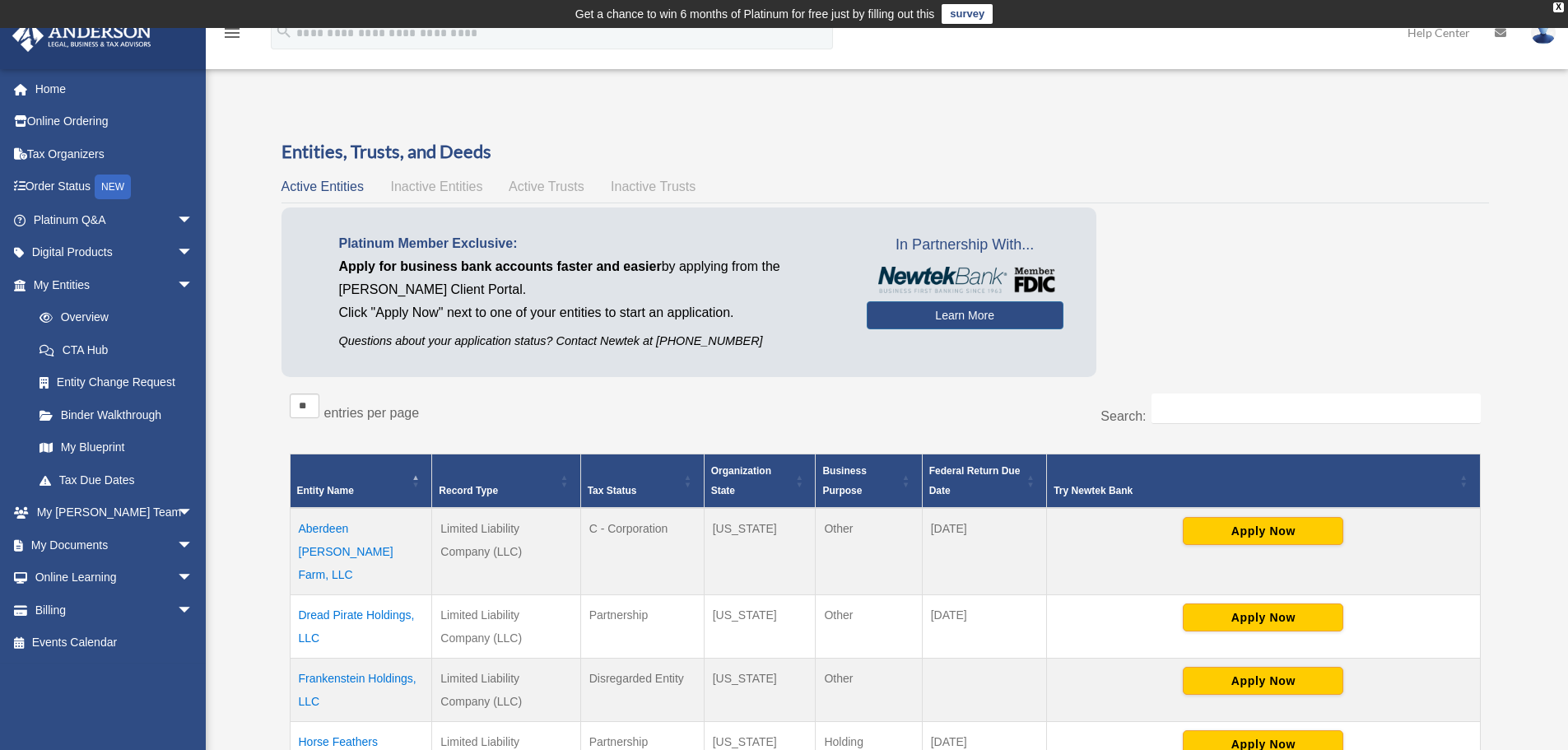
scroll to position [247, 0]
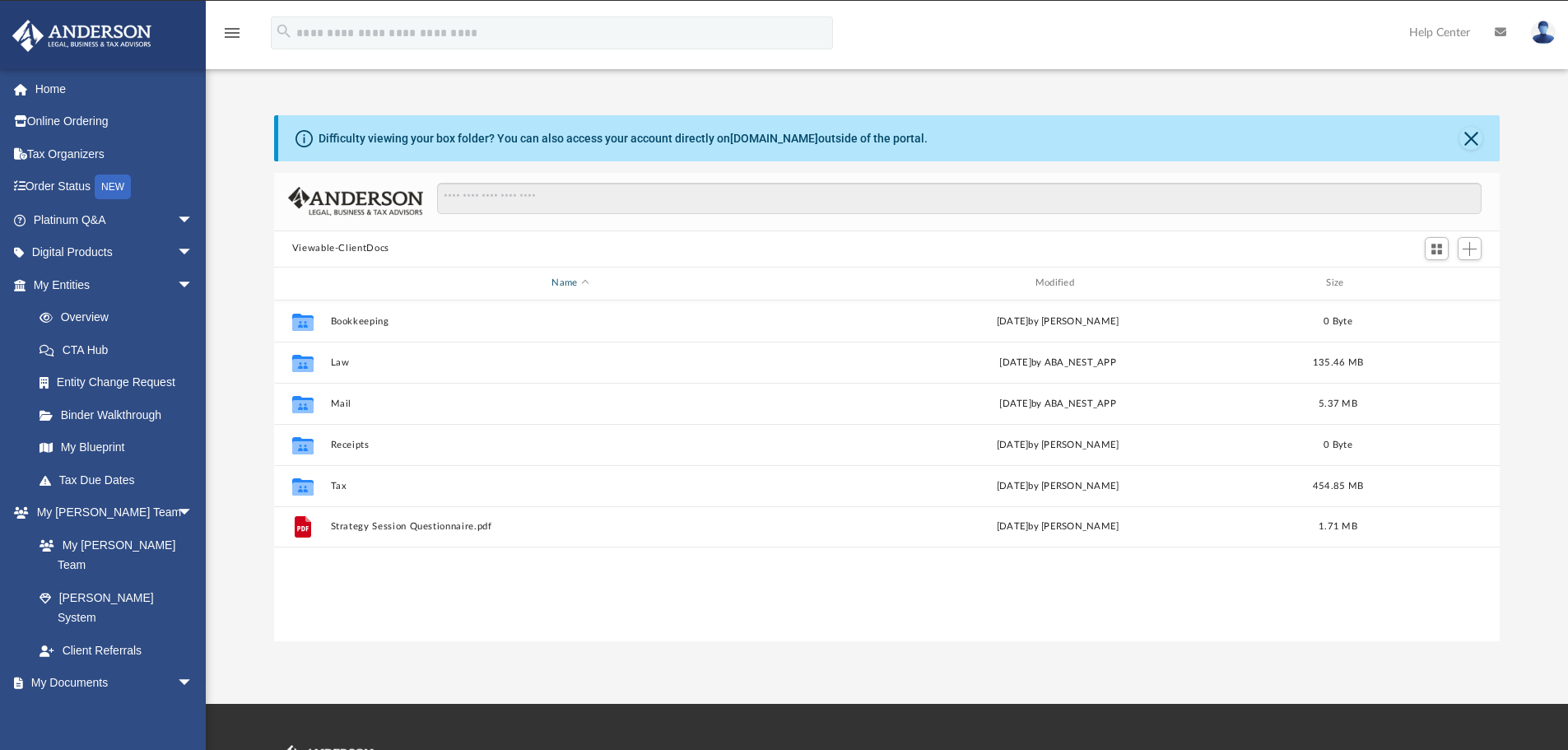
scroll to position [362, 1214]
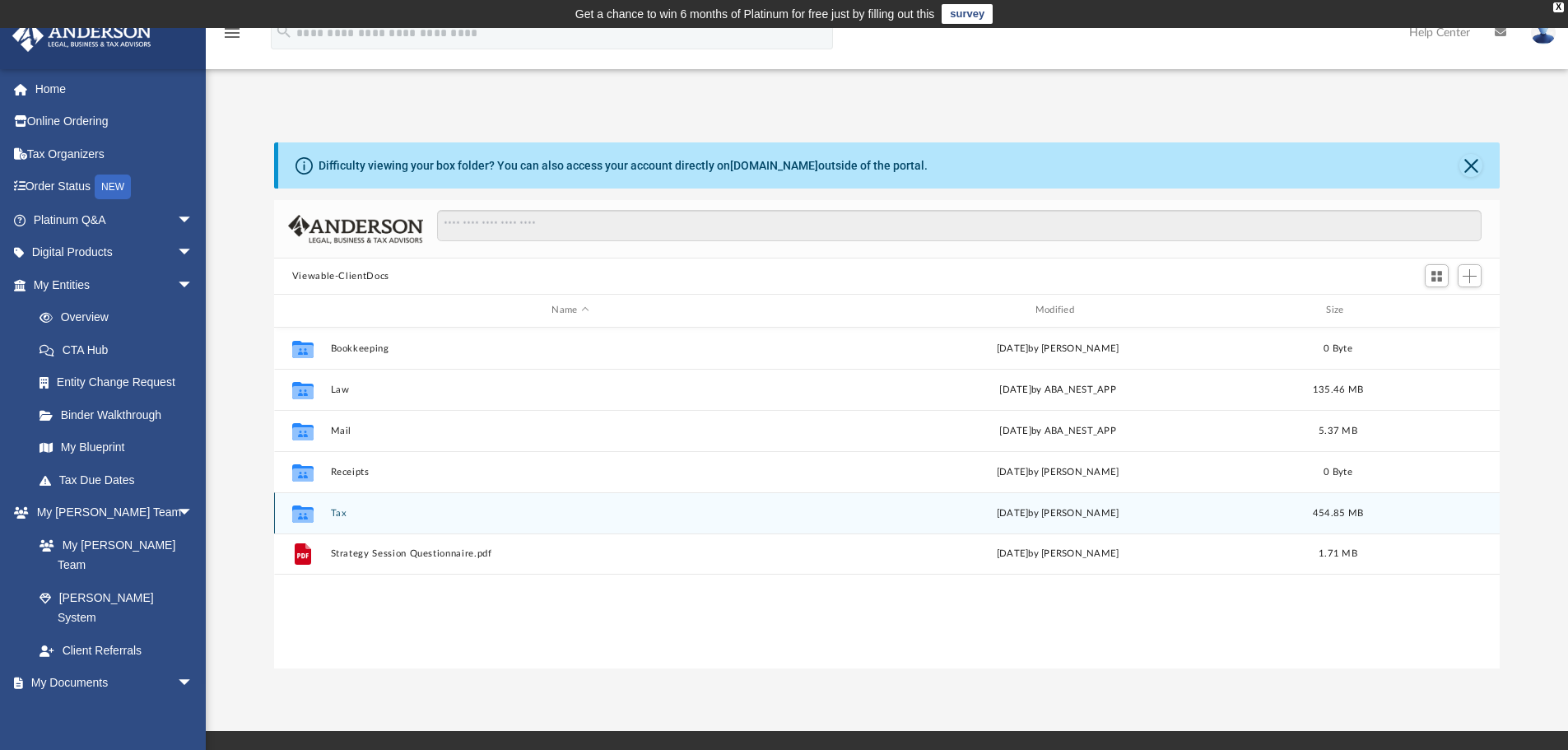
click at [342, 514] on button "Tax" at bounding box center [571, 513] width 480 height 11
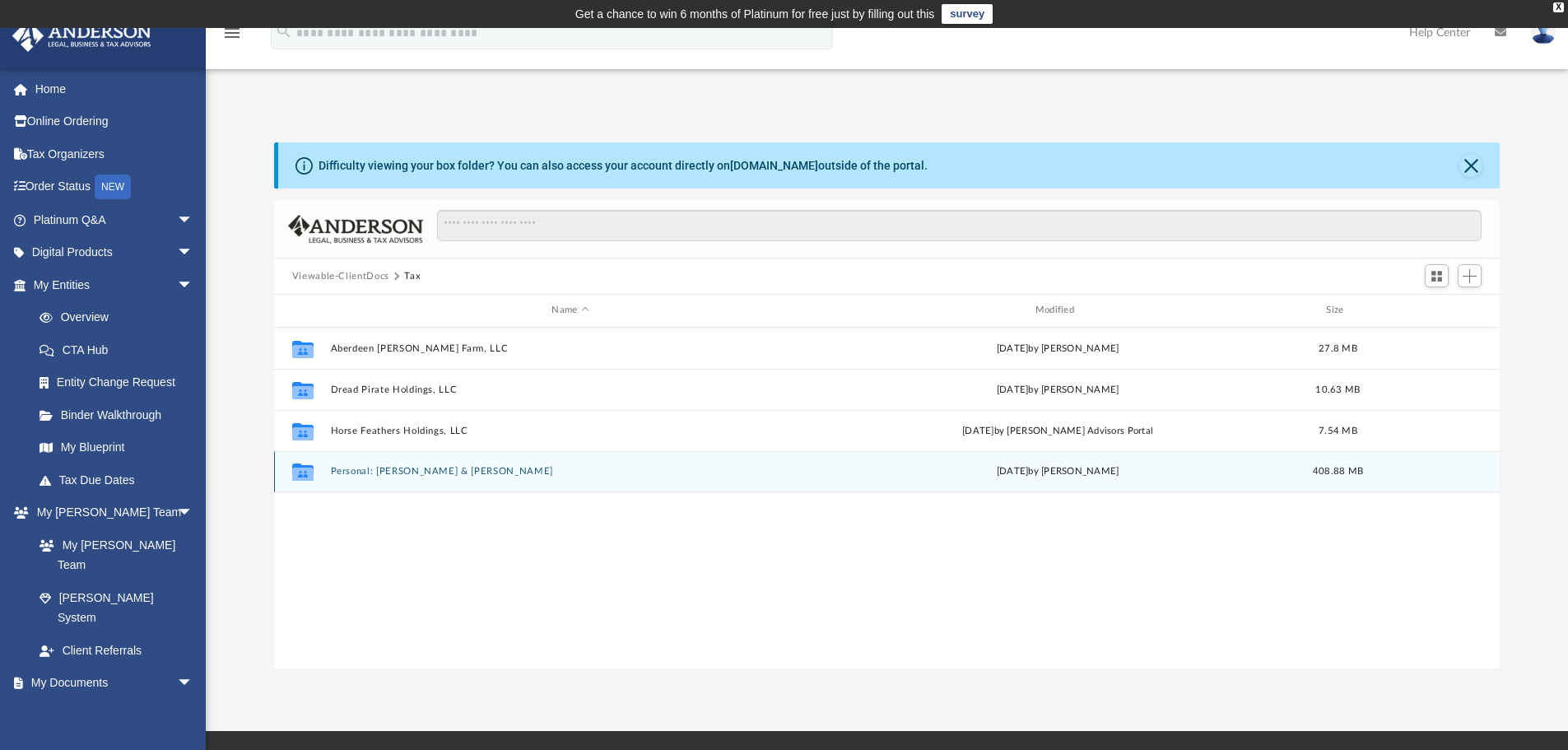
click at [352, 473] on button "Personal: [PERSON_NAME] & [PERSON_NAME]" at bounding box center [571, 471] width 480 height 11
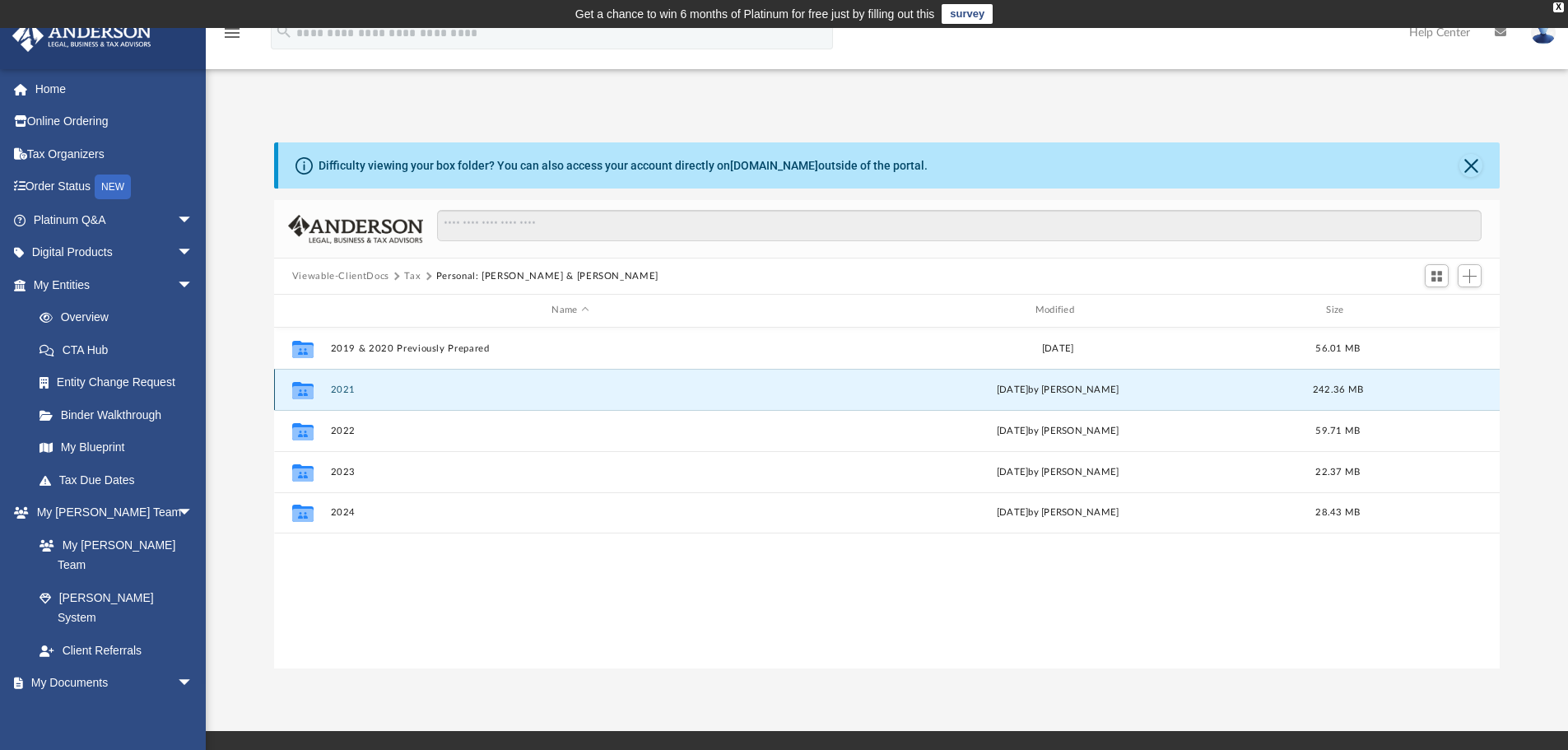
click at [346, 394] on button "2021" at bounding box center [571, 389] width 480 height 11
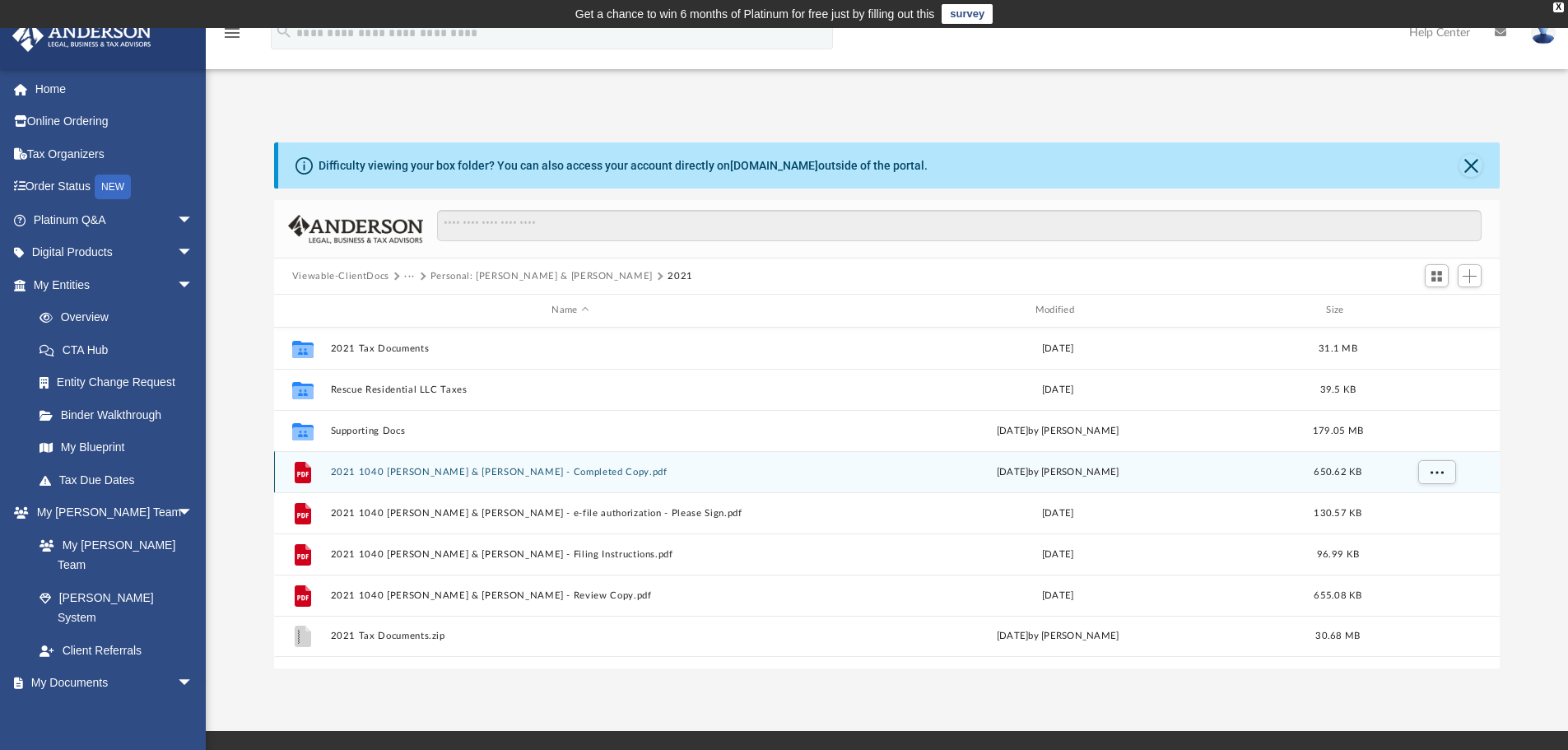
click at [402, 469] on button "2021 1040 [PERSON_NAME] & [PERSON_NAME] - Completed Copy.pdf" at bounding box center [571, 471] width 480 height 11
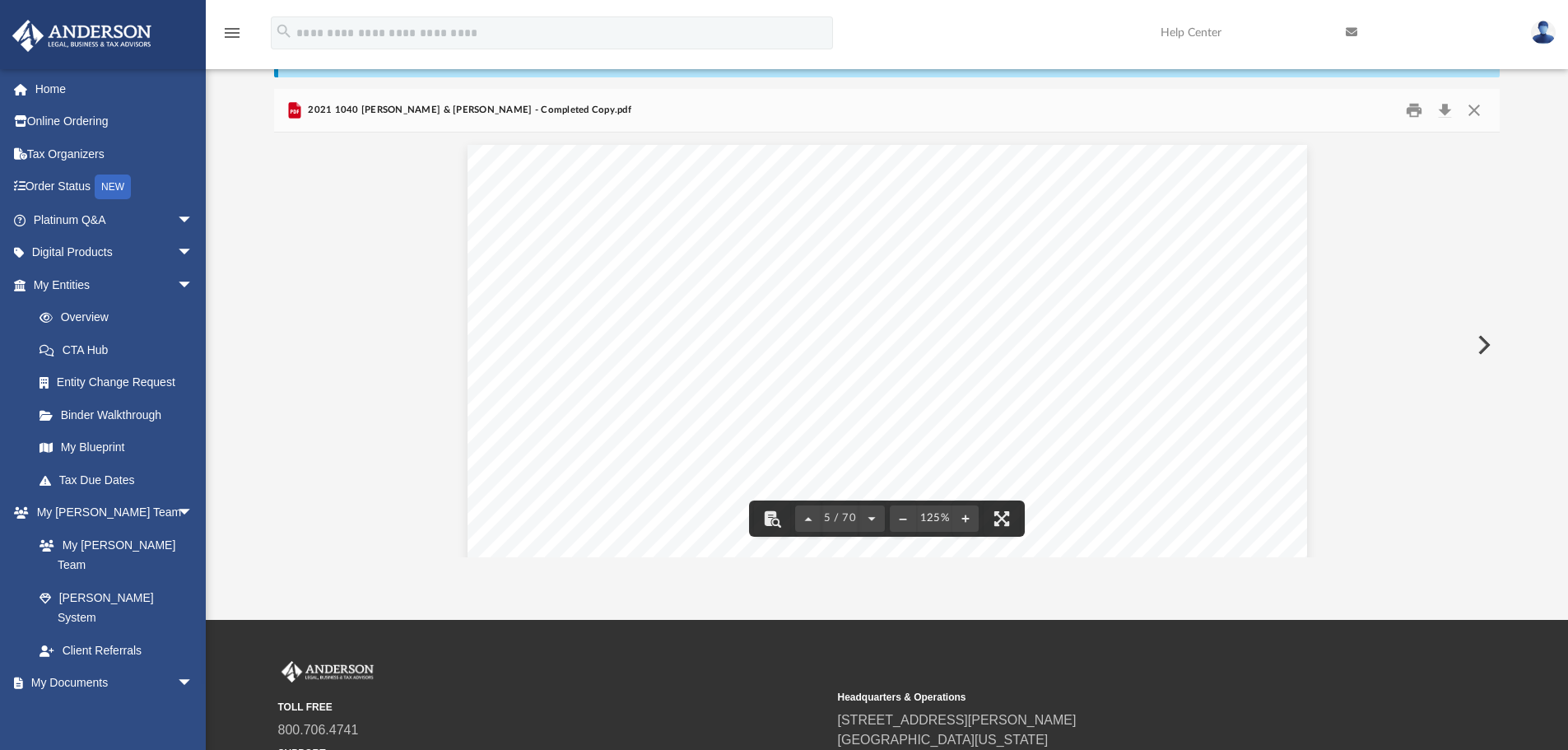
scroll to position [4280, 0]
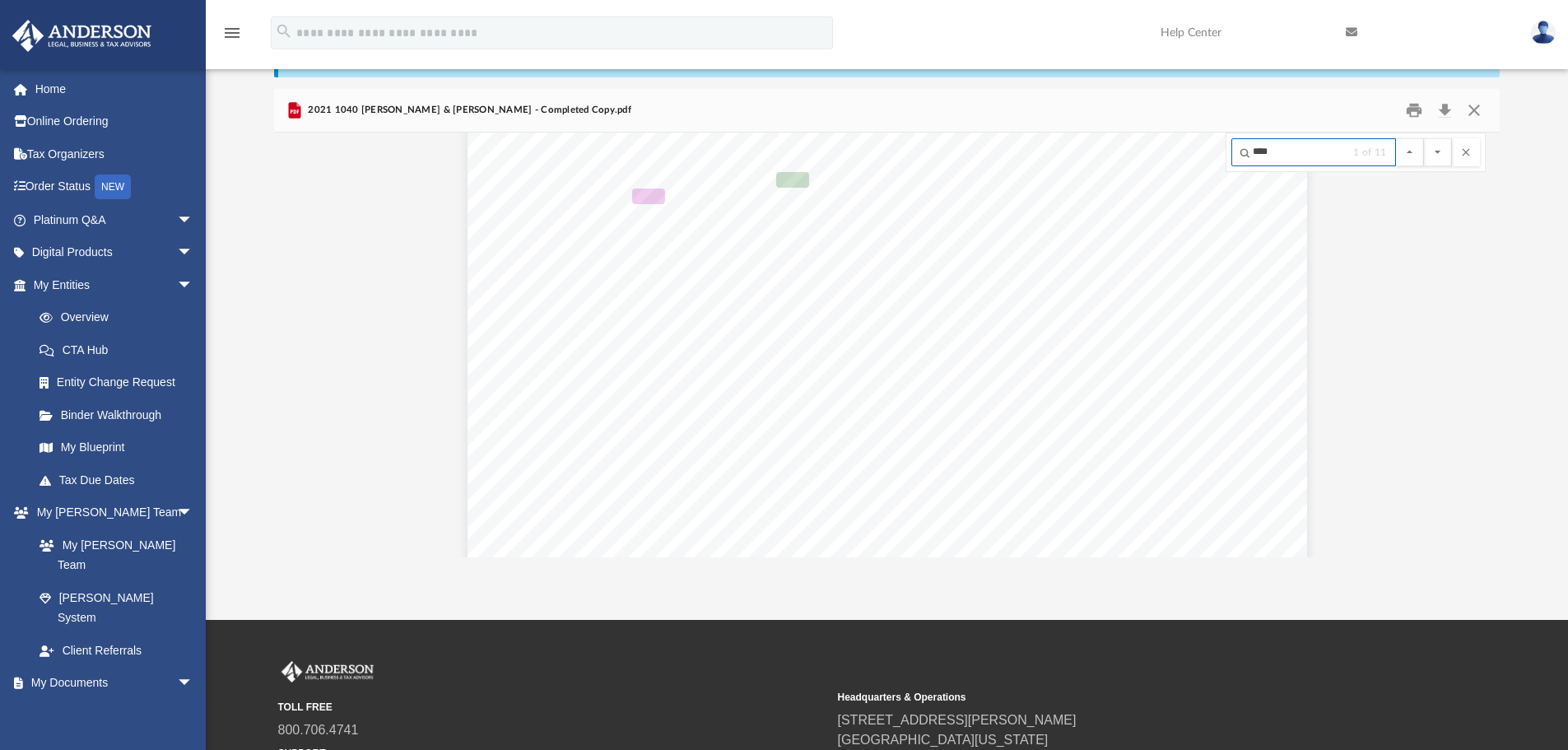
type input "****"
click at [1424, 138] on button "File preview" at bounding box center [1438, 152] width 28 height 28
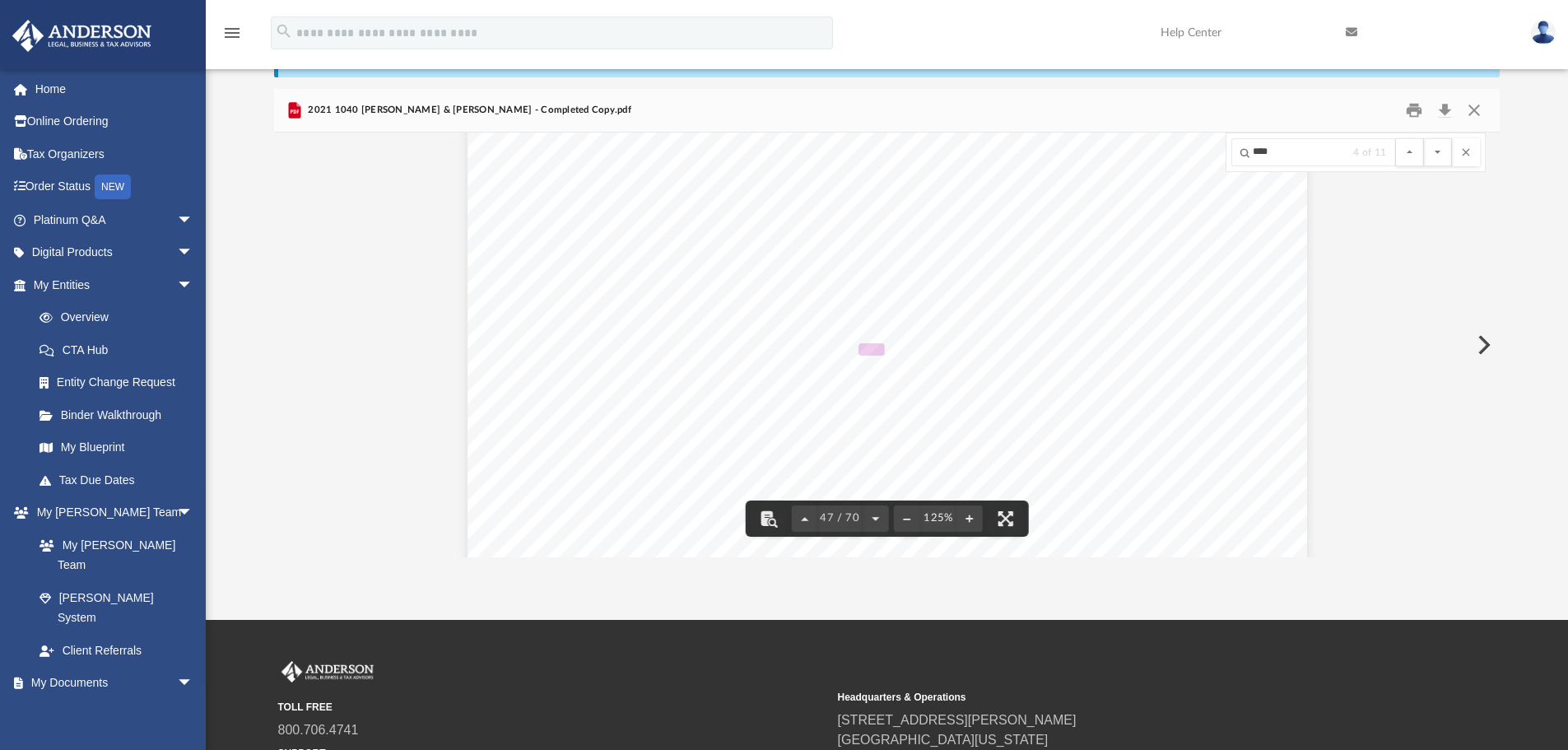
scroll to position [50115, 0]
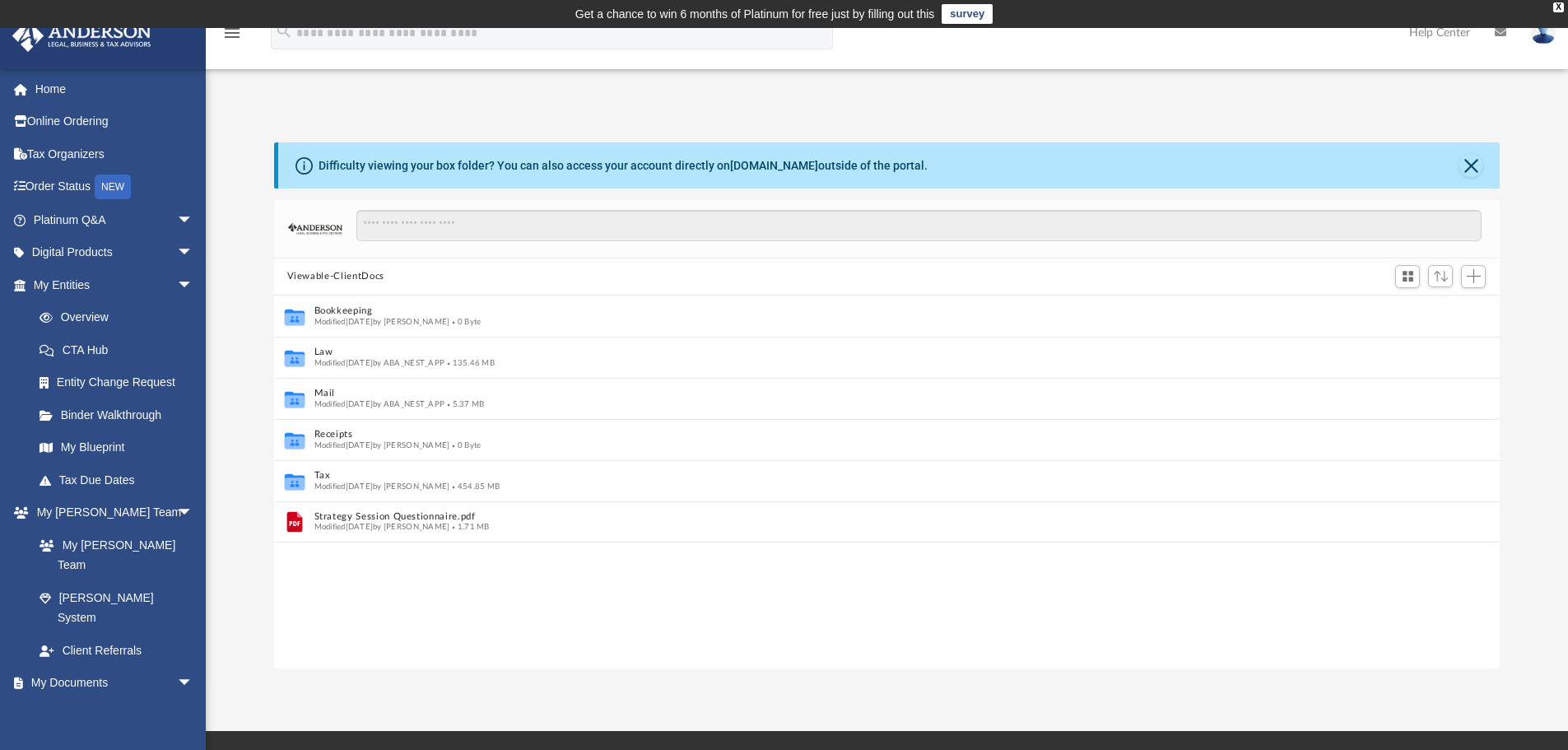
scroll to position [13, 13]
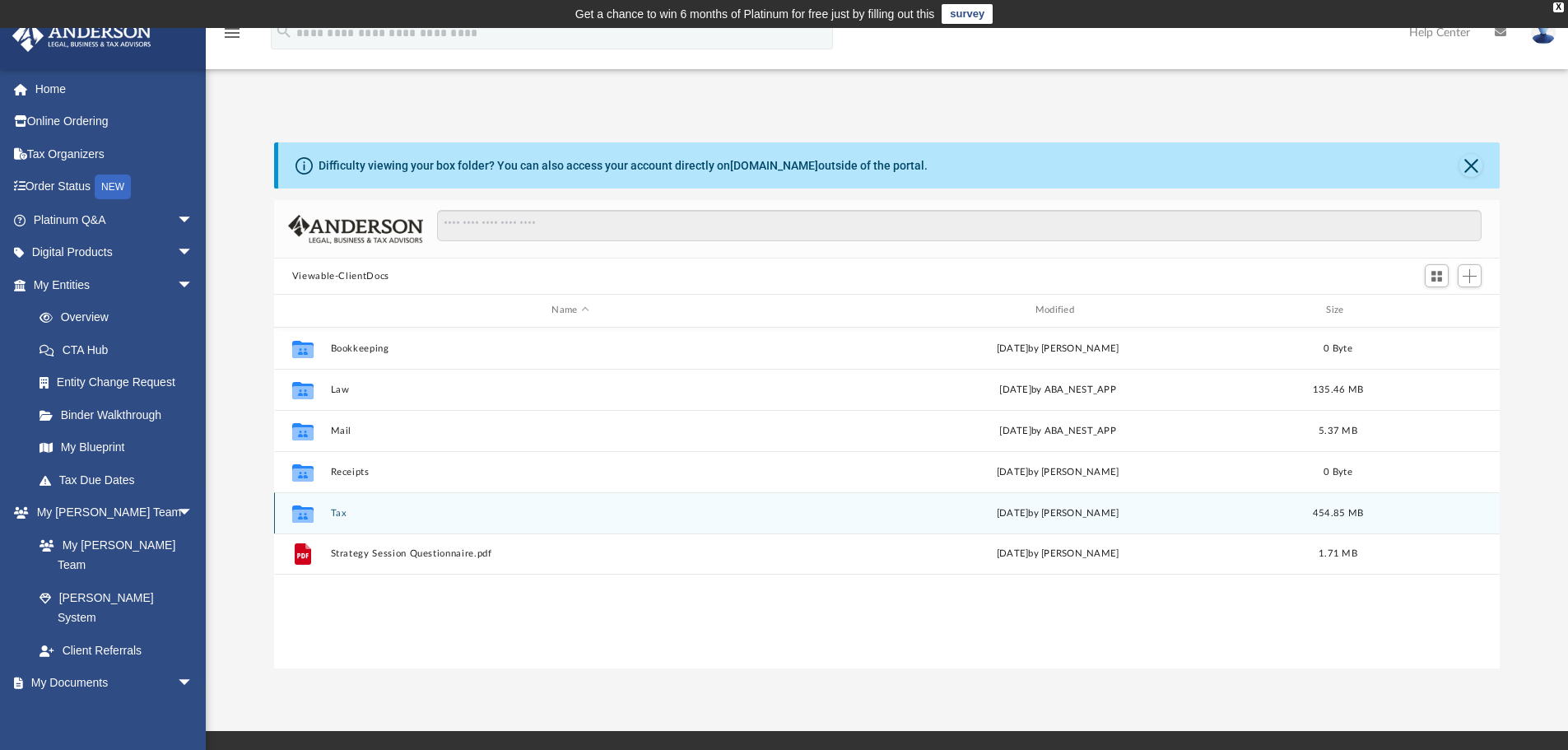
click at [330, 511] on button "Tax" at bounding box center [571, 513] width 480 height 11
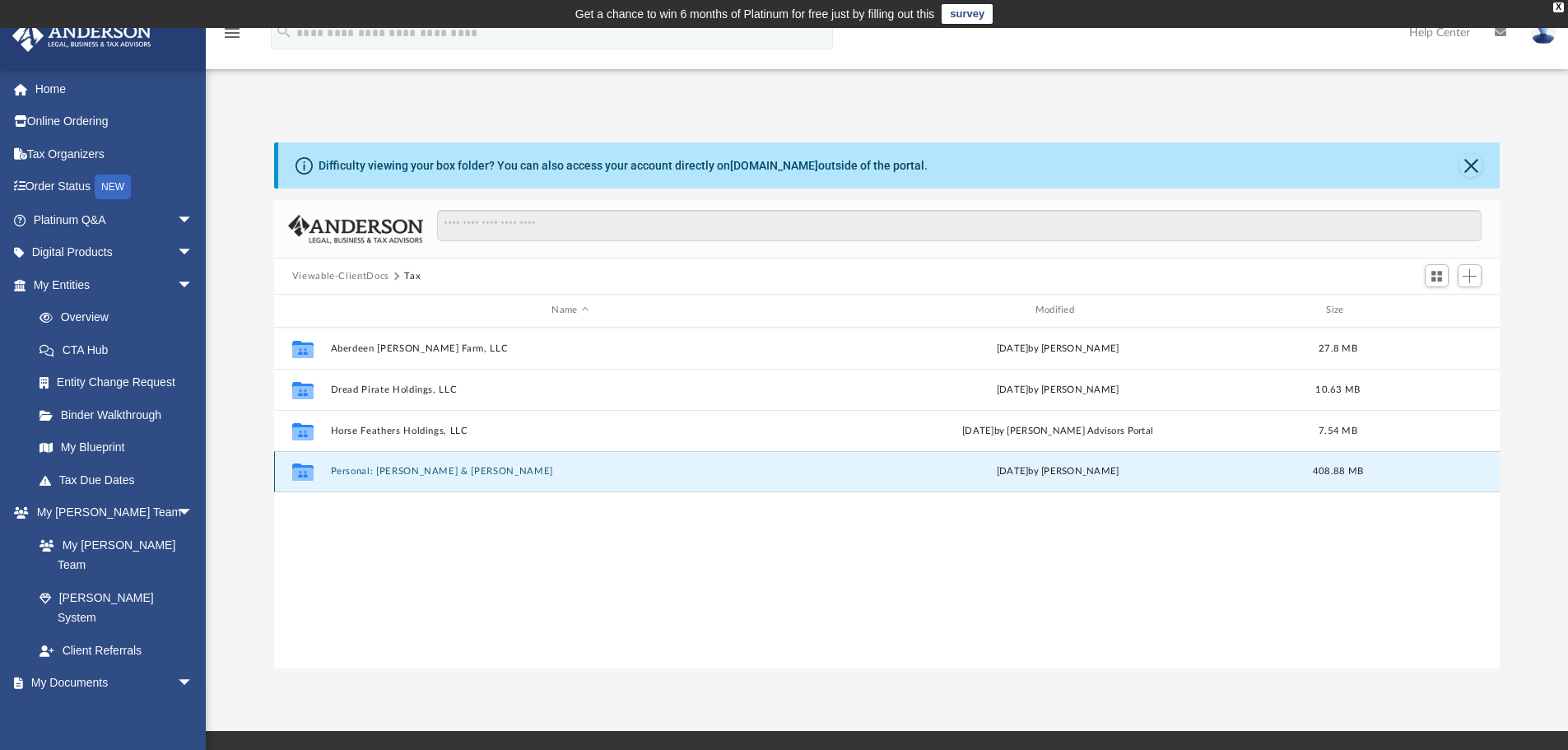
click at [391, 467] on button "Personal: [PERSON_NAME] & [PERSON_NAME]" at bounding box center [571, 471] width 480 height 11
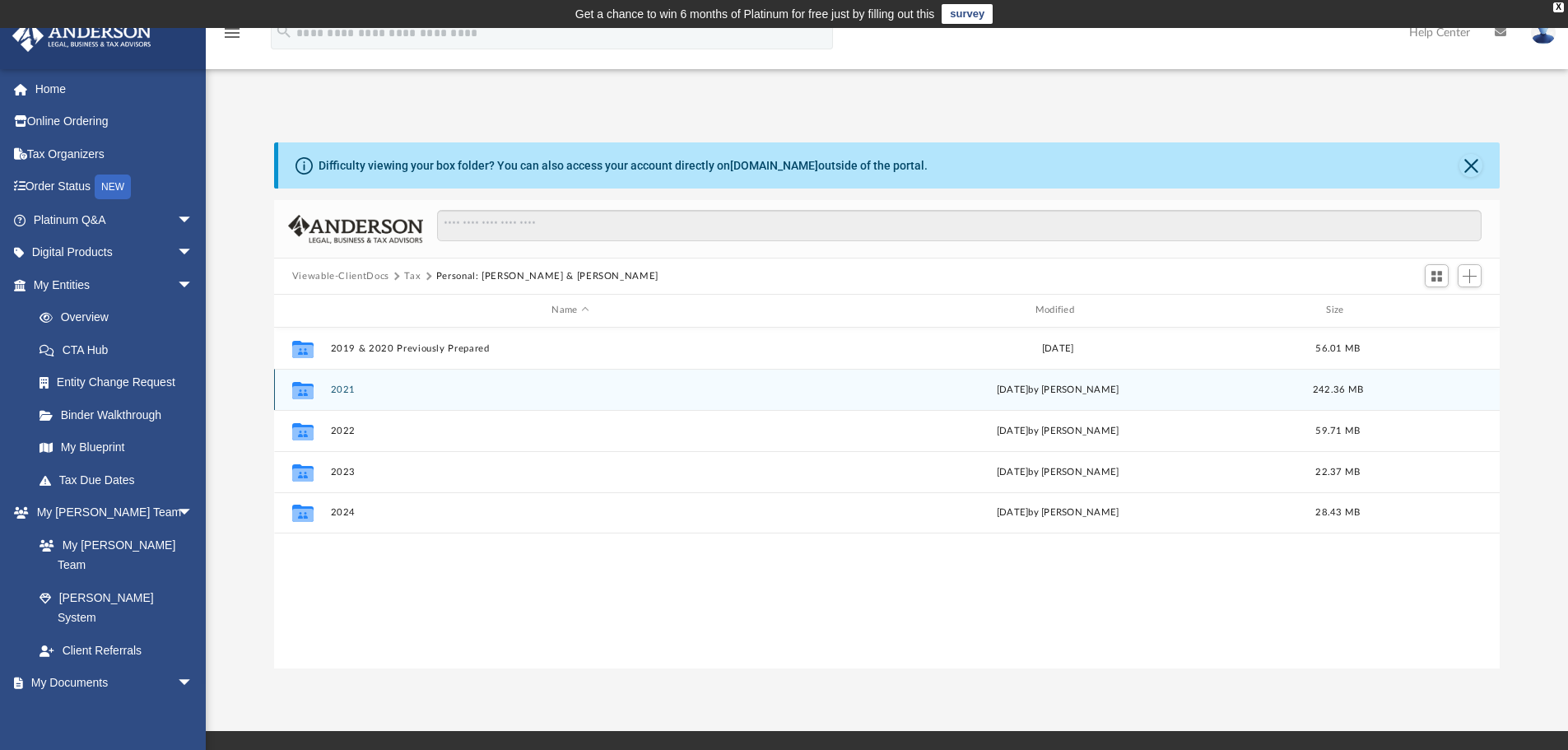
click at [340, 390] on button "2021" at bounding box center [571, 389] width 480 height 11
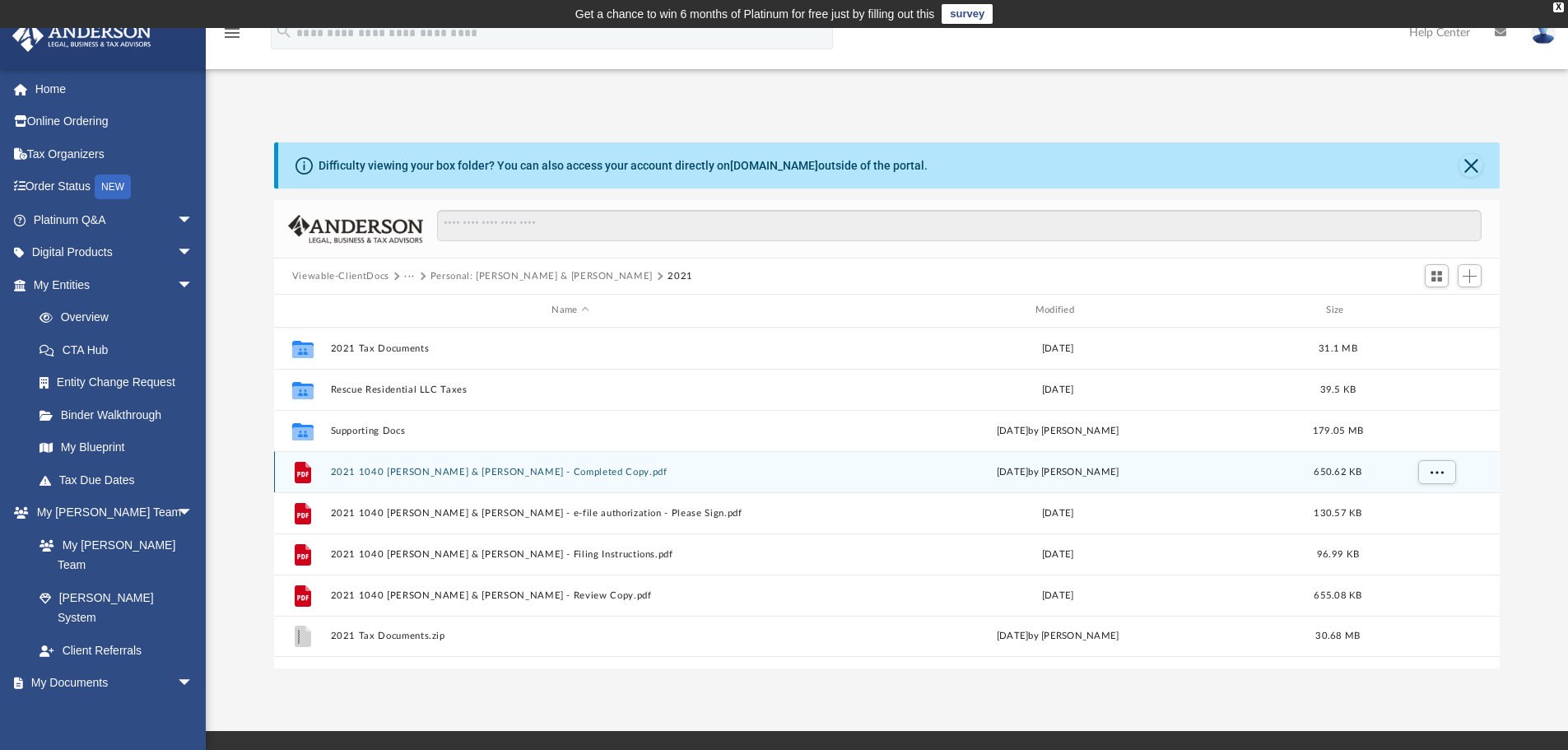
click at [406, 472] on button "2021 1040 [PERSON_NAME] & [PERSON_NAME] - Completed Copy.pdf" at bounding box center [571, 471] width 480 height 11
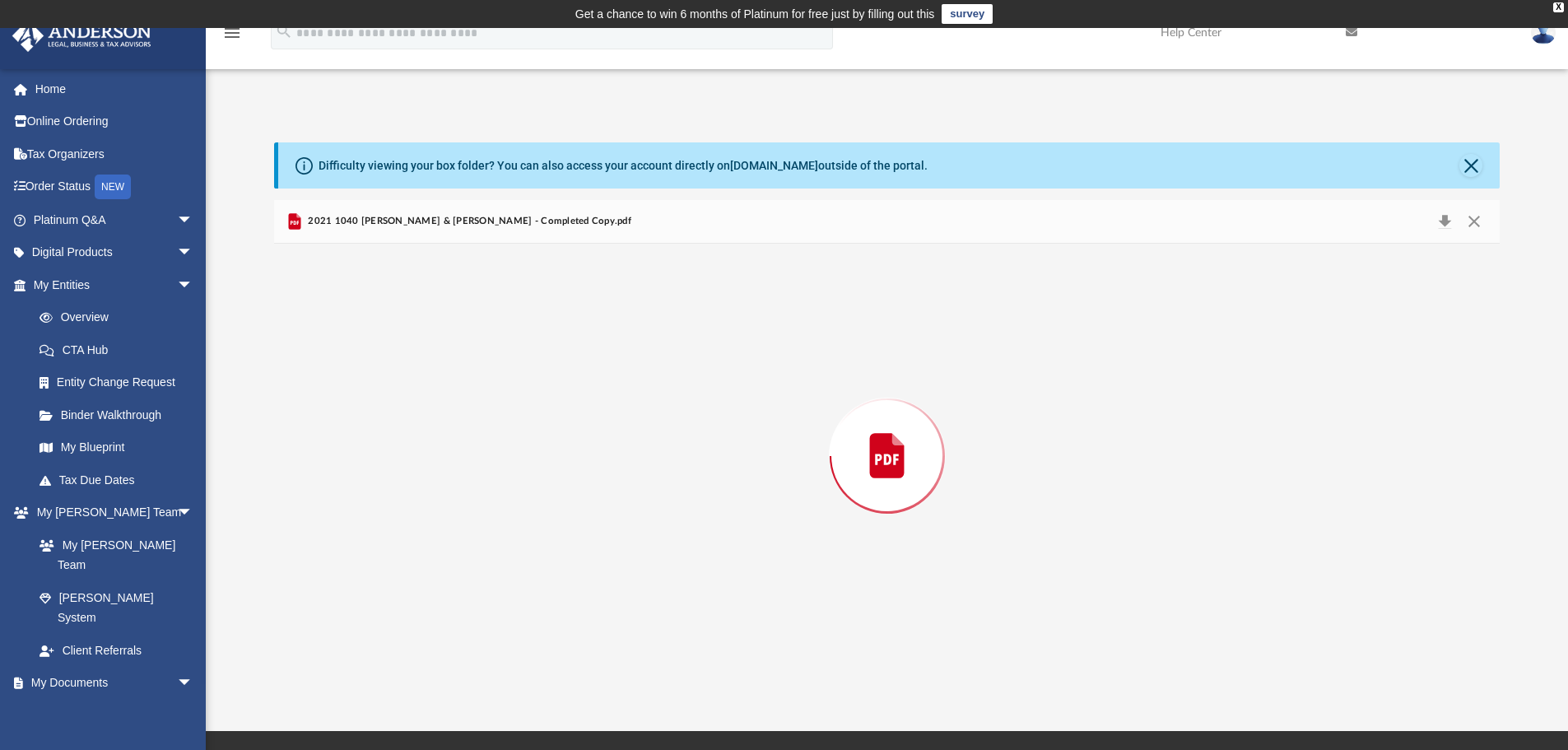
scroll to position [2222, 0]
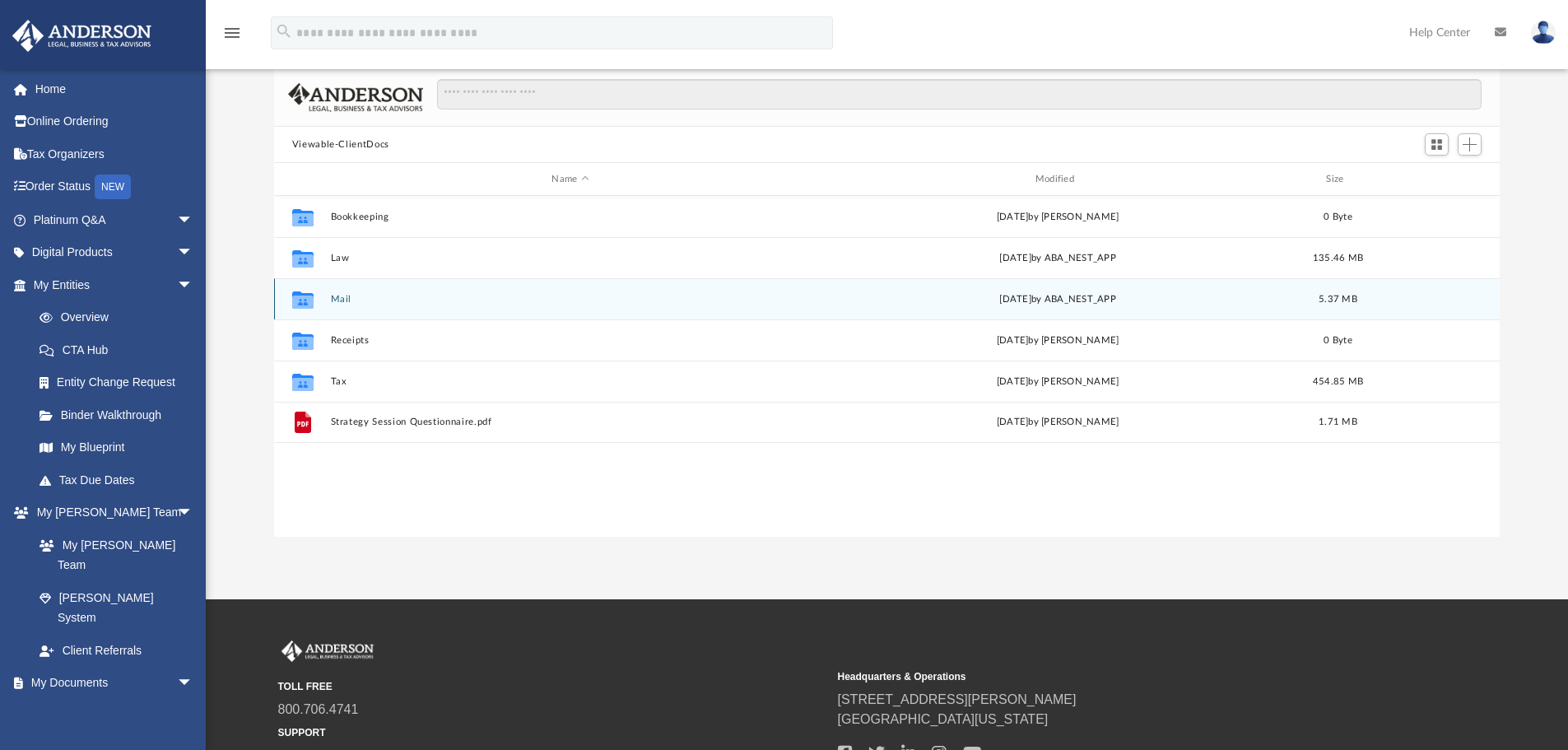
scroll to position [138, 0]
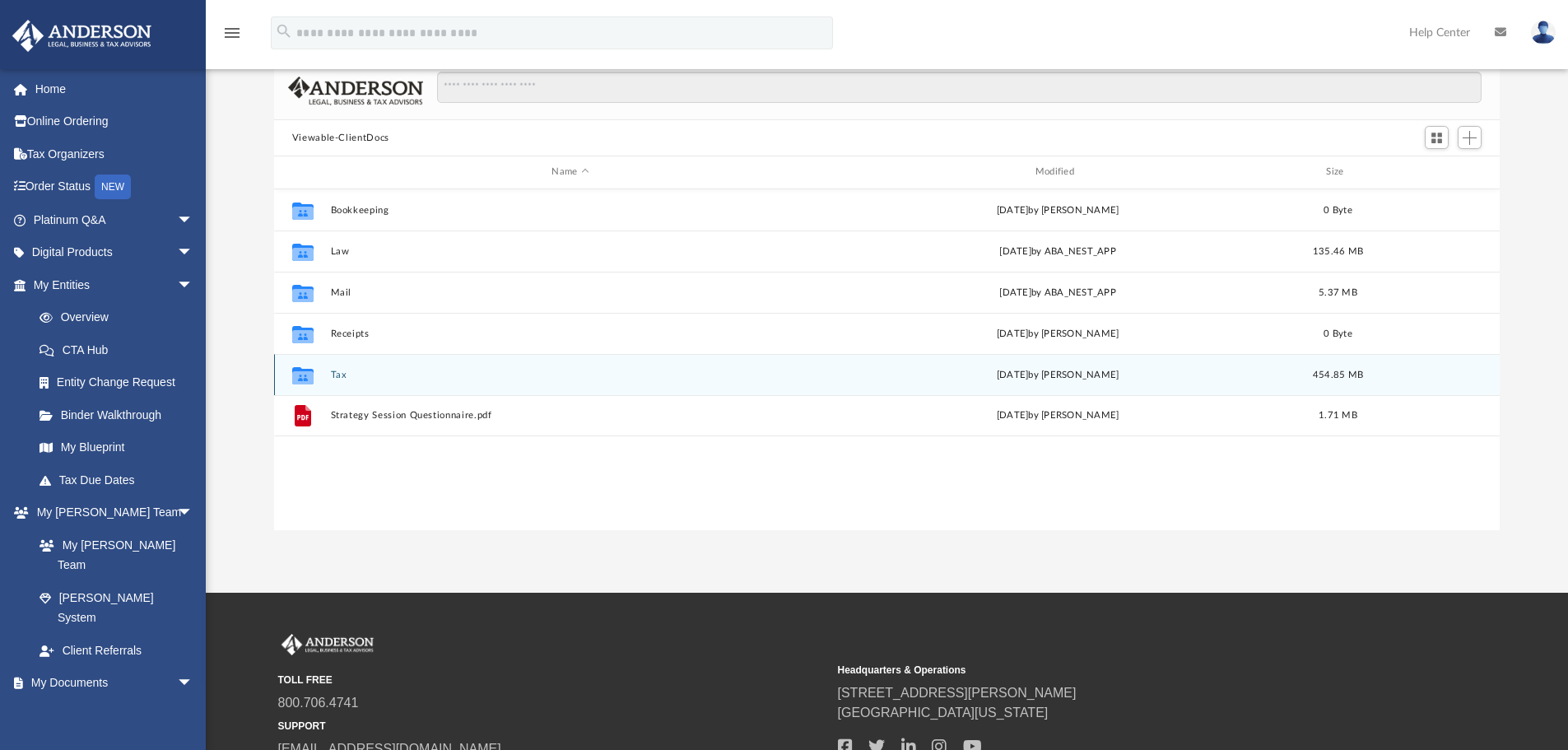
click at [335, 372] on button "Tax" at bounding box center [571, 374] width 480 height 11
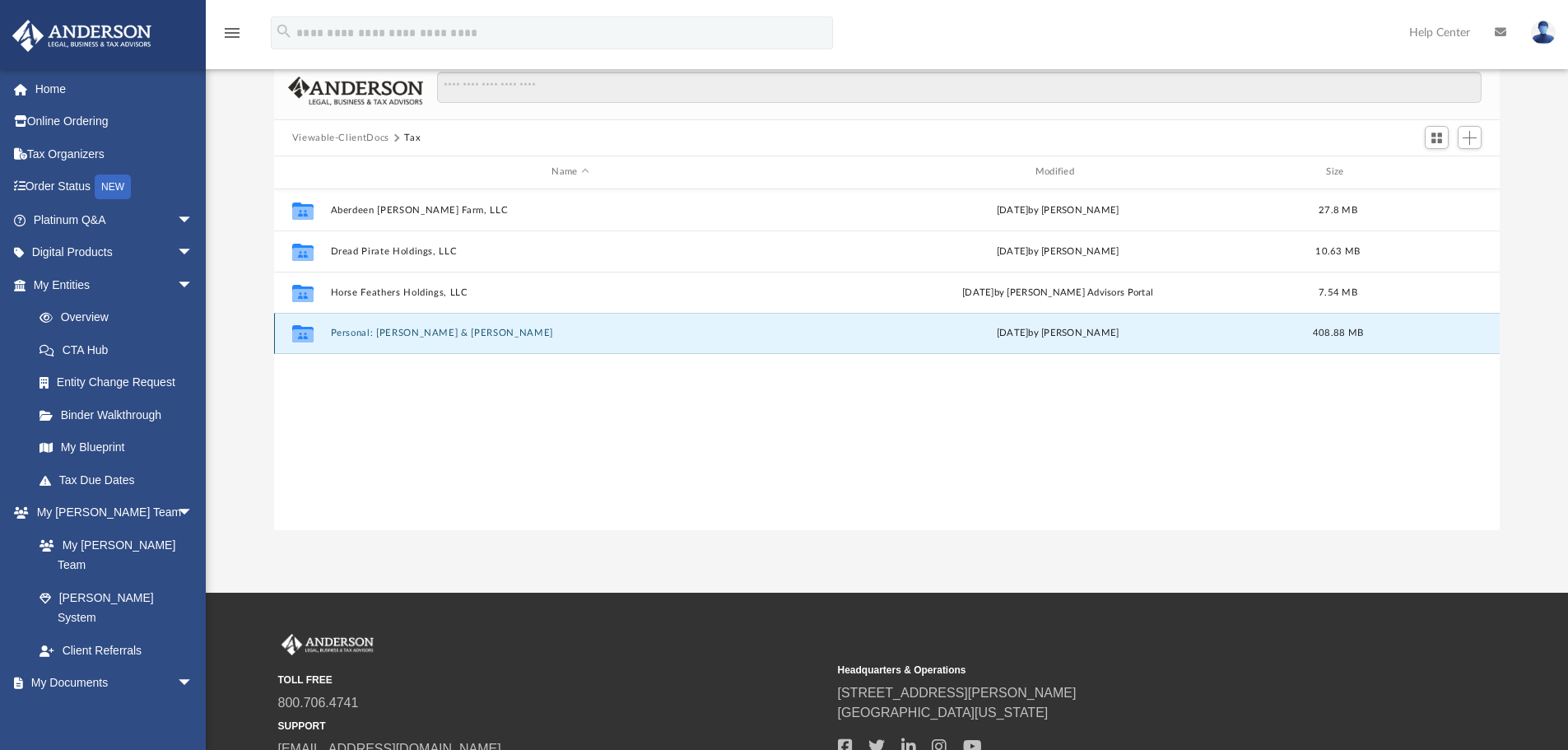
click at [379, 333] on button "Personal: [PERSON_NAME] & [PERSON_NAME]" at bounding box center [571, 332] width 480 height 11
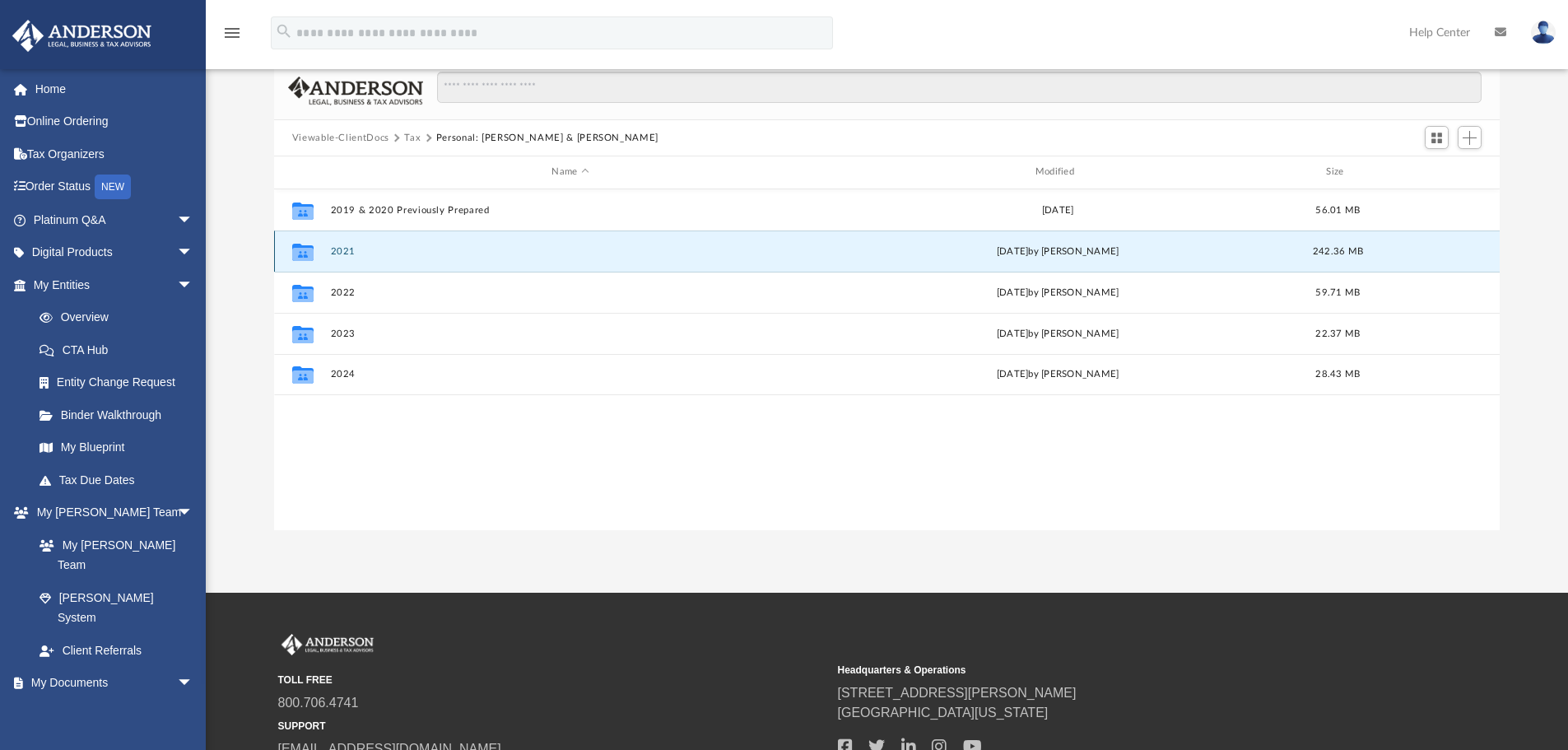
click at [341, 251] on button "2021" at bounding box center [571, 251] width 480 height 11
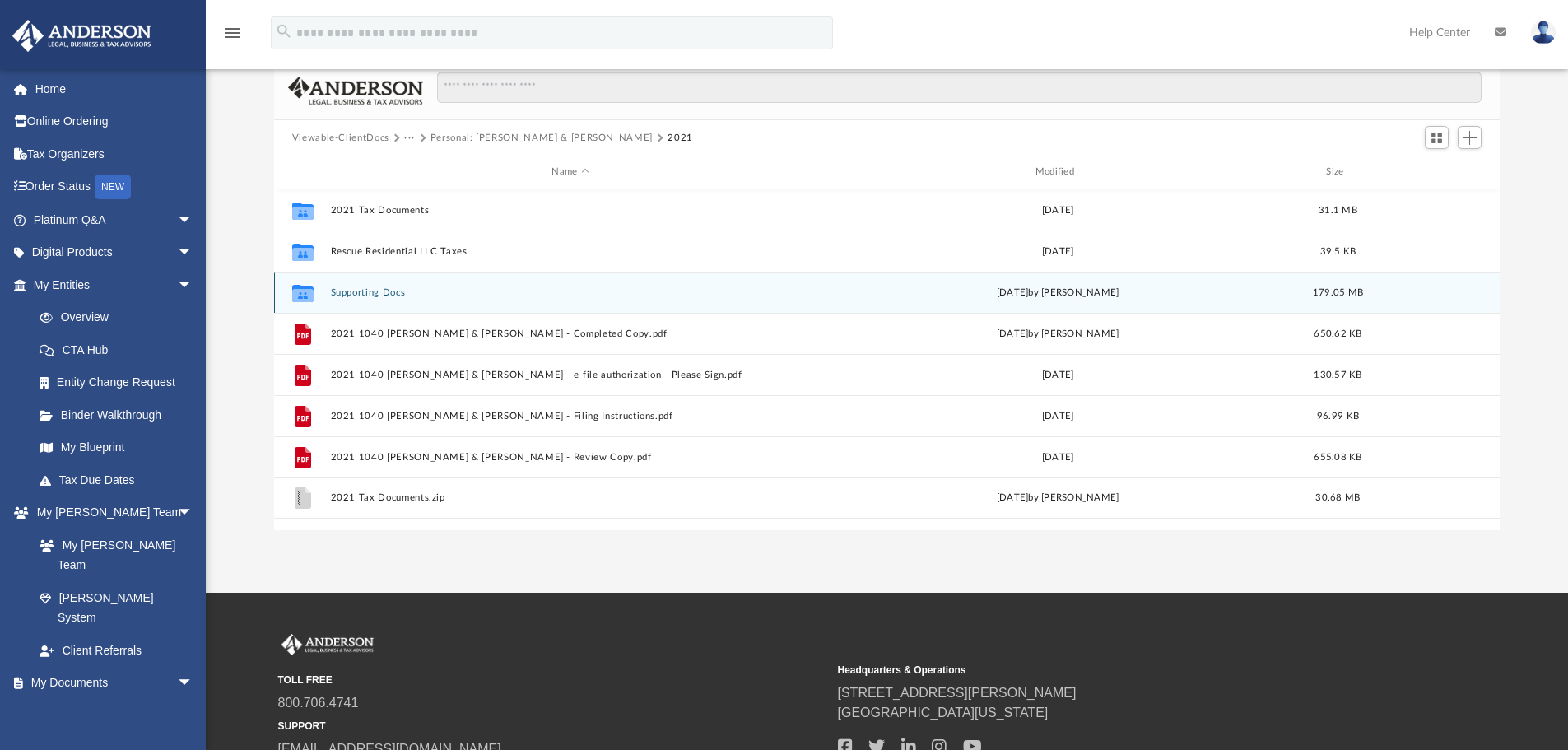
click at [369, 293] on button "Supporting Docs" at bounding box center [571, 293] width 480 height 11
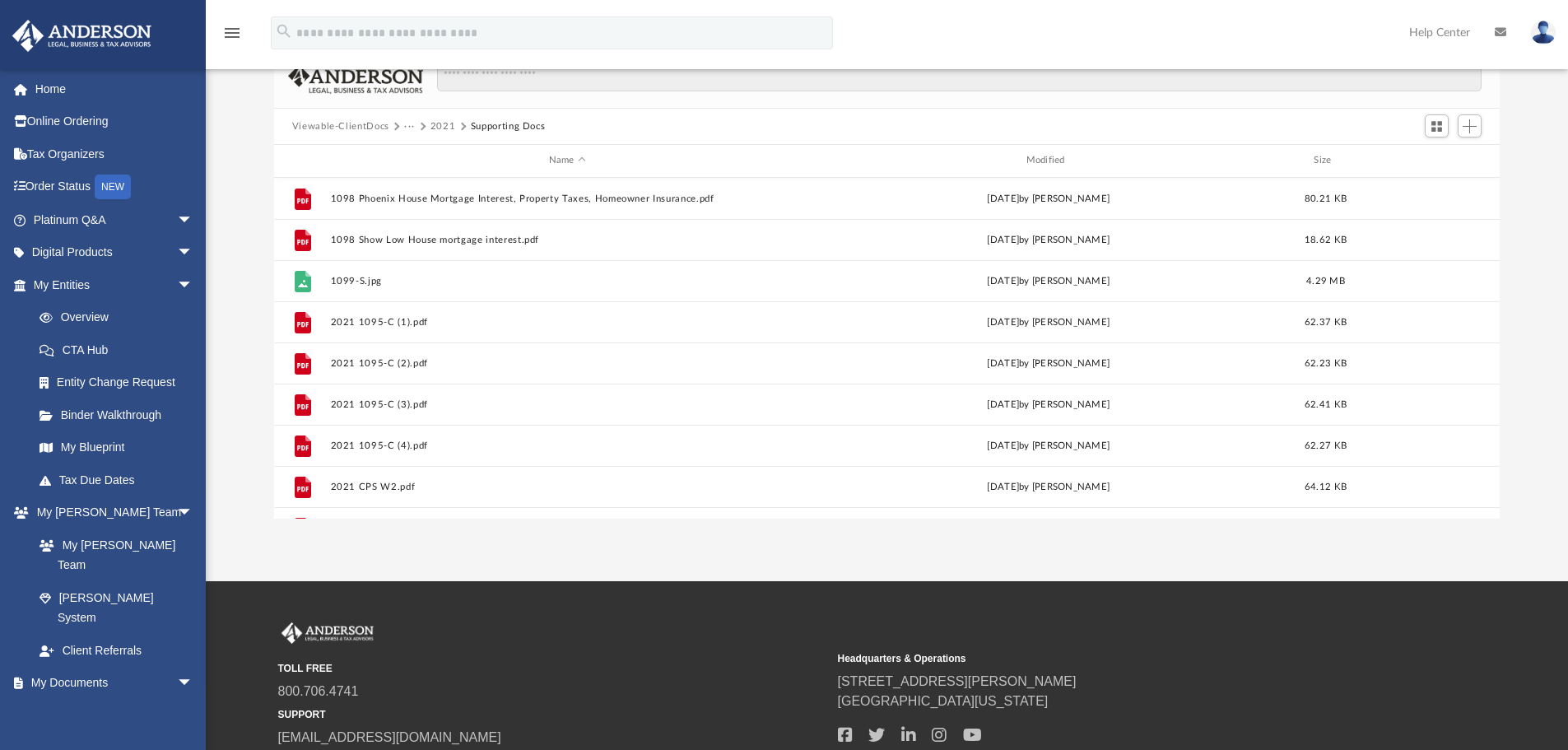
scroll to position [0, 0]
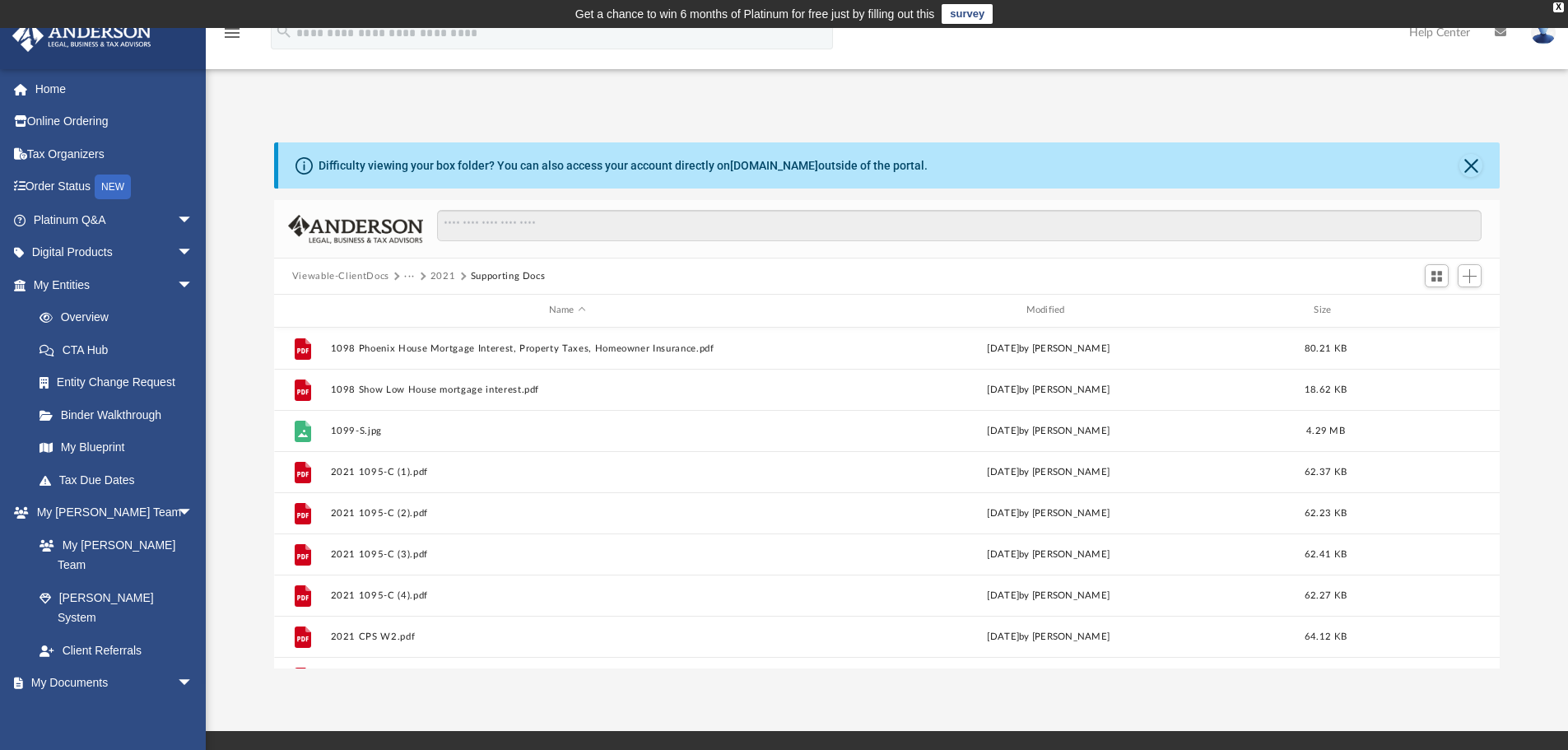
click at [445, 276] on button "2021" at bounding box center [444, 276] width 26 height 15
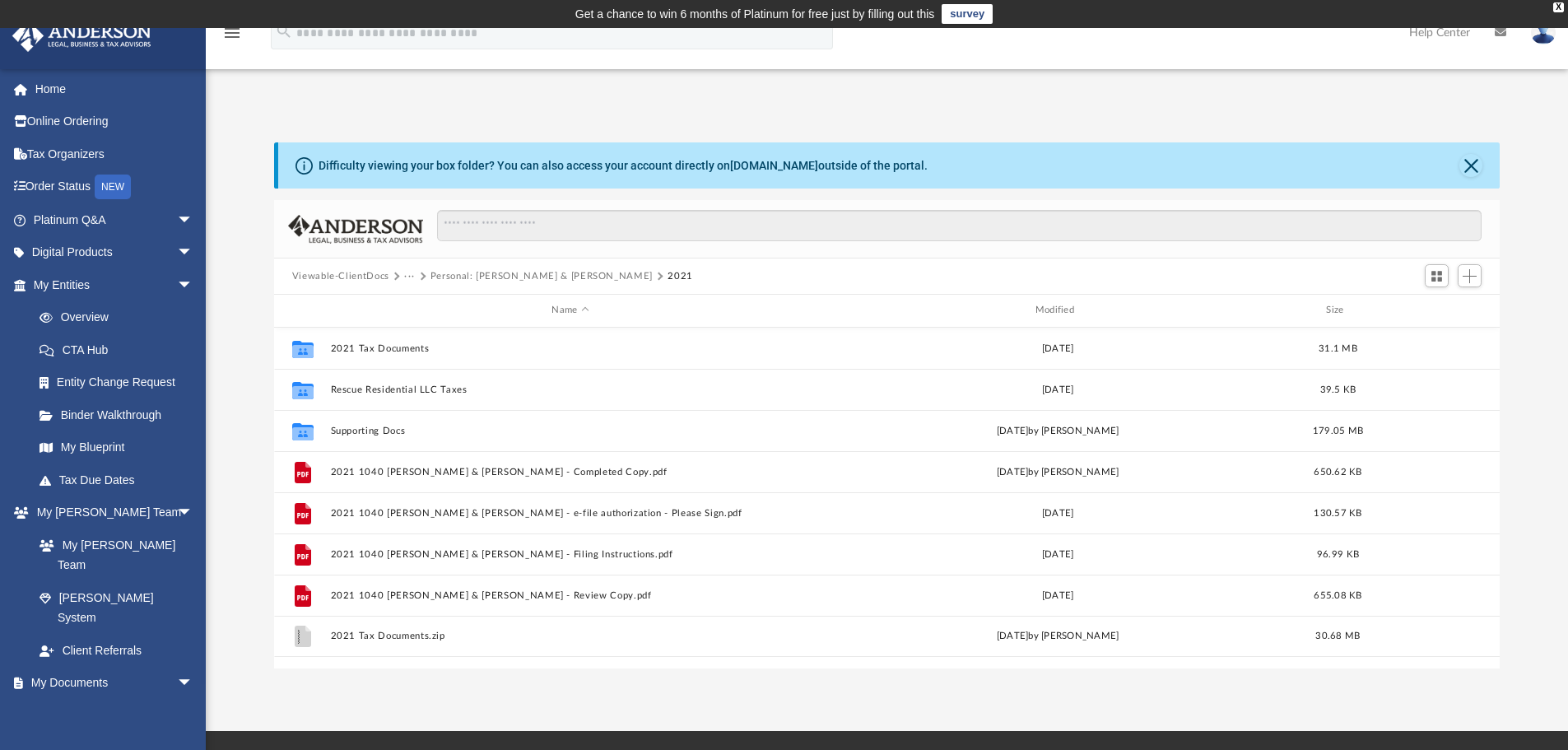
click at [456, 275] on button "Personal: [PERSON_NAME] & [PERSON_NAME]" at bounding box center [542, 276] width 222 height 15
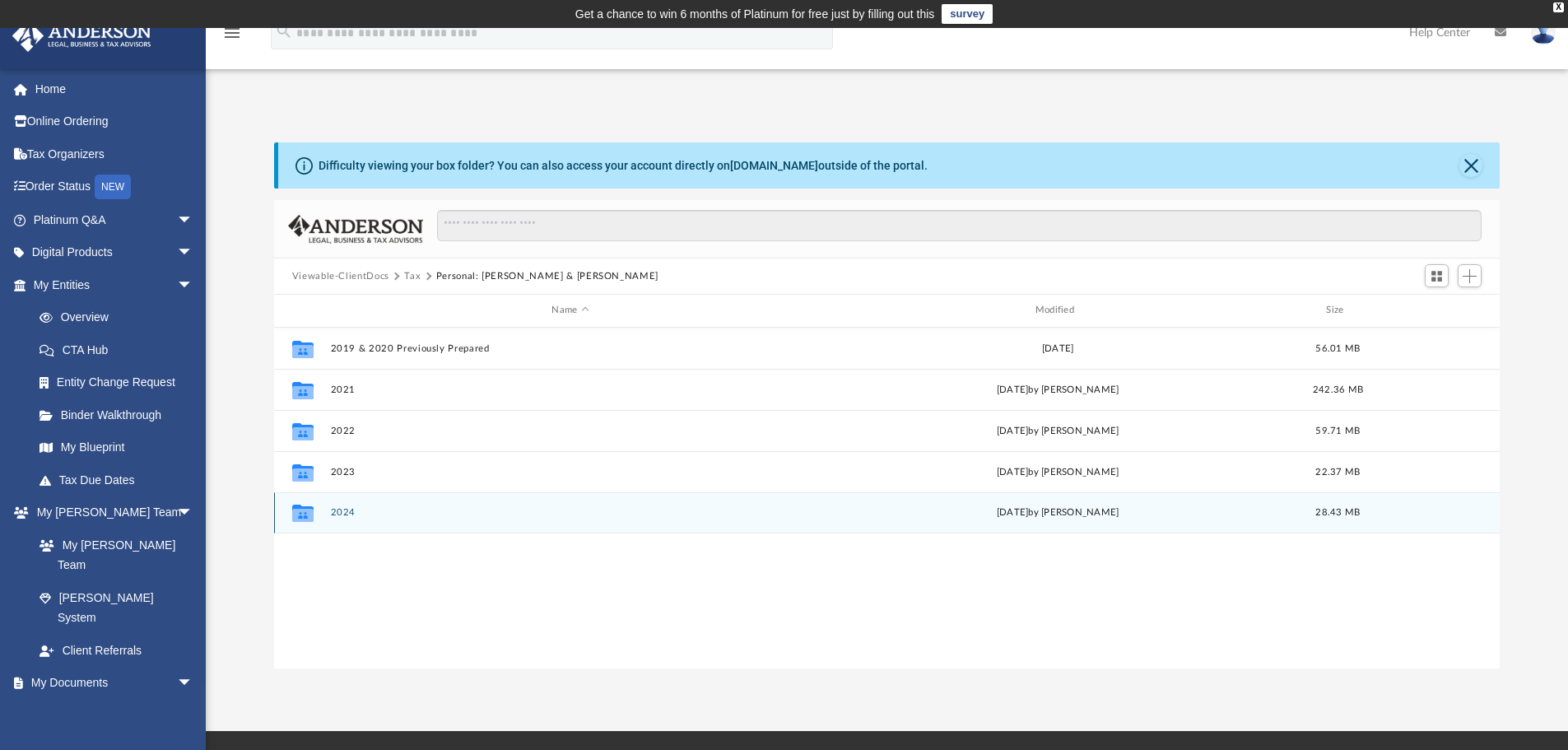
click at [338, 511] on button "2024" at bounding box center [571, 512] width 480 height 11
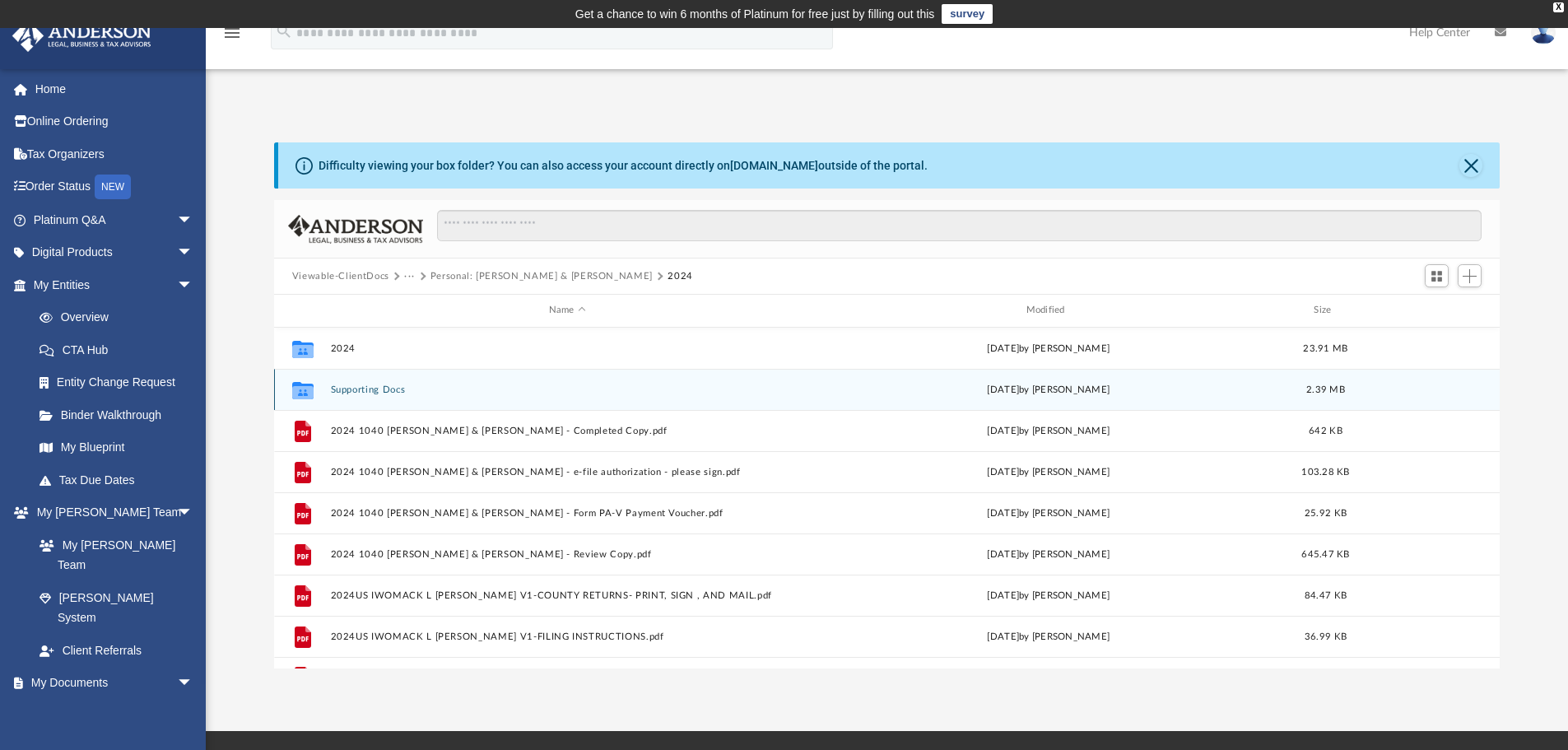
click at [360, 384] on button "Supporting Docs" at bounding box center [568, 389] width 474 height 11
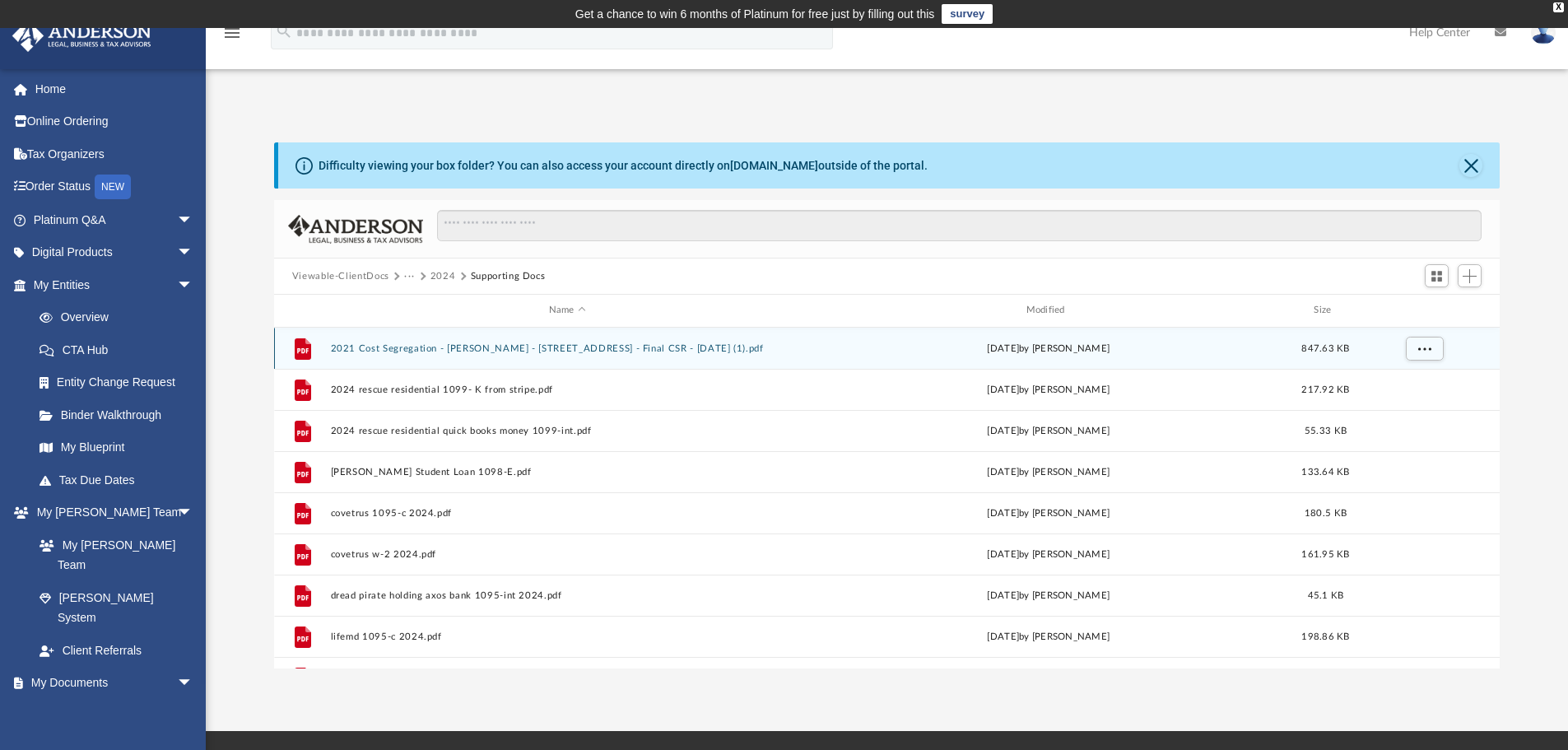
click at [515, 349] on button "2021 Cost Segregation - [PERSON_NAME] - [STREET_ADDRESS] - Final CSR - [DATE] (…" at bounding box center [568, 348] width 474 height 11
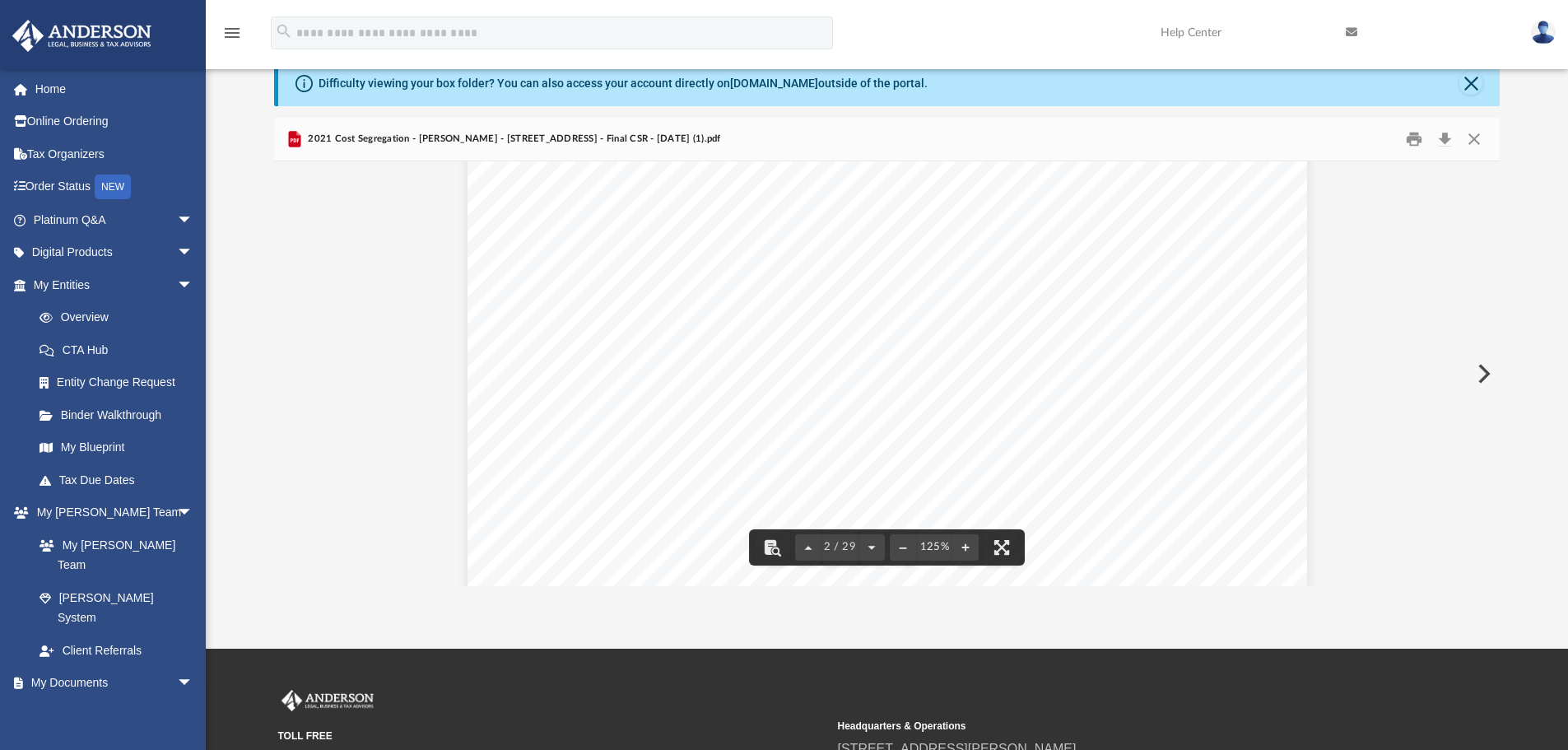
scroll to position [1646, 0]
click at [552, 394] on span "DEPRECIATION REPORT" at bounding box center [601, 387] width 169 height 15
drag, startPoint x: 1494, startPoint y: 211, endPoint x: 1497, endPoint y: 594, distance: 383.0
click at [1497, 594] on div "App [EMAIL_ADDRESS][DOMAIN_NAME] Sign Out [EMAIL_ADDRESS][DOMAIN_NAME] Home Onl…" at bounding box center [784, 297] width 1568 height 702
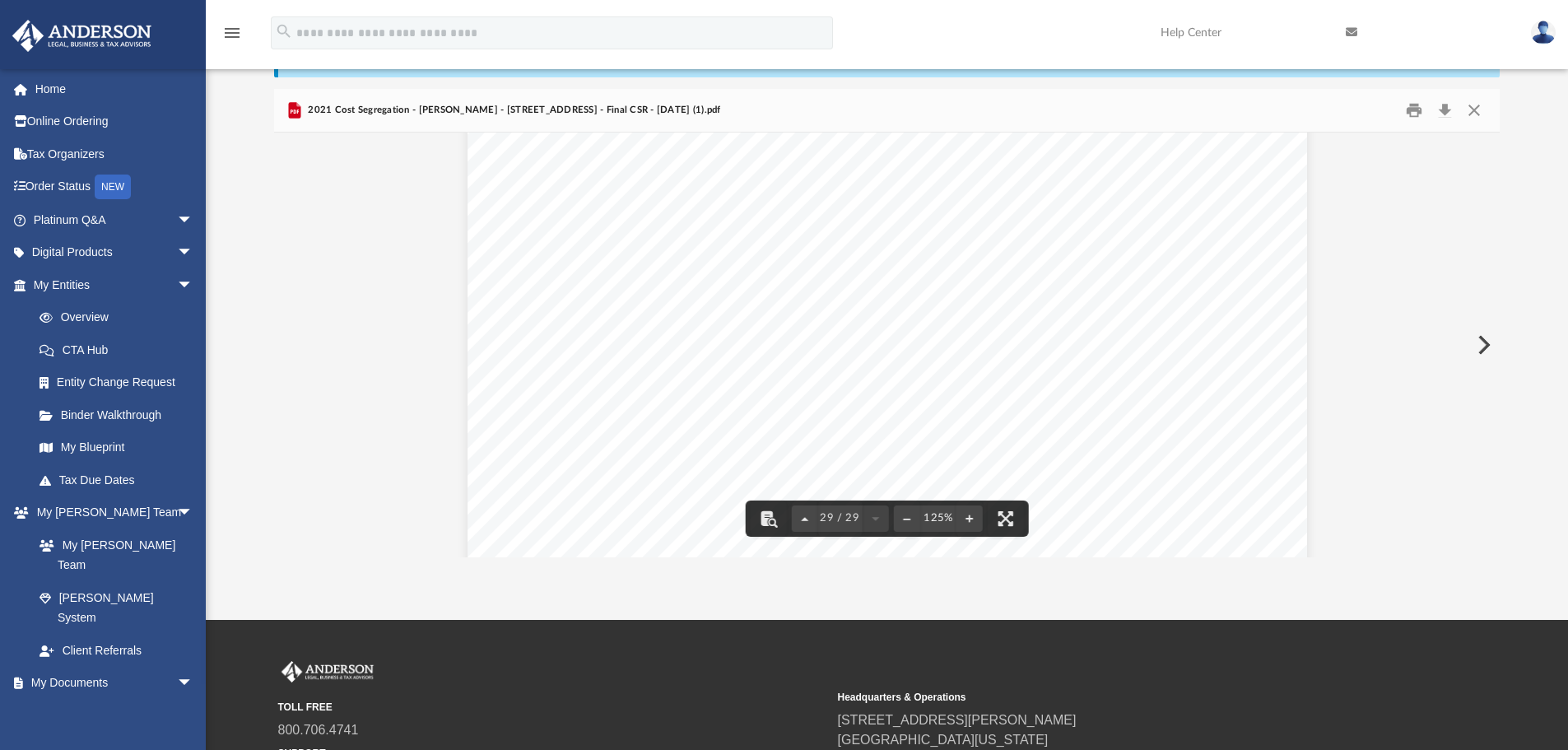
scroll to position [31136, 0]
click at [1112, 458] on div "© 2022 Cost Segregation Authority, LLC DEPRECIATION REPORT | STATE AMT [PERSON_…" at bounding box center [887, 166] width 840 height 1086
